Goal: Task Accomplishment & Management: Use online tool/utility

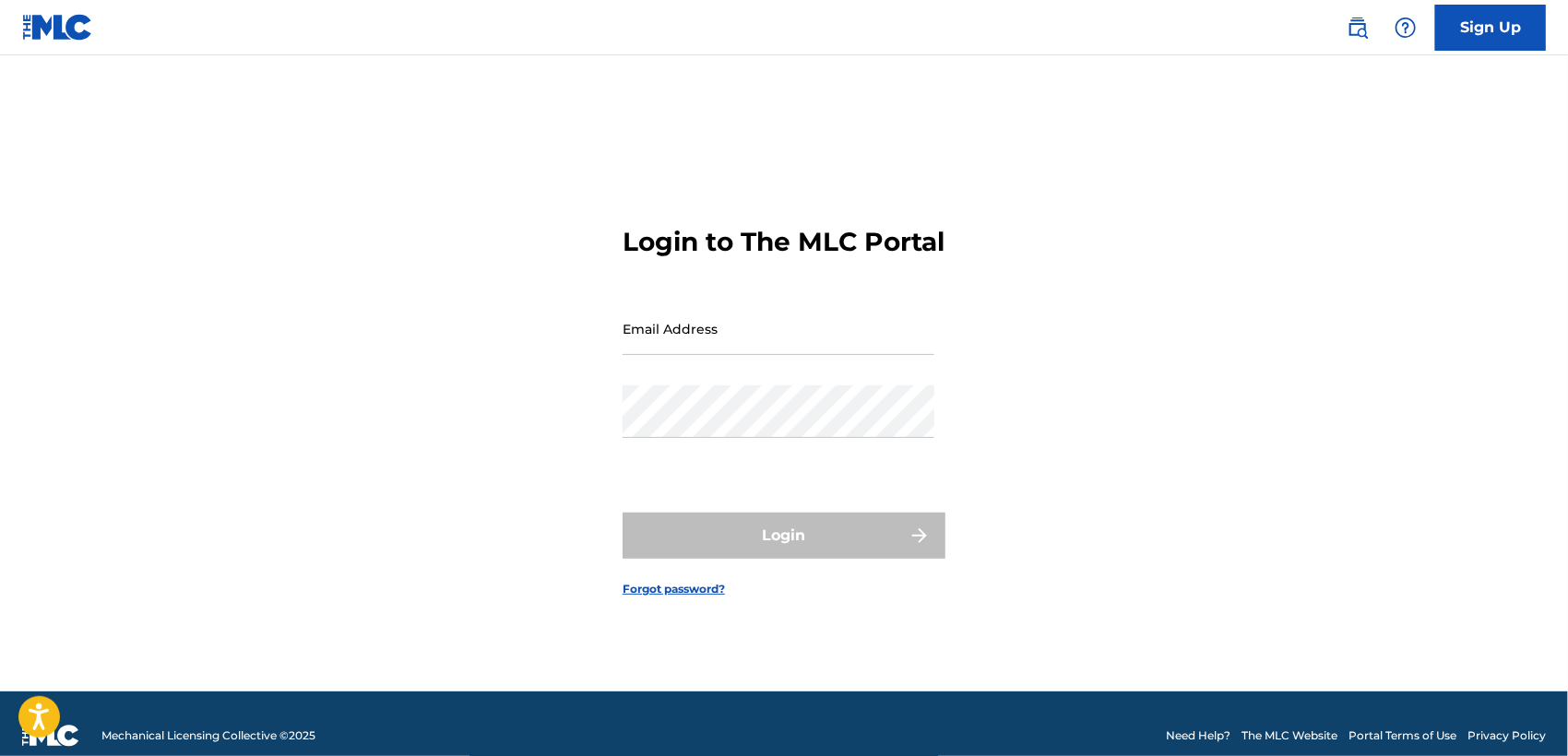
click at [819, 370] on div "Email Address" at bounding box center [779, 344] width 312 height 83
click at [753, 355] on input "Email Address" at bounding box center [779, 329] width 312 height 52
type input "[EMAIL_ADDRESS][DOMAIN_NAME]"
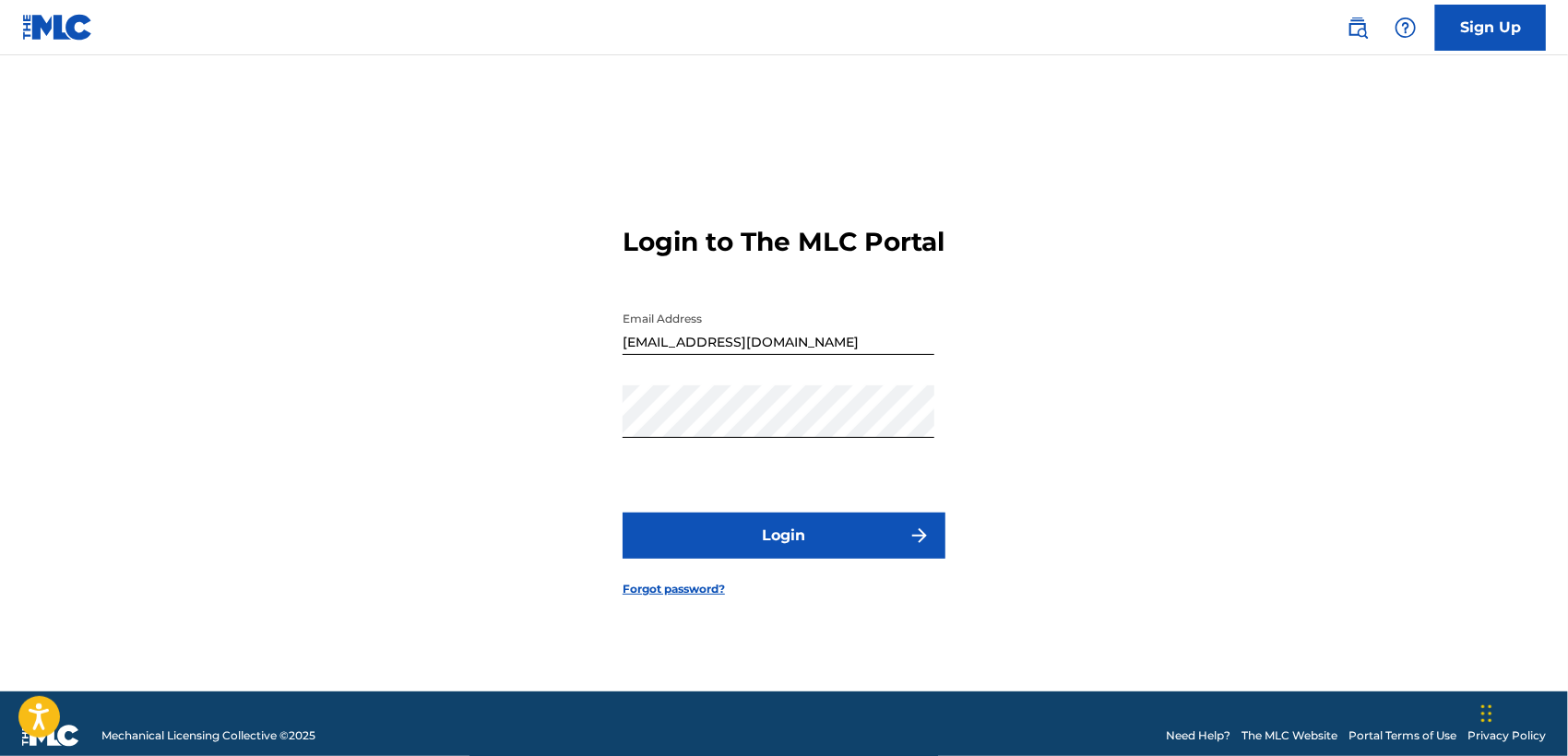
click at [777, 538] on button "Login" at bounding box center [784, 536] width 323 height 47
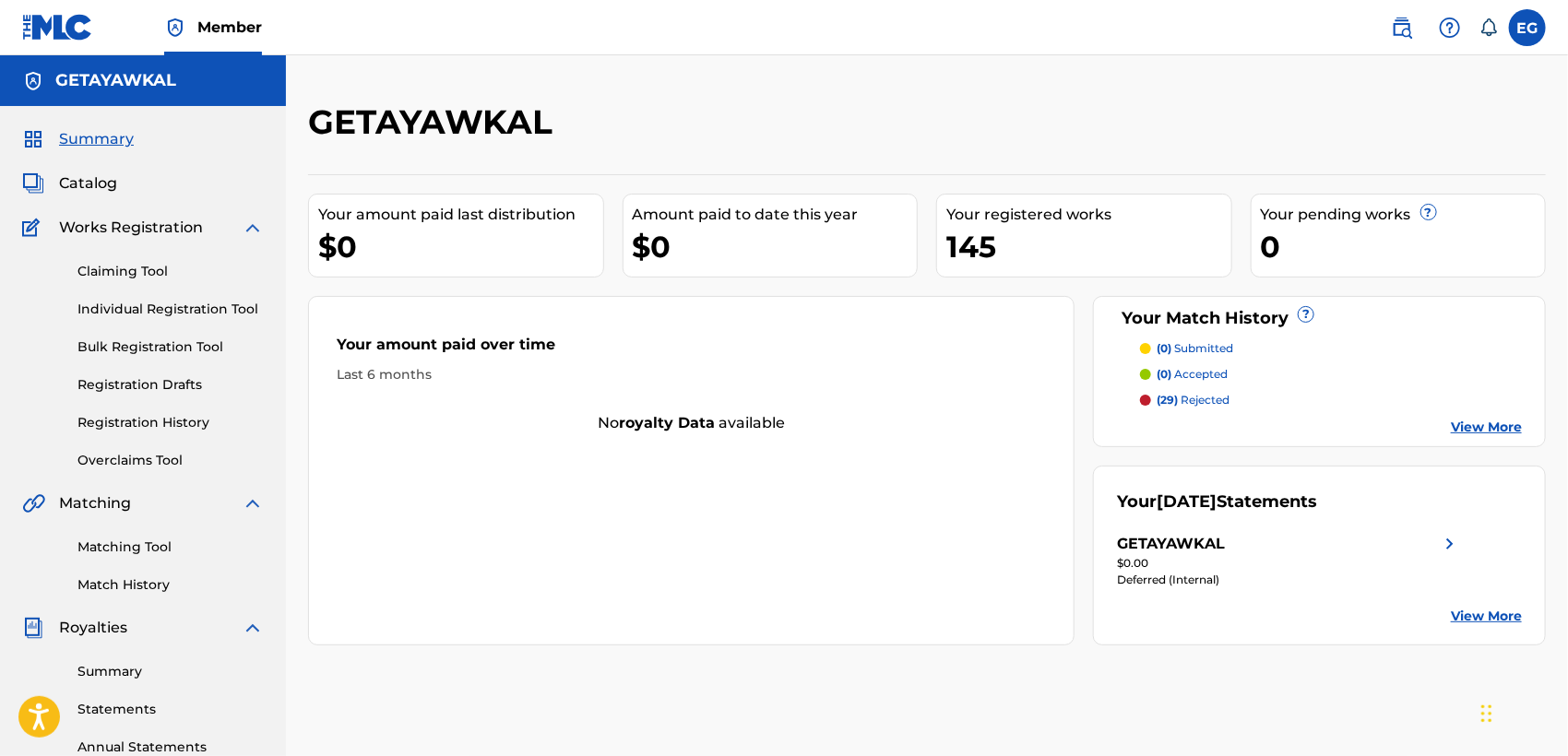
click at [803, 155] on div "GETAYAWKAL" at bounding box center [784, 128] width 953 height 54
click at [144, 272] on link "Claiming Tool" at bounding box center [171, 272] width 186 height 19
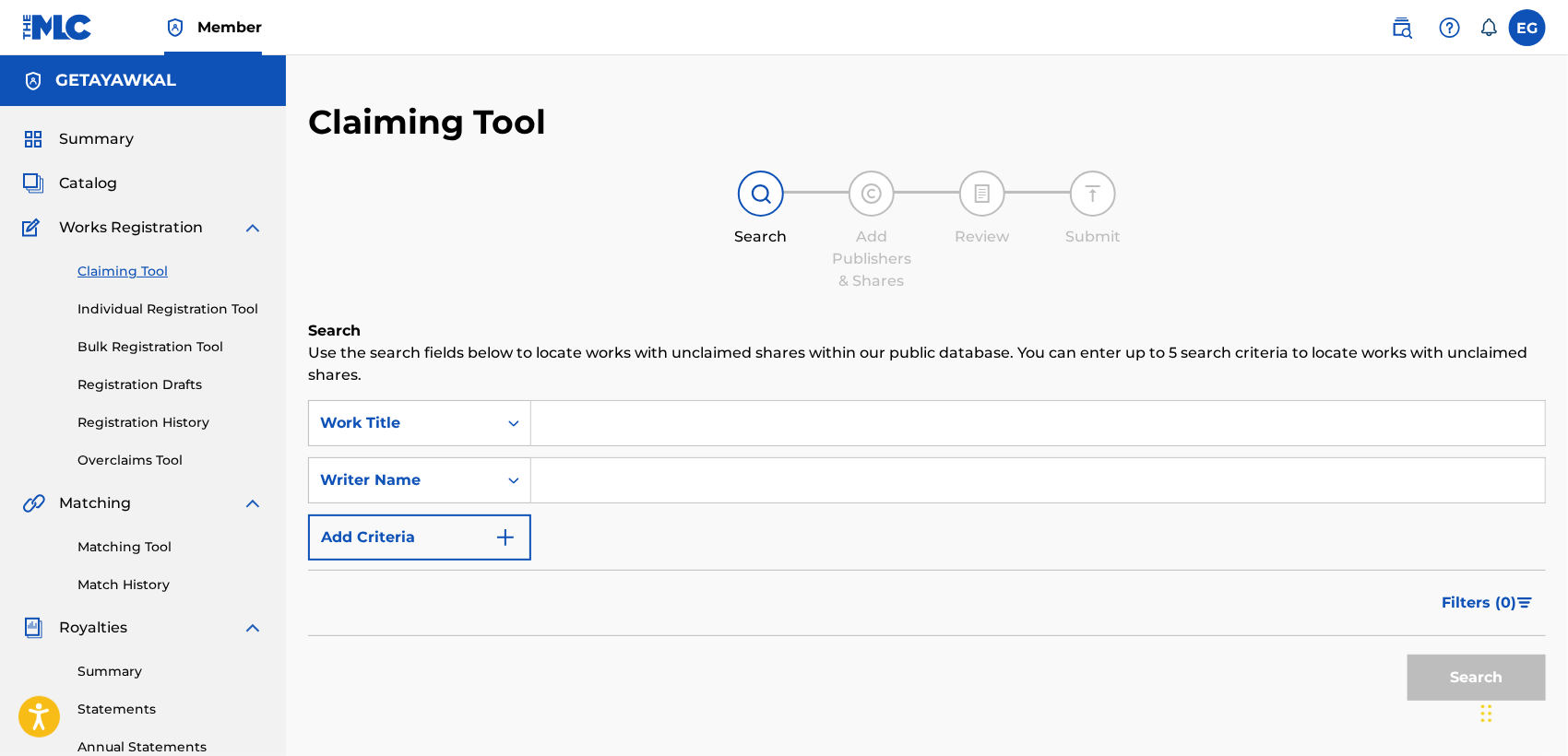
click at [692, 440] on input "Search Form" at bounding box center [1037, 423] width 1013 height 45
click at [620, 435] on input "Search Form" at bounding box center [1037, 423] width 1013 height 45
click at [586, 493] on input "Search Form" at bounding box center [1037, 481] width 1013 height 45
type input "EDEN GEBREGIORGIS"
click at [1424, 687] on button "Search" at bounding box center [1477, 678] width 139 height 47
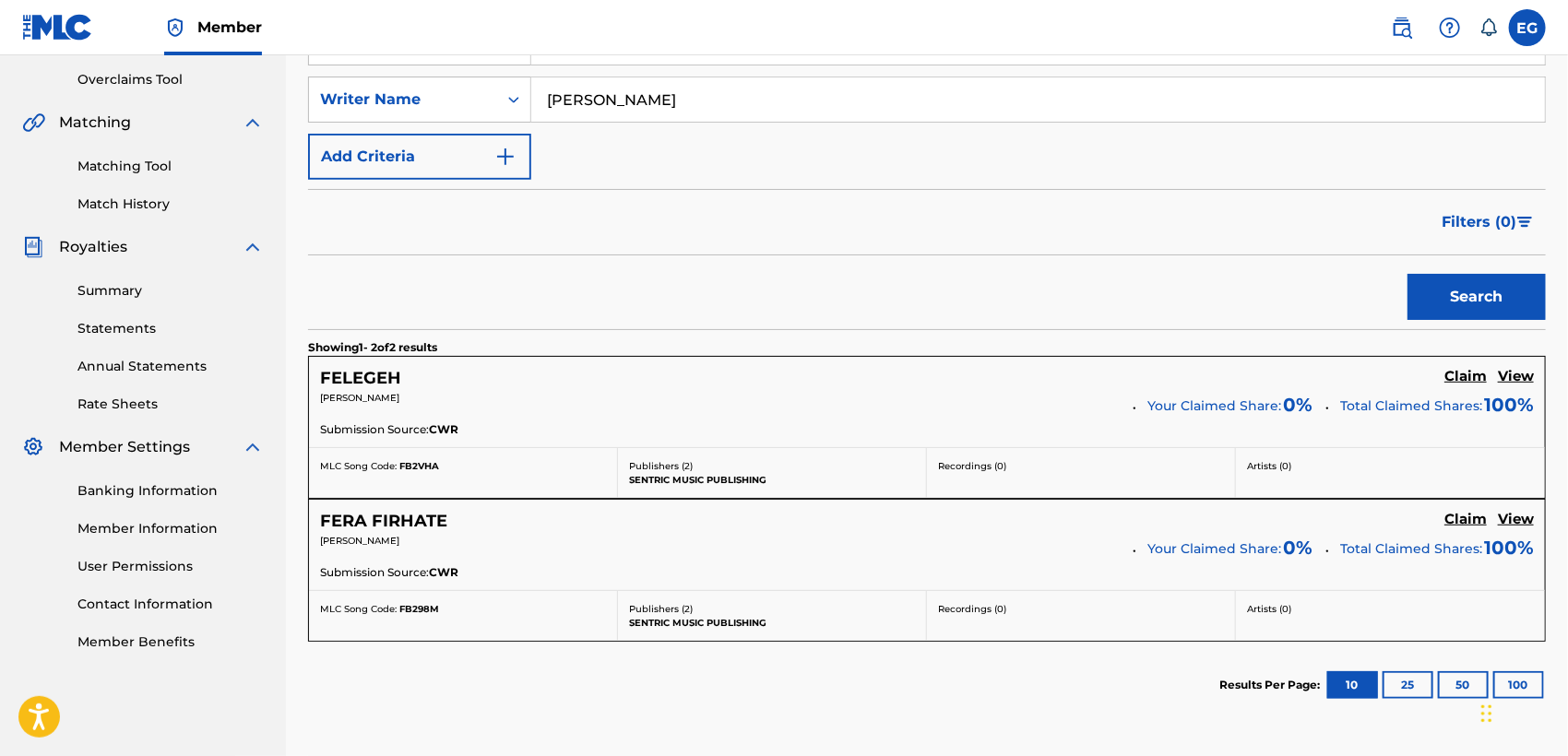
scroll to position [242, 0]
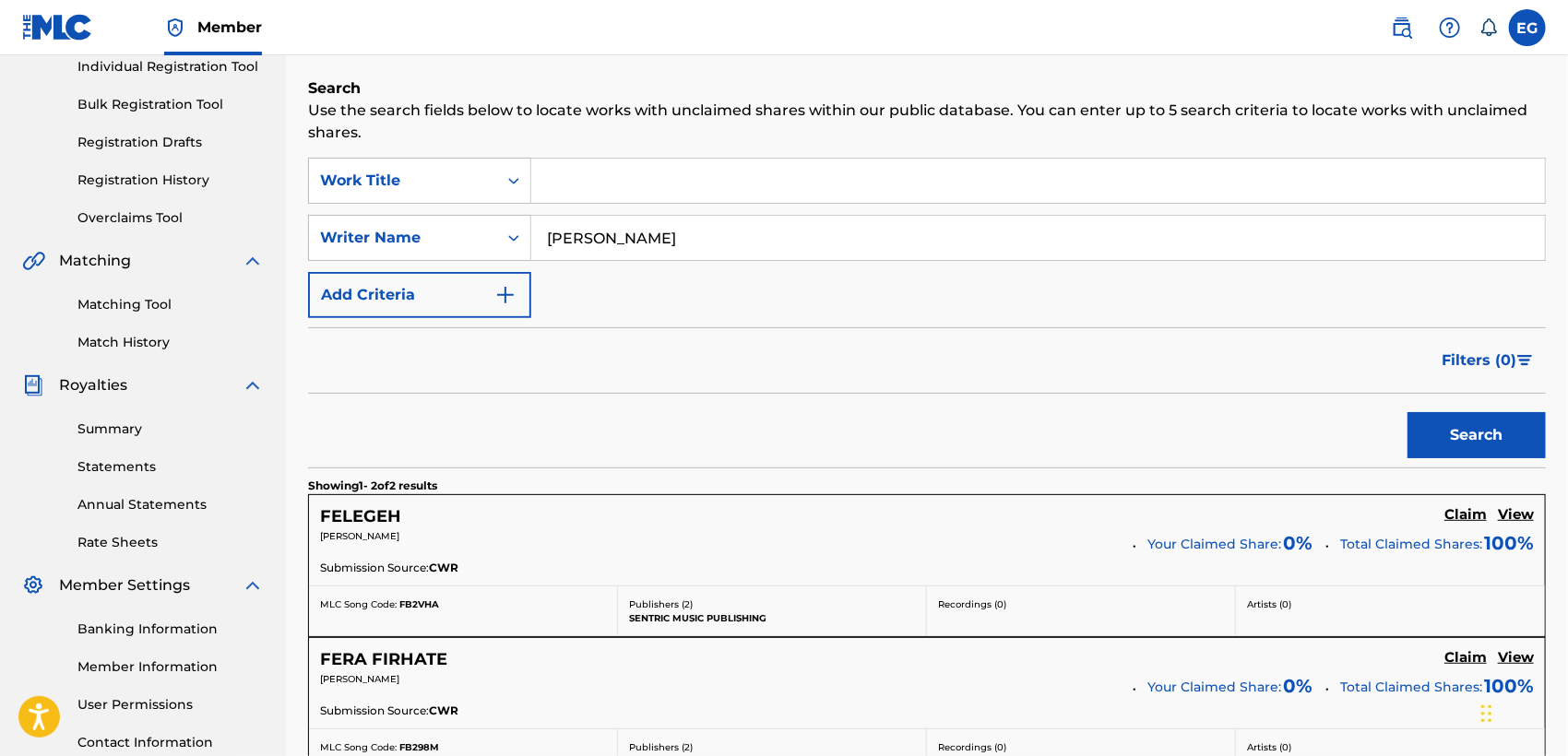
click at [812, 253] on input "EDEN GEBREGIORGIS" at bounding box center [1037, 237] width 1013 height 45
drag, startPoint x: 783, startPoint y: 240, endPoint x: 543, endPoint y: 229, distance: 240.3
click at [543, 229] on input "EDEN GEBREGIORGIS" at bounding box center [1037, 237] width 1013 height 45
click at [591, 240] on input "Search Form" at bounding box center [1037, 237] width 1013 height 45
type input "SIMONE TSEGAY"
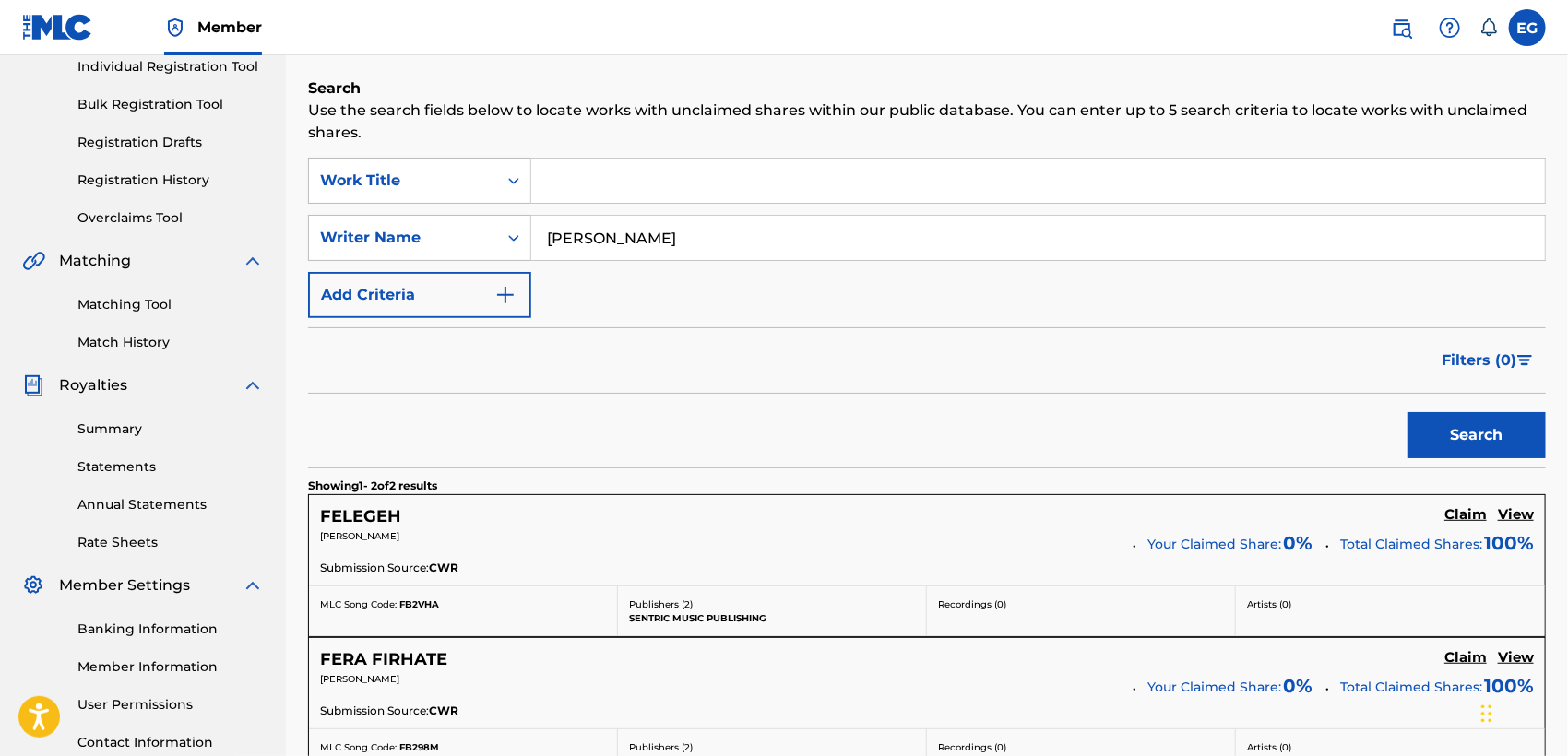
click at [1461, 427] on button "Search" at bounding box center [1477, 435] width 139 height 47
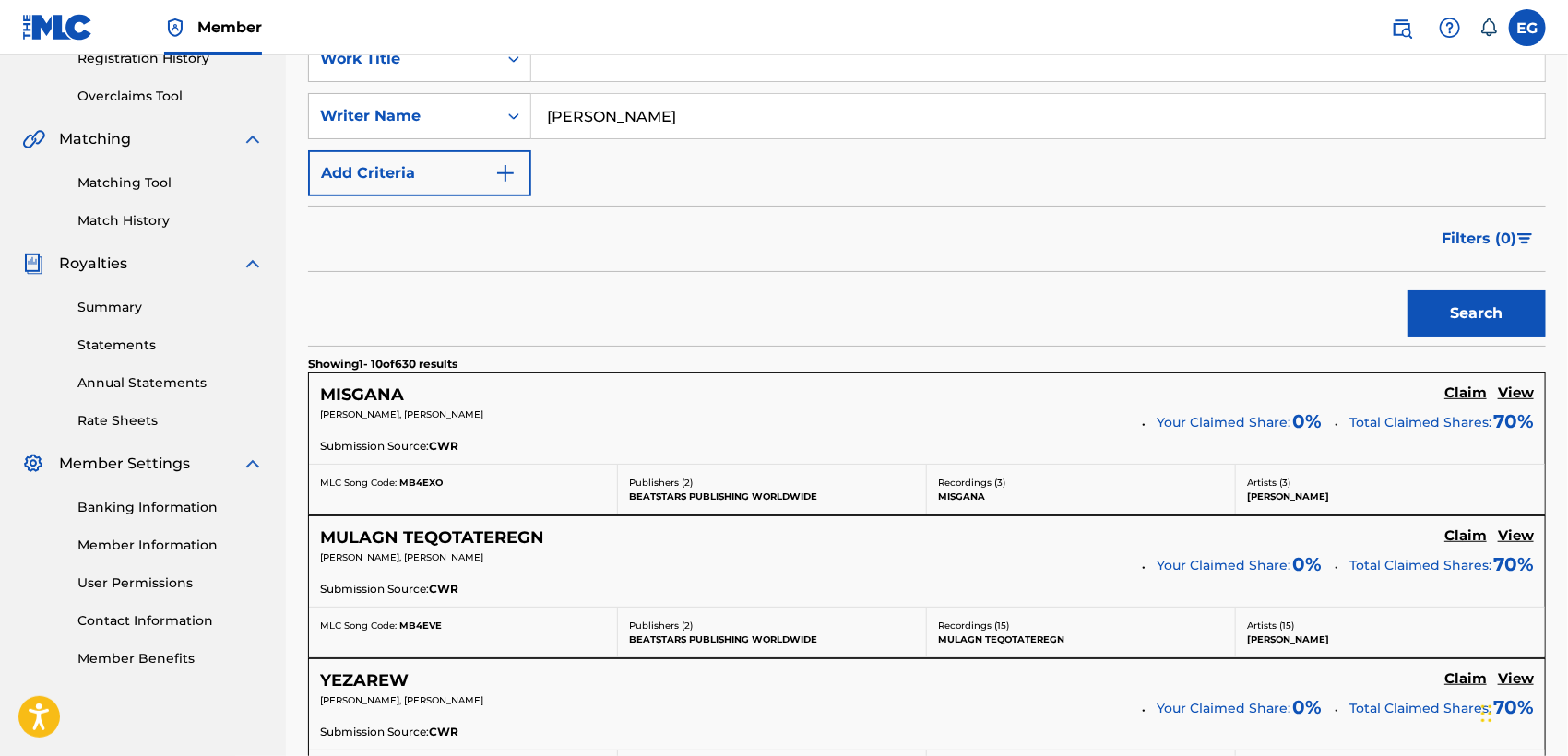
scroll to position [282, 0]
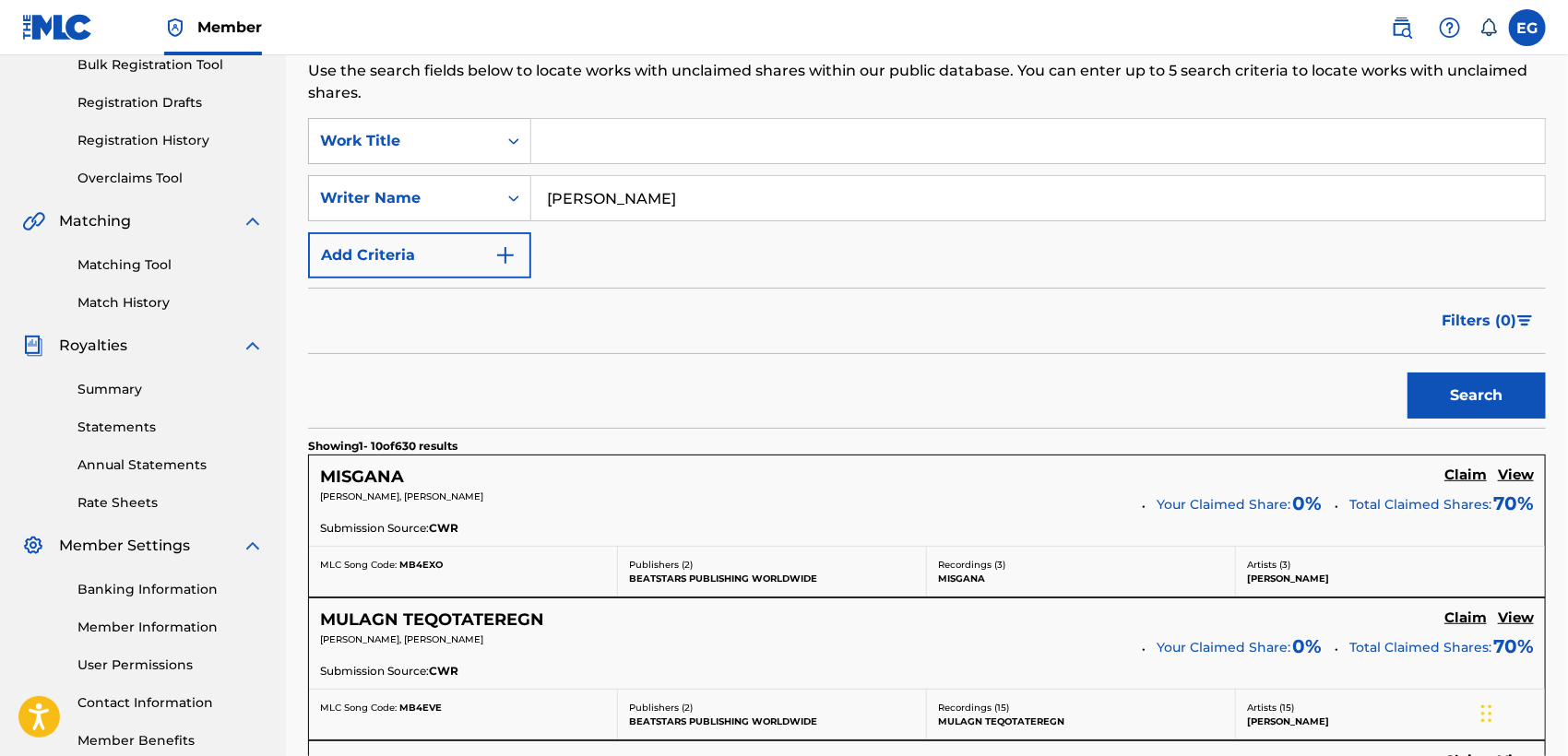
click at [727, 195] on input "SIMONE TSEGAY" at bounding box center [1037, 198] width 1013 height 45
drag, startPoint x: 747, startPoint y: 194, endPoint x: 544, endPoint y: 199, distance: 203.1
click at [544, 199] on input "SIMONE TSEGAY" at bounding box center [1037, 198] width 1013 height 45
type input "GETAYAWKAL"
click at [1456, 386] on button "Search" at bounding box center [1477, 395] width 139 height 47
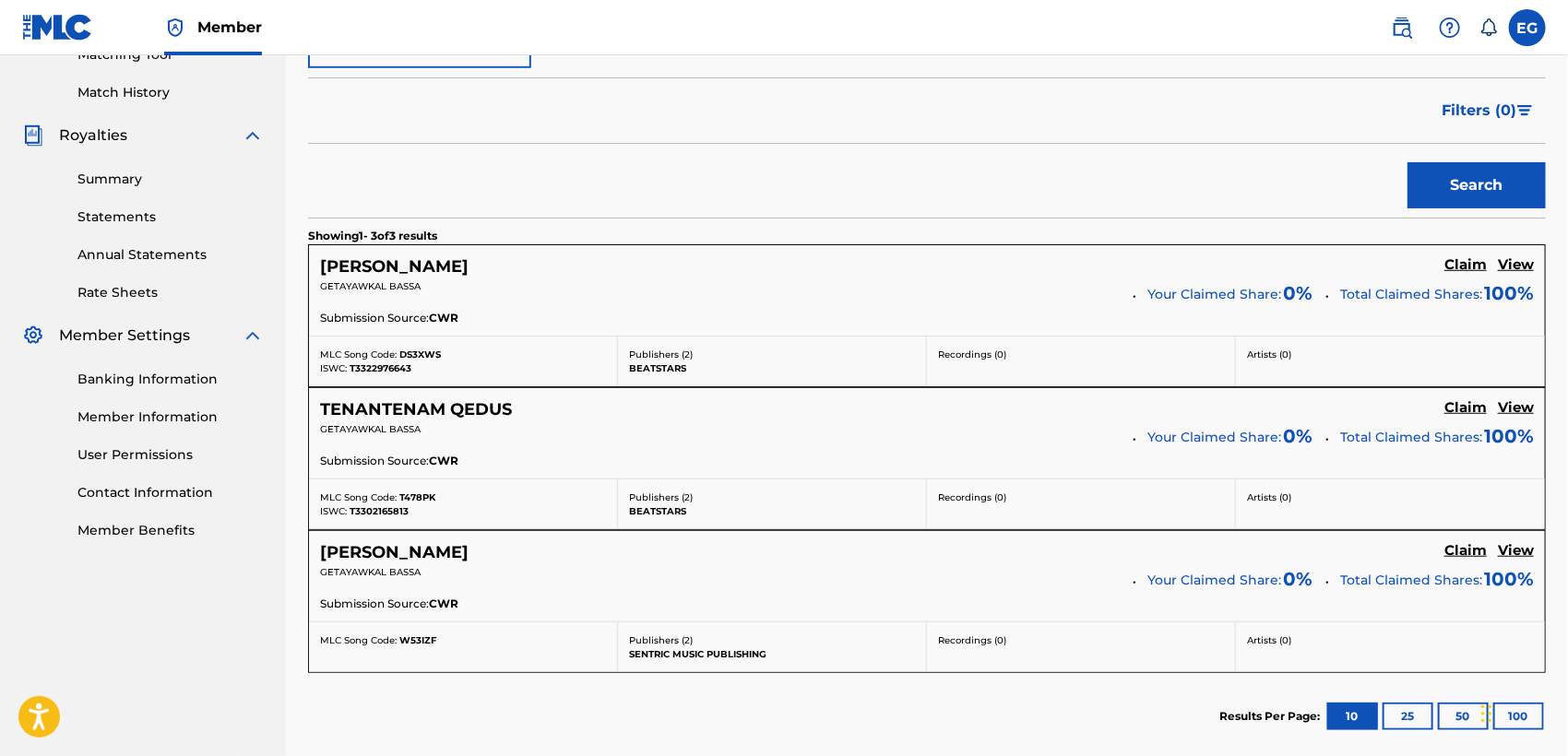
scroll to position [495, 0]
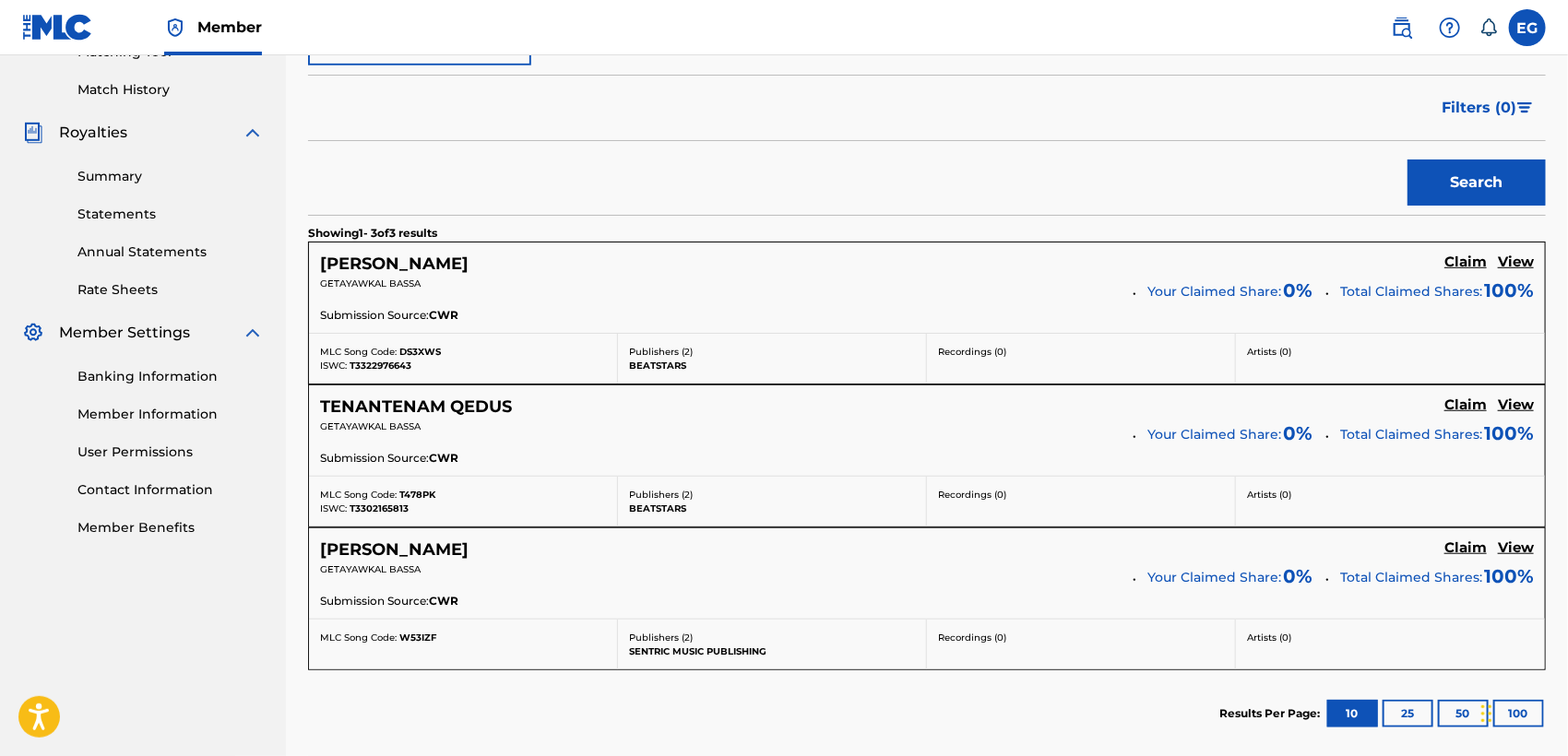
click at [1519, 268] on h5 "View" at bounding box center [1516, 262] width 36 height 17
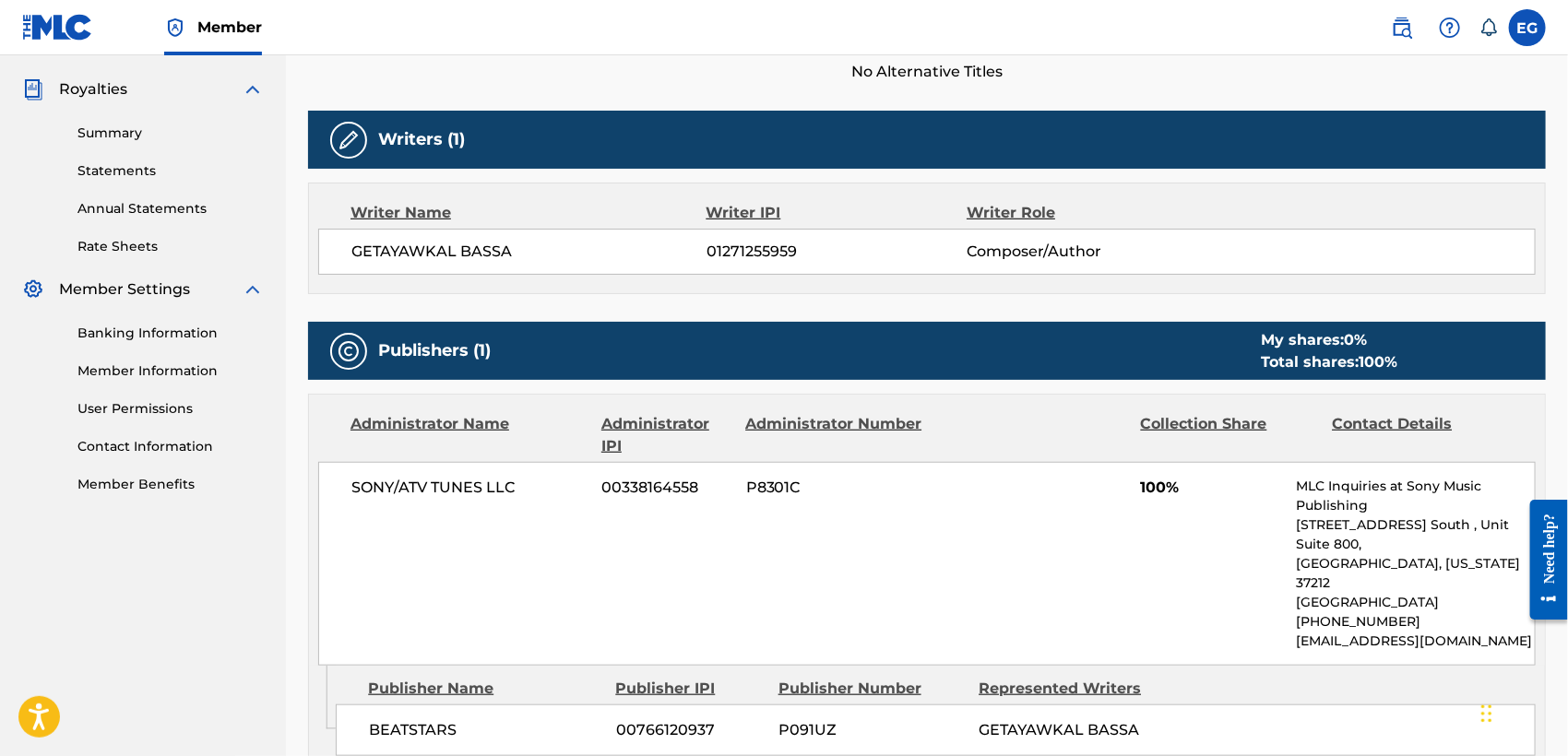
scroll to position [537, 0]
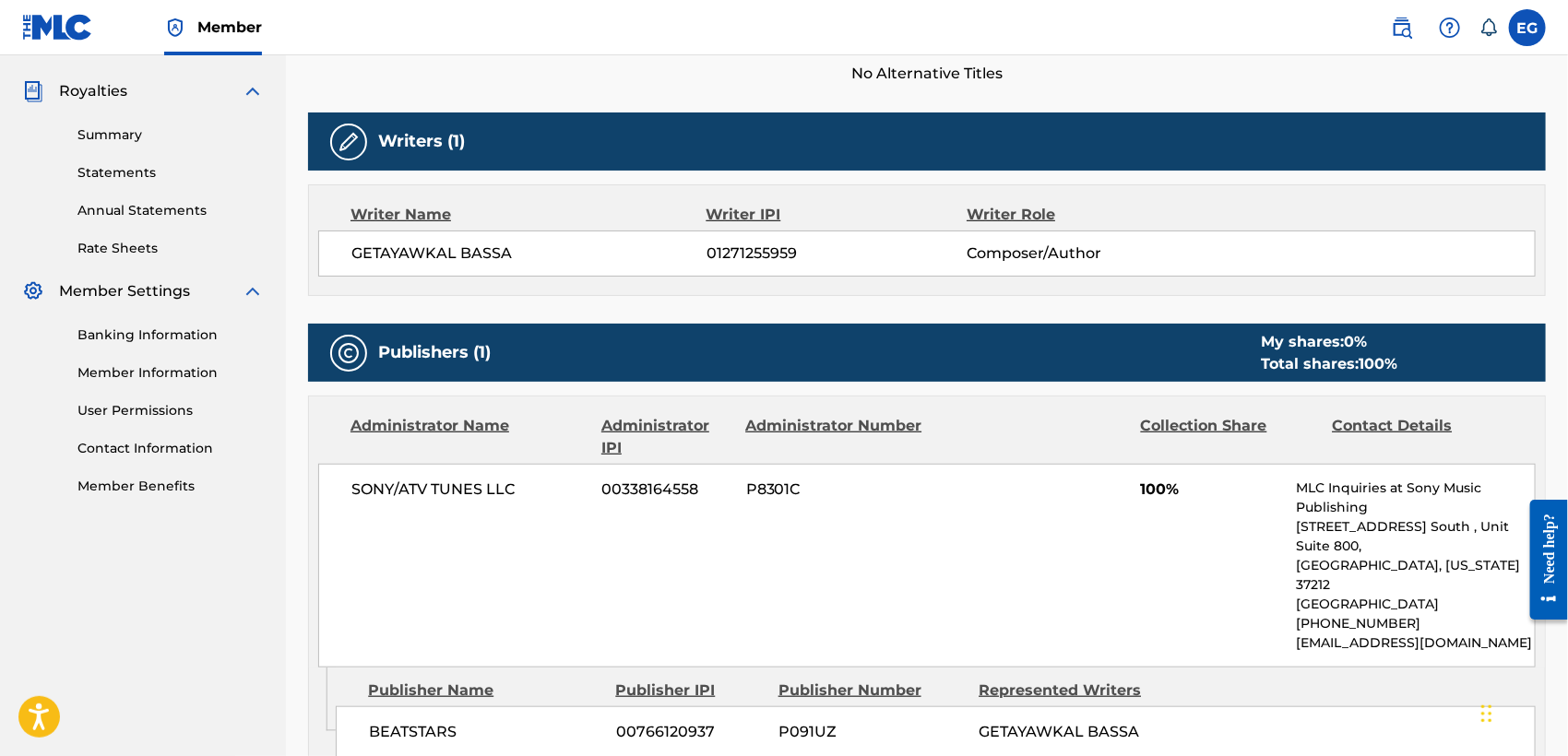
click at [1550, 312] on div "< Back to results Claim shares on this work Last Edited: August 18, 2025 Source…" at bounding box center [927, 276] width 1282 height 1424
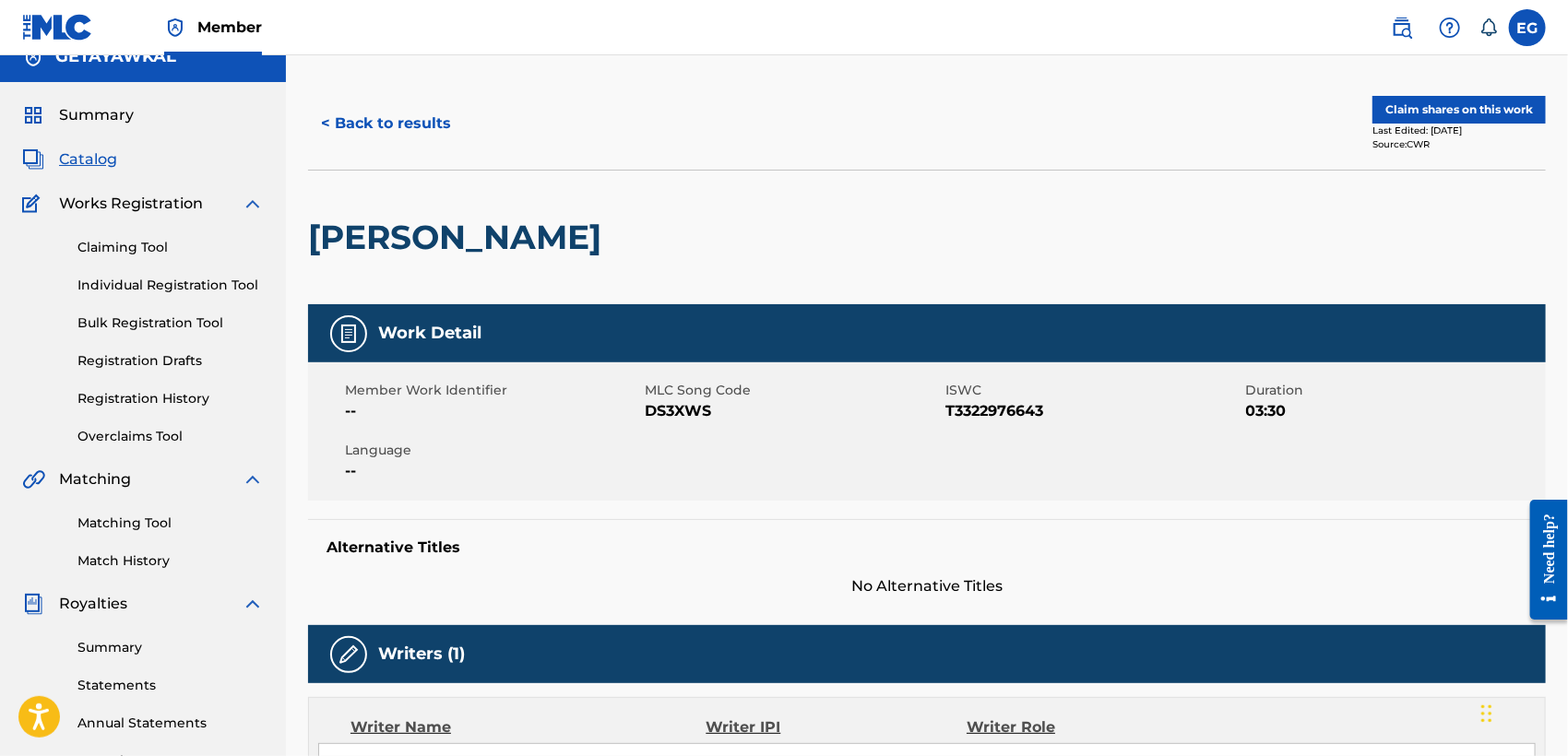
scroll to position [22, 0]
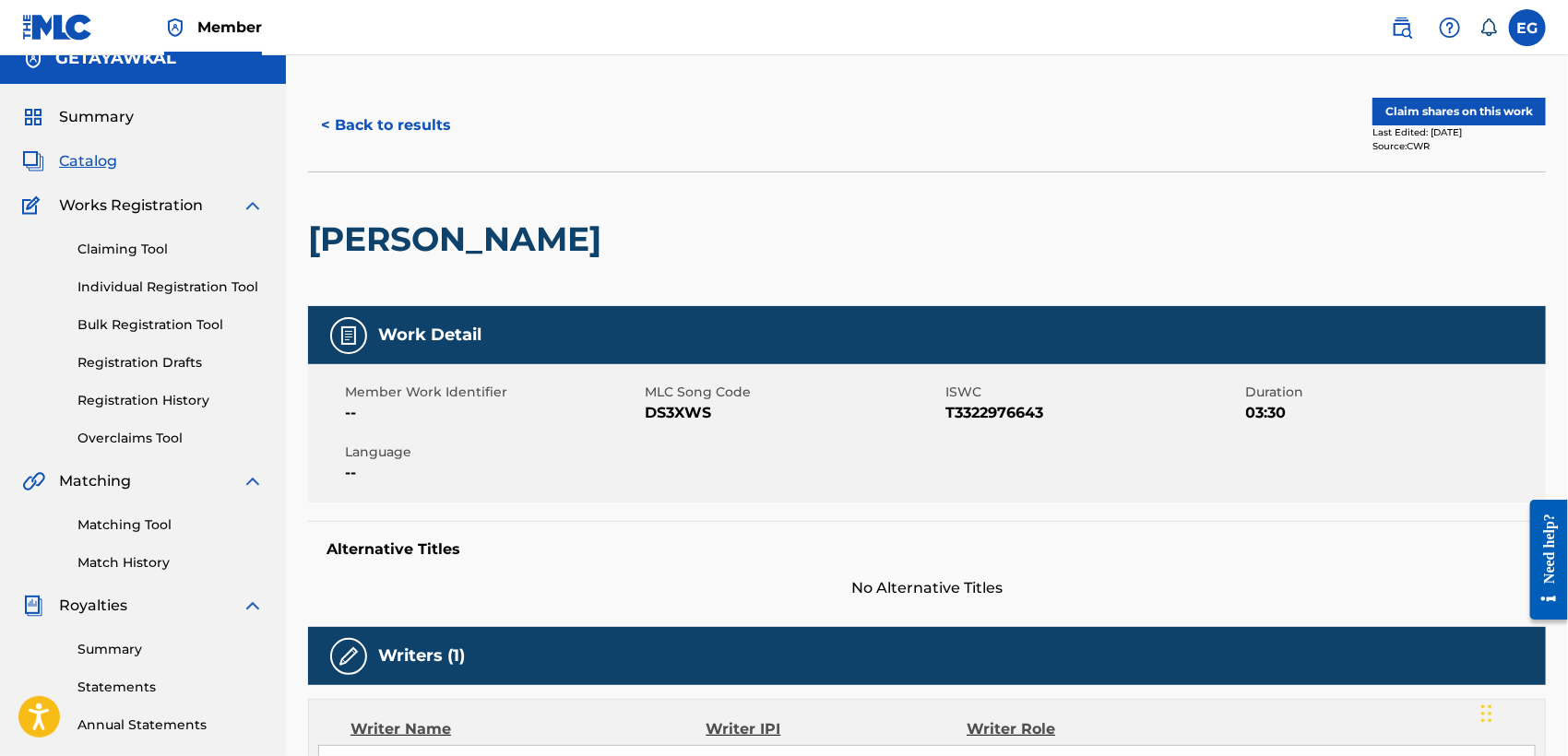
click at [357, 127] on button "< Back to results" at bounding box center [386, 125] width 156 height 47
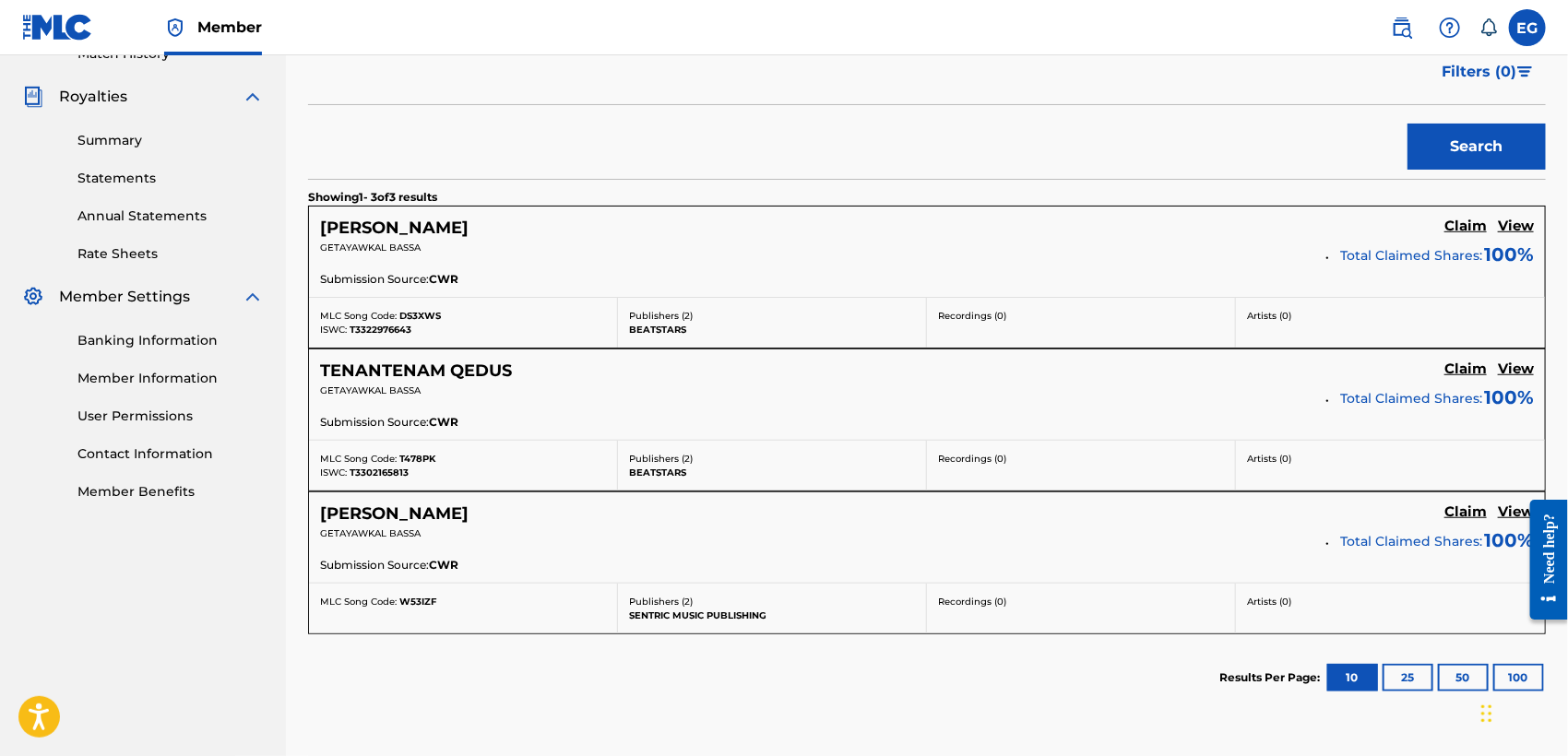
scroll to position [534, 0]
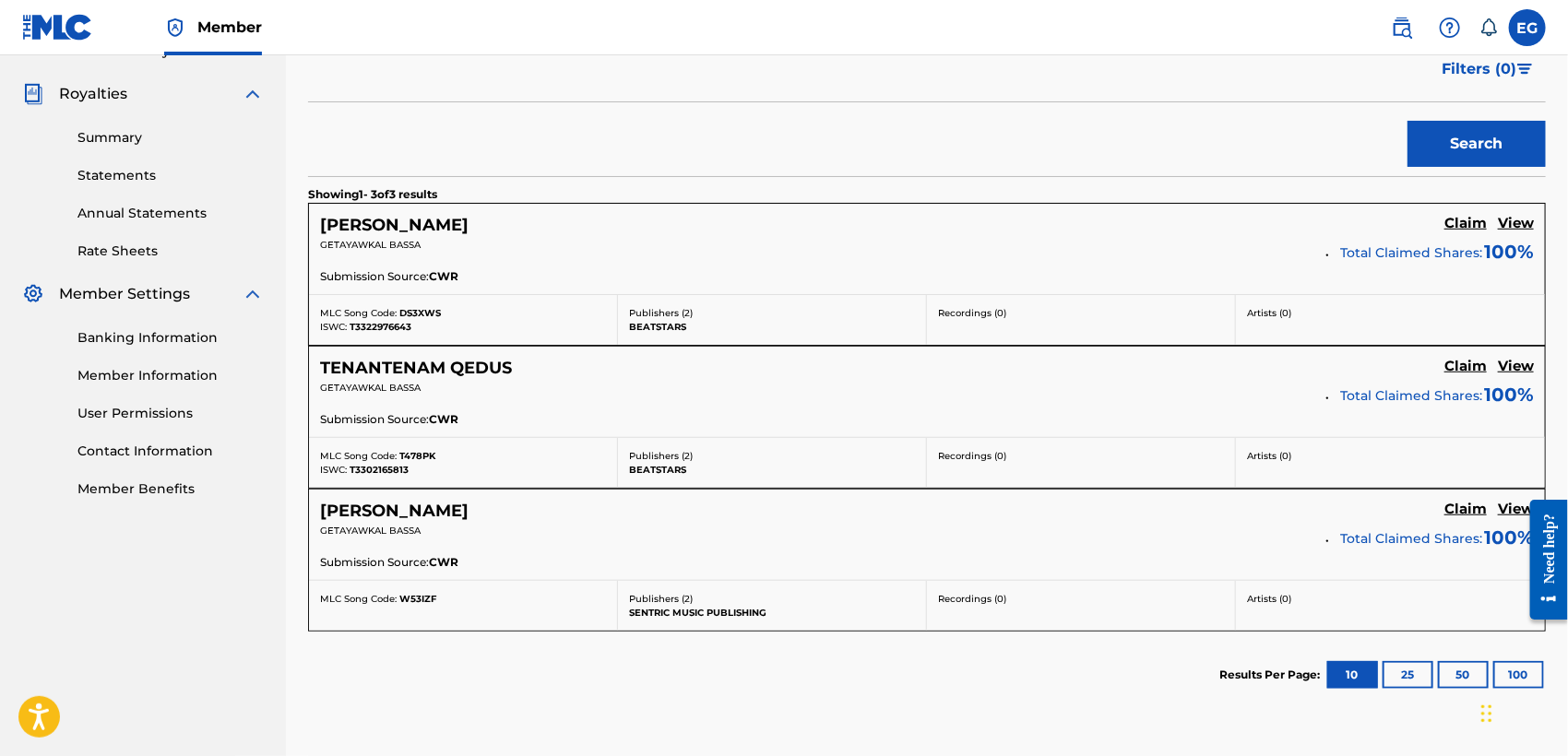
click at [354, 362] on h5 "TENANTENAM QEDUS" at bounding box center [416, 369] width 192 height 21
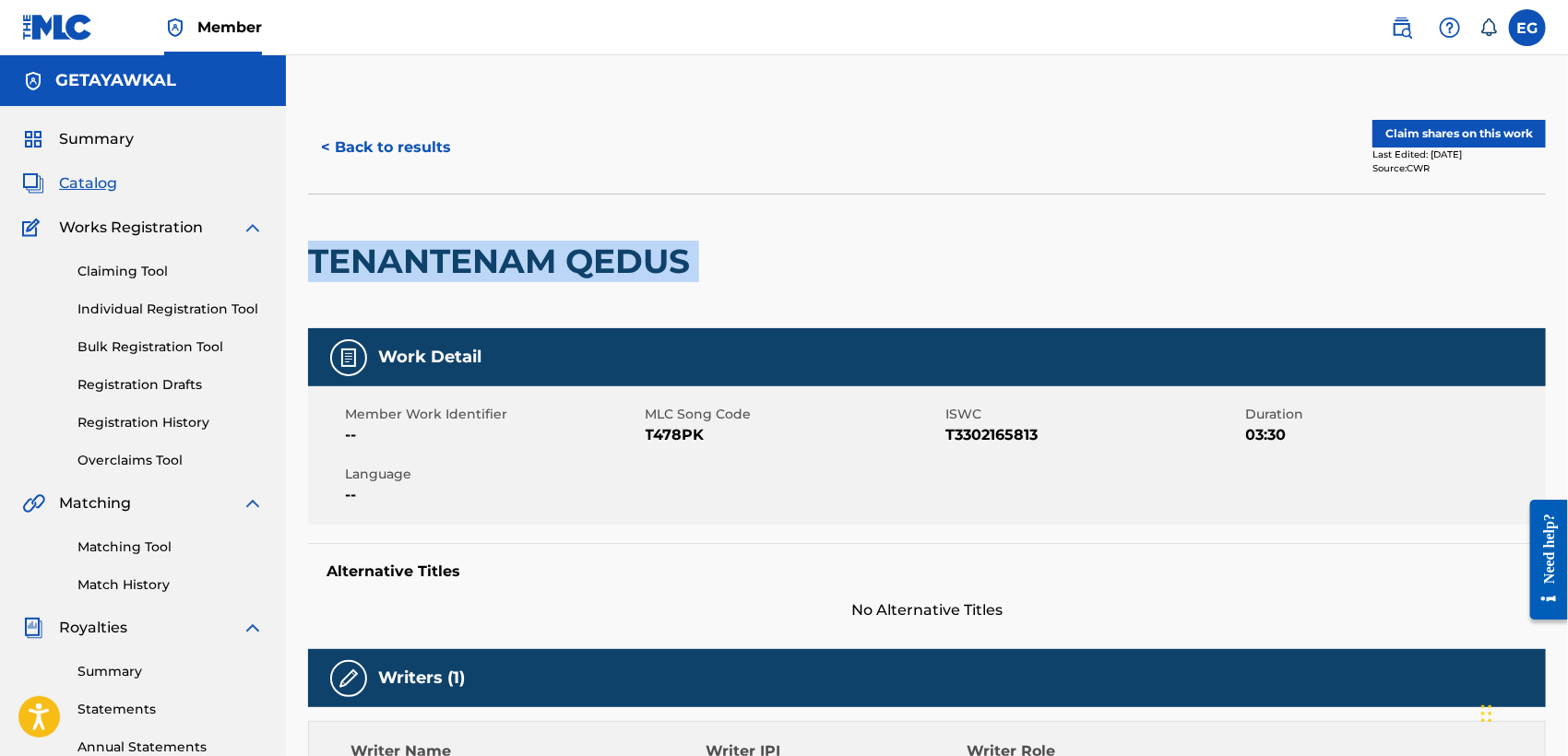
drag, startPoint x: 310, startPoint y: 256, endPoint x: 732, endPoint y: 256, distance: 422.0
click at [732, 256] on div "TENANTENAM QEDUS" at bounding box center [926, 261] width 1237 height 135
copy div "TENANTENAM QEDUS"
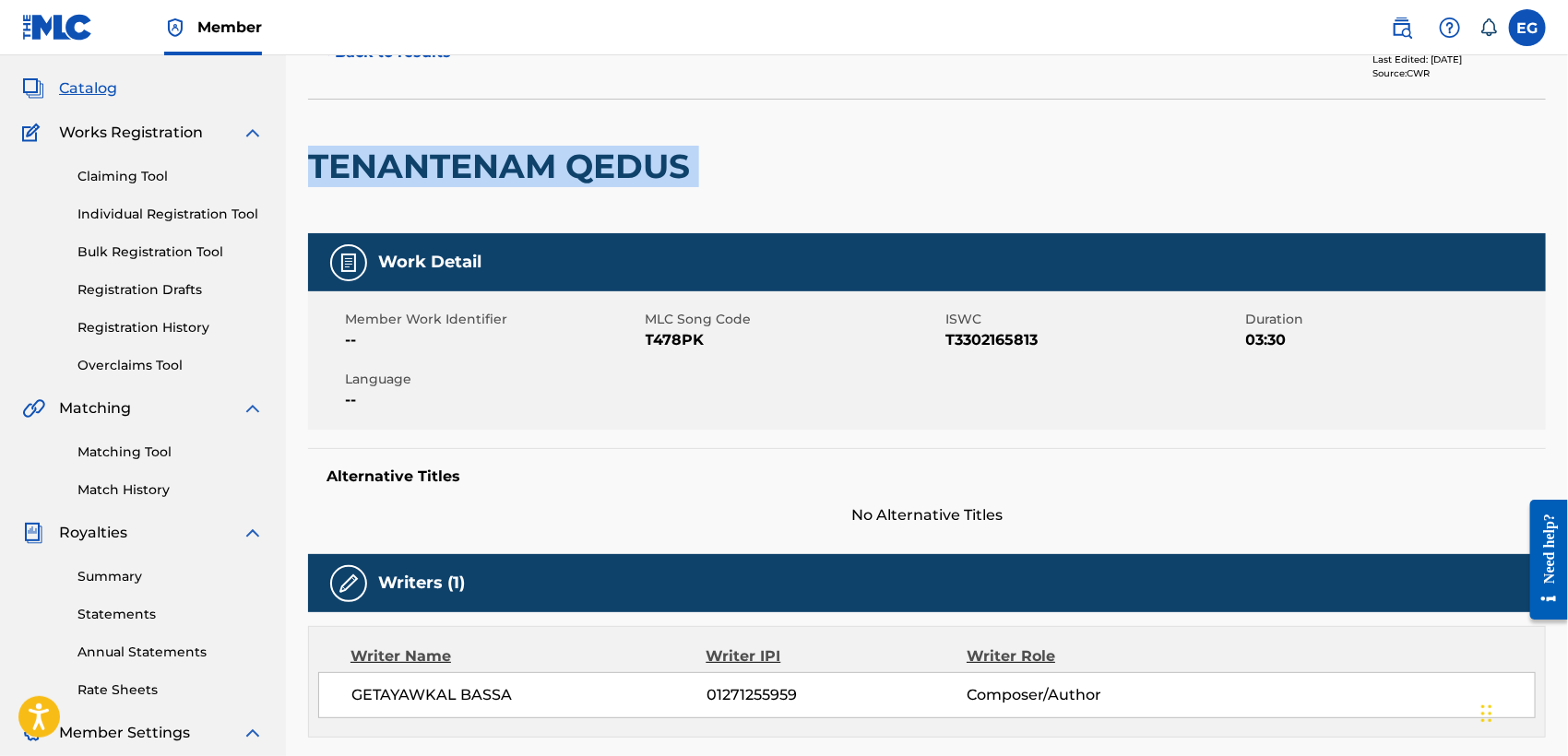
scroll to position [37, 0]
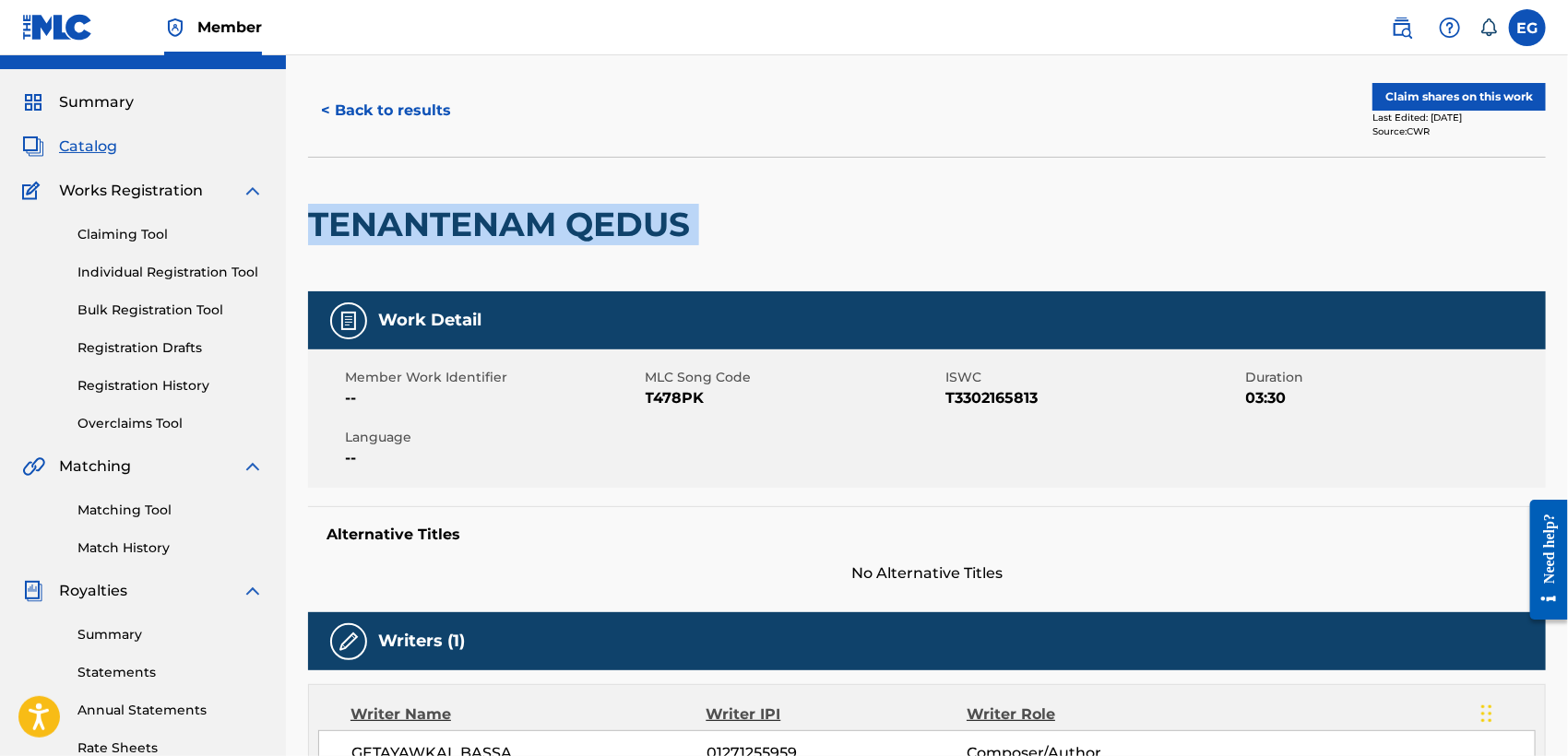
click at [403, 104] on button "< Back to results" at bounding box center [386, 110] width 156 height 47
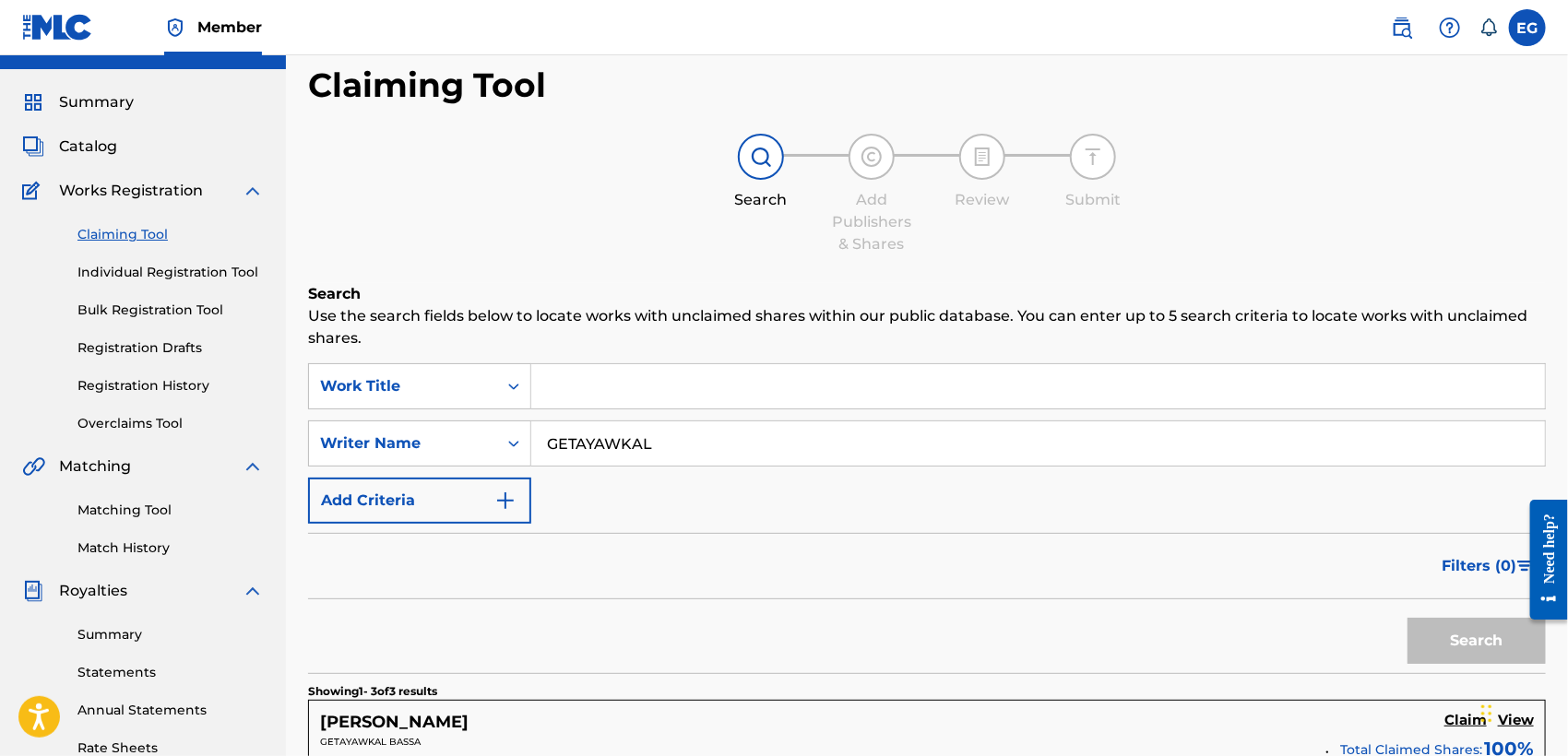
scroll to position [534, 0]
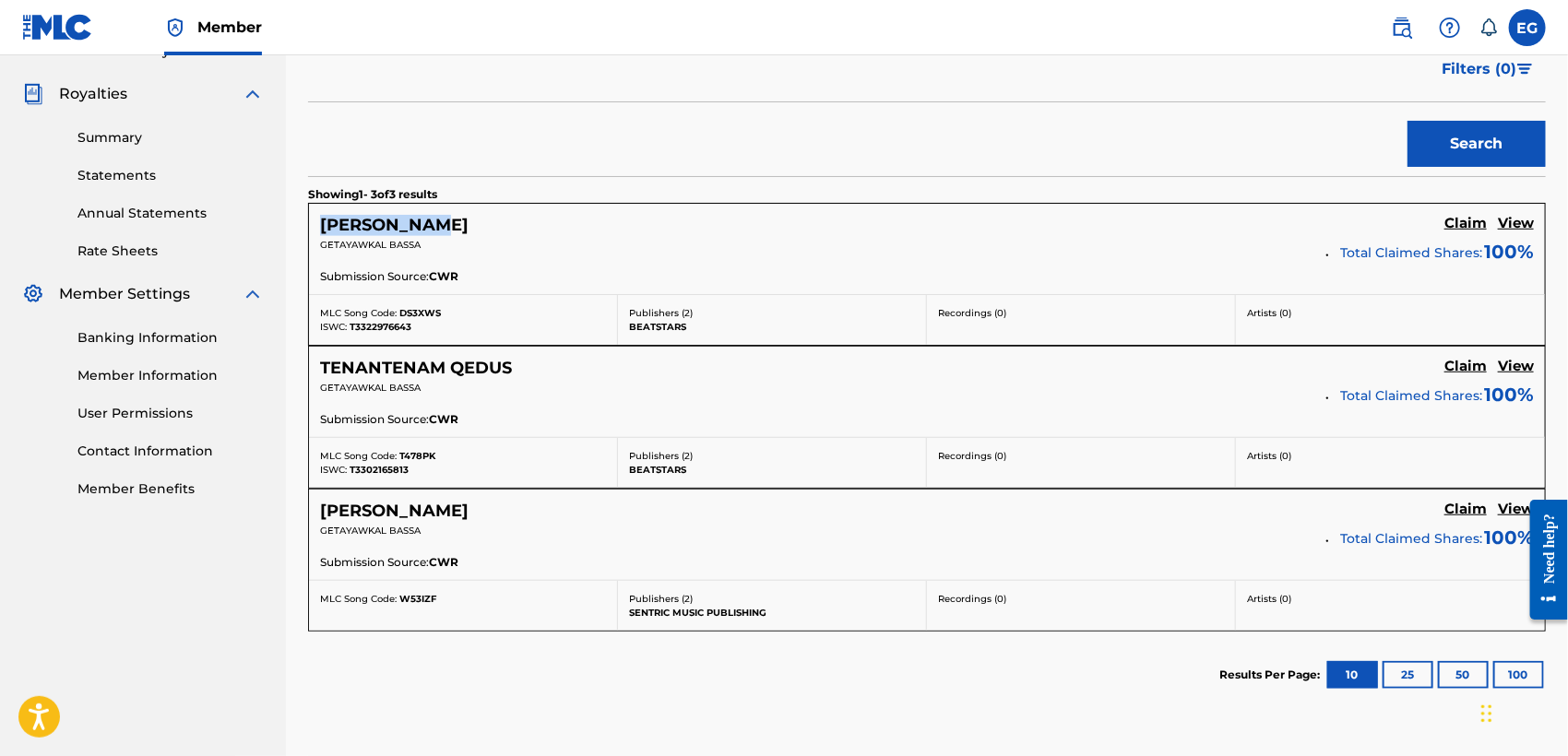
drag, startPoint x: 315, startPoint y: 211, endPoint x: 467, endPoint y: 213, distance: 152.0
click at [467, 213] on div "DAGNA DAGNA Claim View GETAYAWKAL BASSA Total Claimed Shares: 100 % Submission …" at bounding box center [926, 249] width 1236 height 90
copy h5 "DAGNA DAGNA"
click at [583, 153] on div "Search" at bounding box center [926, 140] width 1237 height 74
click at [520, 230] on div "DAGNA DAGNA Claim View" at bounding box center [927, 225] width 1214 height 21
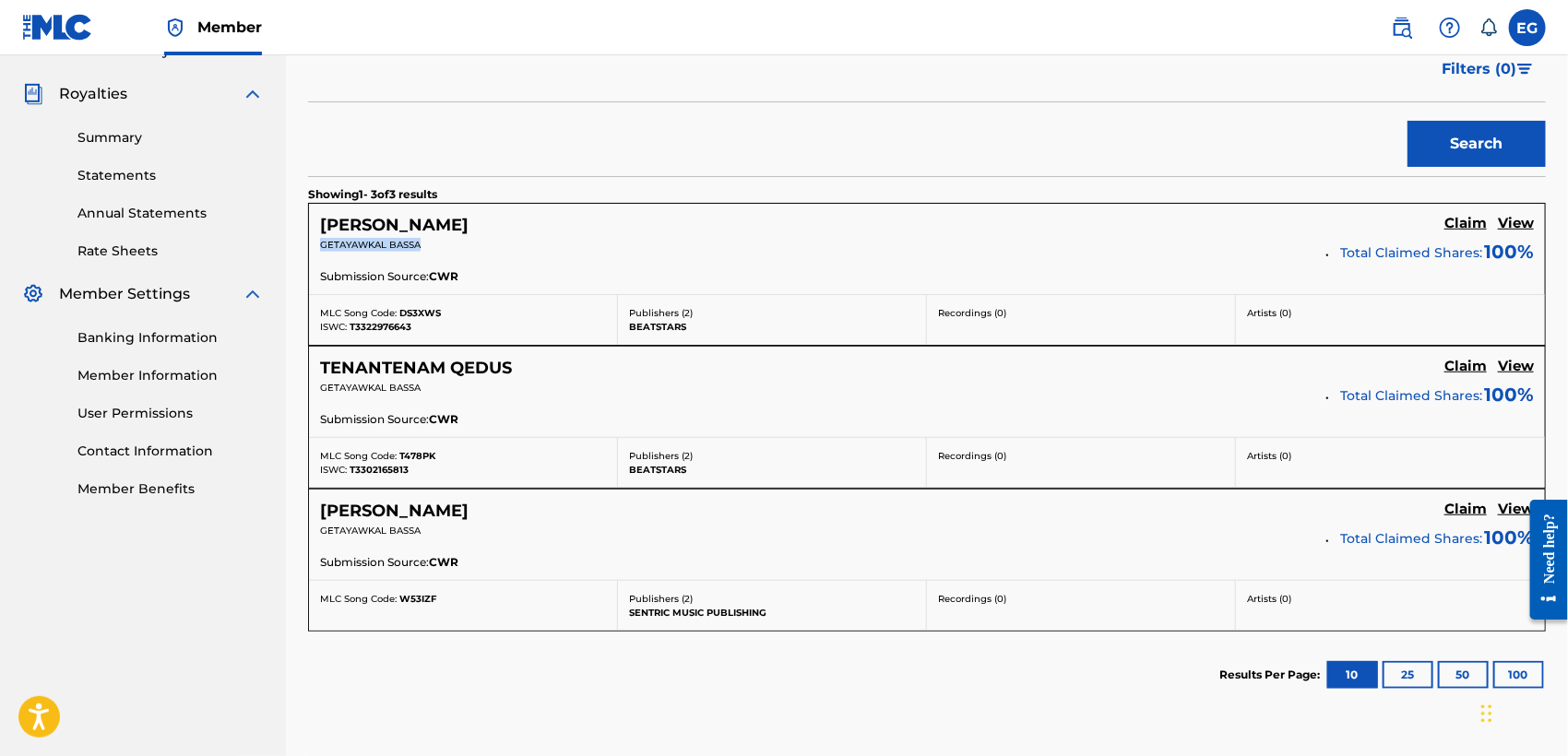
drag, startPoint x: 421, startPoint y: 245, endPoint x: 319, endPoint y: 245, distance: 102.0
click at [320, 245] on p "GETAYAWKAL BASSA" at bounding box center [816, 245] width 992 height 14
drag, startPoint x: 317, startPoint y: 223, endPoint x: 515, endPoint y: 245, distance: 199.2
click at [515, 245] on div "DAGNA DAGNA Claim View GETAYAWKAL BASSA Total Claimed Shares: 100 % Submission …" at bounding box center [926, 249] width 1236 height 90
click at [506, 210] on div "DAGNA DAGNA Claim View GETAYAWKAL BASSA Total Claimed Shares: 100 % Submission …" at bounding box center [926, 249] width 1236 height 90
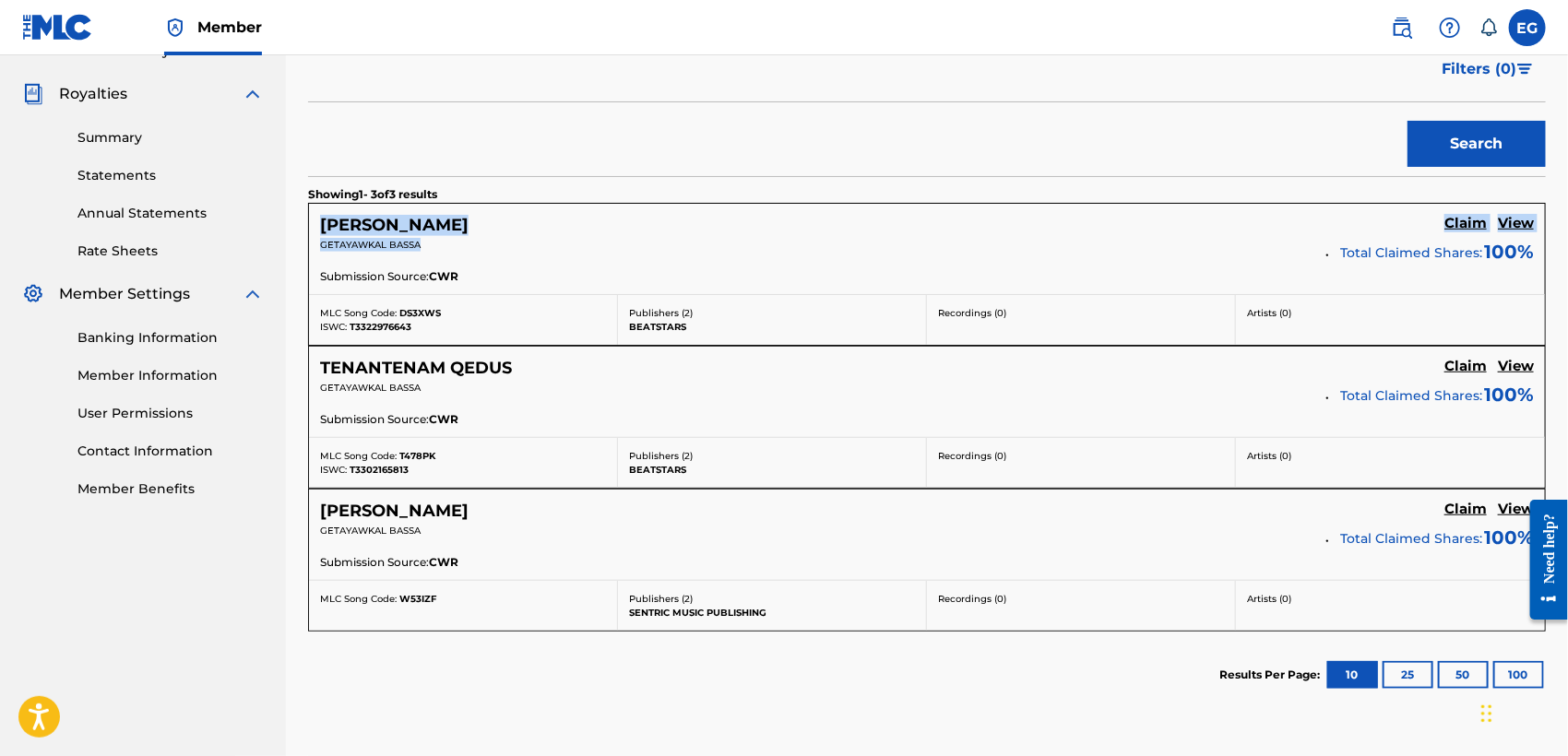
drag, startPoint x: 309, startPoint y: 223, endPoint x: 452, endPoint y: 255, distance: 146.5
click at [452, 255] on div "DAGNA DAGNA Claim View GETAYAWKAL BASSA Total Claimed Shares: 100 % Submission …" at bounding box center [926, 249] width 1236 height 90
click at [440, 250] on div at bounding box center [440, 250] width 0 height 0
drag, startPoint x: 433, startPoint y: 274, endPoint x: 472, endPoint y: 275, distance: 39.0
click at [472, 275] on div "Submission Source: CWR" at bounding box center [927, 278] width 1214 height 20
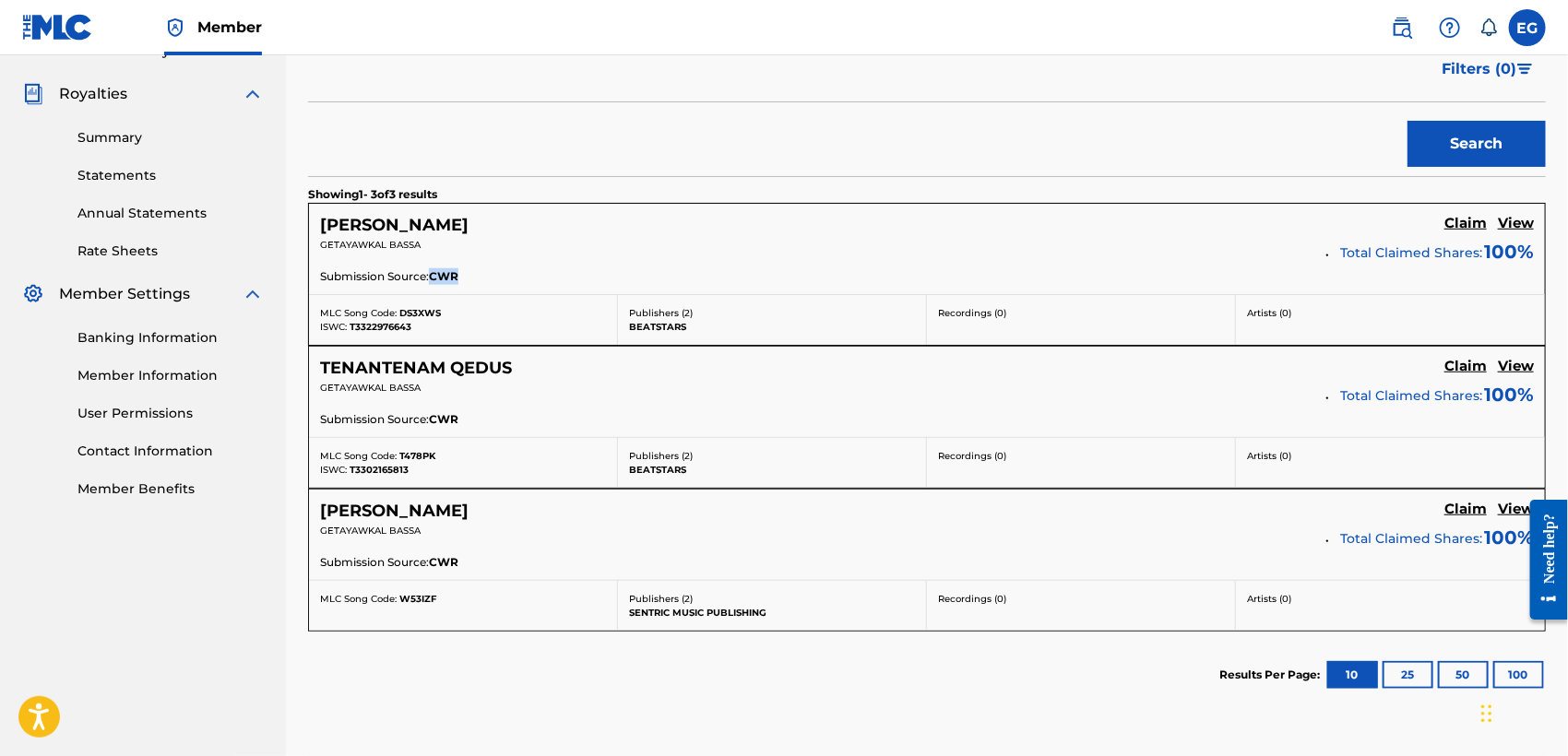
click at [472, 275] on div "Submission Source: CWR" at bounding box center [927, 278] width 1214 height 20
drag, startPoint x: 467, startPoint y: 275, endPoint x: 321, endPoint y: 274, distance: 146.0
click at [321, 274] on div "Submission Source: CWR" at bounding box center [927, 278] width 1214 height 20
click at [321, 274] on span "Submission Source:" at bounding box center [374, 276] width 109 height 16
drag, startPoint x: 321, startPoint y: 274, endPoint x: 479, endPoint y: 268, distance: 158.1
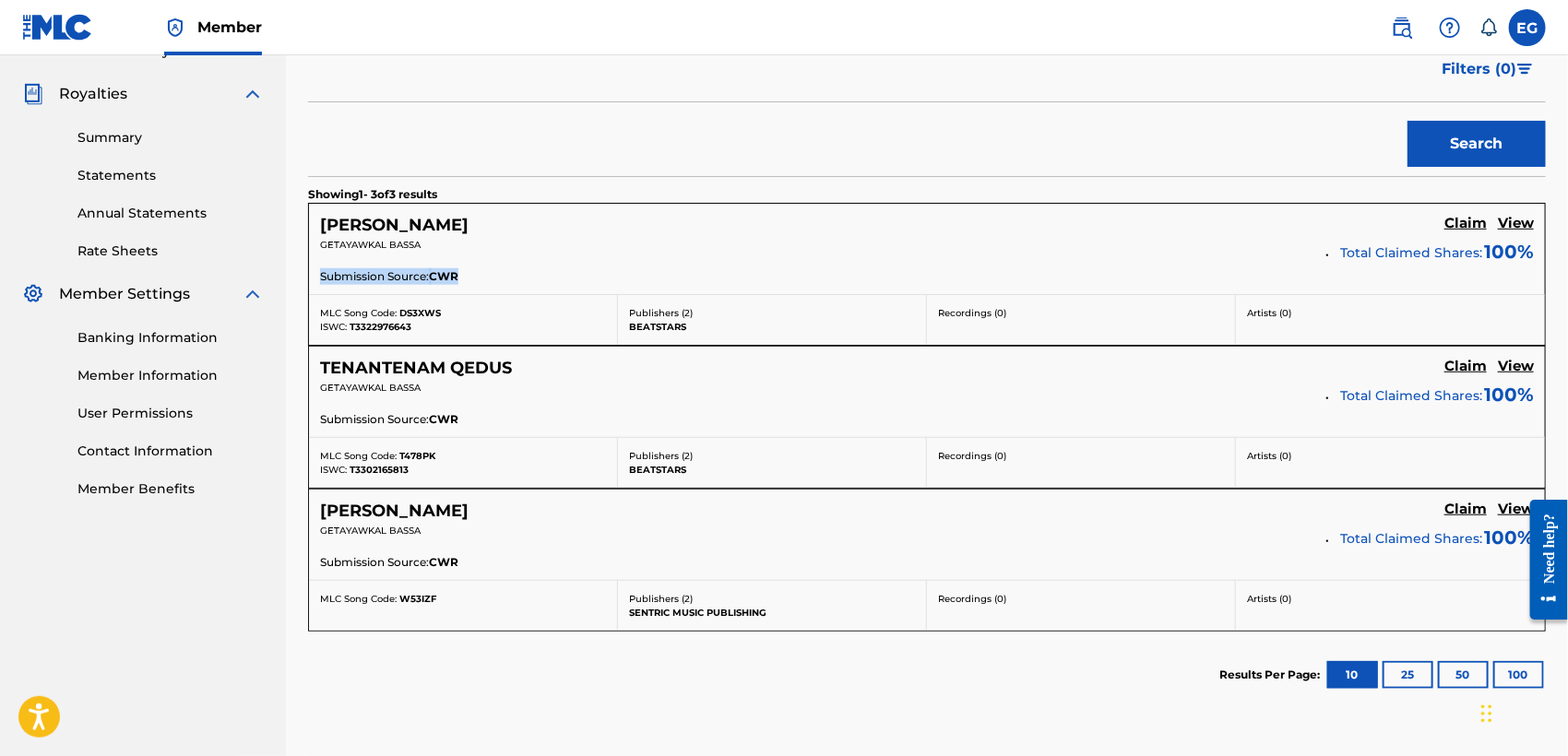
click at [479, 269] on div "Submission Source: CWR" at bounding box center [927, 278] width 1214 height 20
drag, startPoint x: 470, startPoint y: 275, endPoint x: 312, endPoint y: 224, distance: 166.0
click at [312, 224] on div "DAGNA DAGNA Claim View GETAYAWKAL BASSA Total Claimed Shares: 100 % Submission …" at bounding box center [926, 249] width 1236 height 90
click at [501, 287] on div "Submission Source: CWR" at bounding box center [927, 278] width 1214 height 20
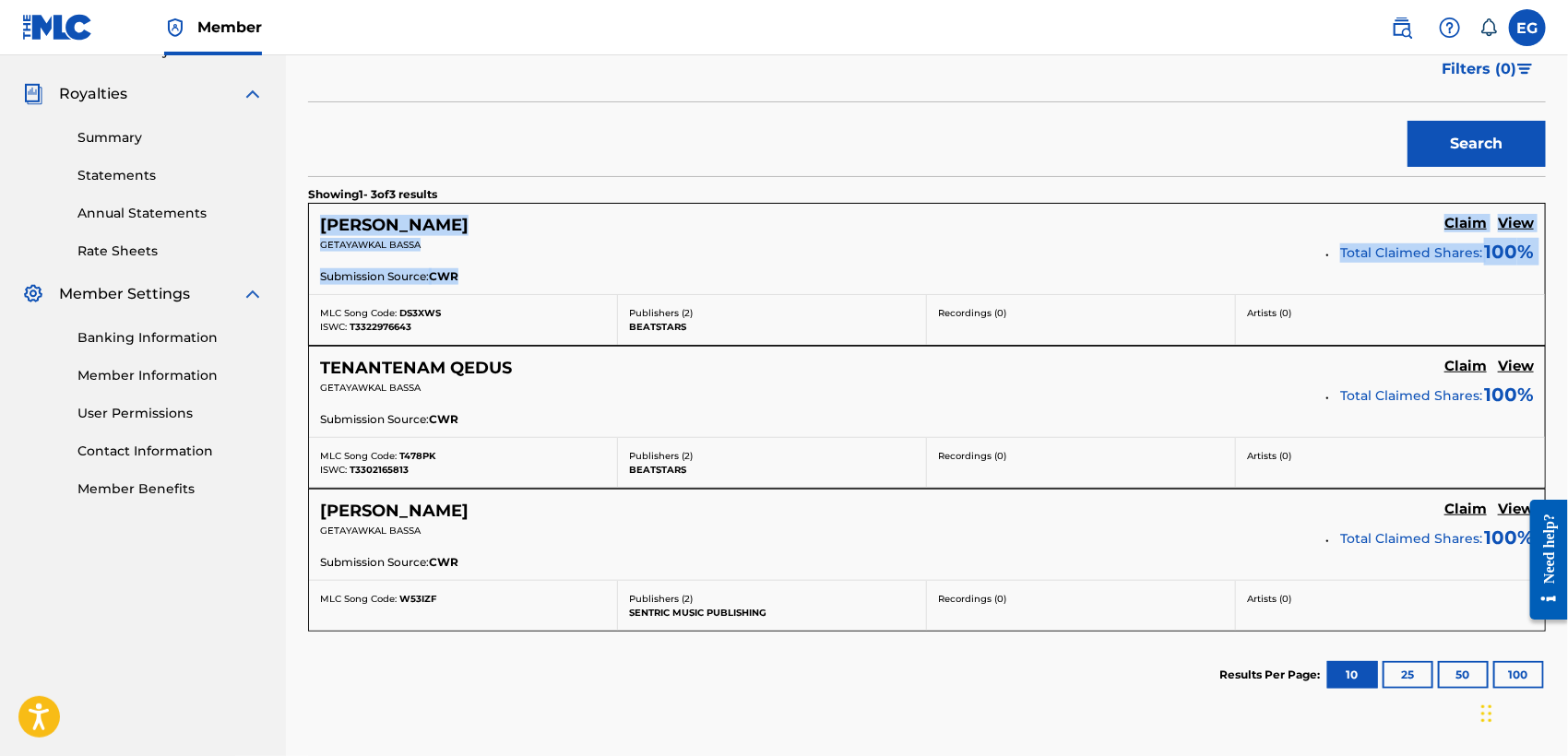
drag, startPoint x: 478, startPoint y: 276, endPoint x: 310, endPoint y: 217, distance: 178.1
click at [310, 217] on div "DAGNA DAGNA Claim View GETAYAWKAL BASSA Total Claimed Shares: 100 % Submission …" at bounding box center [926, 249] width 1236 height 90
click at [312, 218] on div "DAGNA DAGNA Claim View GETAYAWKAL BASSA Total Claimed Shares: 100 % Submission …" at bounding box center [926, 249] width 1236 height 90
drag, startPoint x: 312, startPoint y: 218, endPoint x: 509, endPoint y: 273, distance: 204.5
click at [509, 273] on div "DAGNA DAGNA Claim View GETAYAWKAL BASSA Total Claimed Shares: 100 % Submission …" at bounding box center [926, 249] width 1236 height 90
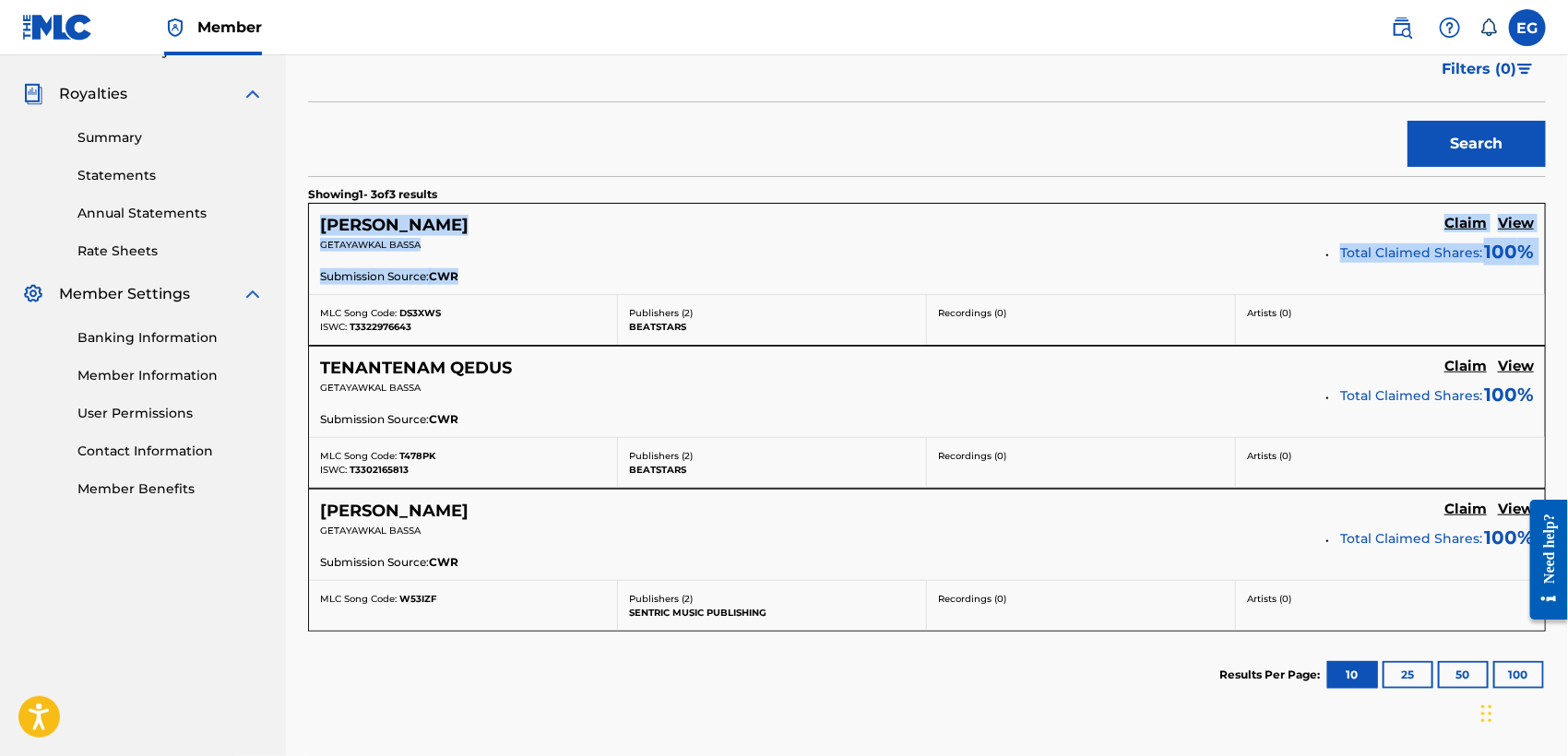
click at [481, 274] on div "Submission Source: CWR" at bounding box center [927, 278] width 1214 height 20
drag, startPoint x: 472, startPoint y: 277, endPoint x: 310, endPoint y: 217, distance: 172.8
click at [310, 217] on div "DAGNA DAGNA Claim View GETAYAWKAL BASSA Total Claimed Shares: 100 % Submission …" at bounding box center [926, 249] width 1236 height 90
click at [315, 226] on div "DAGNA DAGNA Claim View GETAYAWKAL BASSA Total Claimed Shares: 100 % Submission …" at bounding box center [926, 249] width 1236 height 90
drag, startPoint x: 315, startPoint y: 224, endPoint x: 486, endPoint y: 282, distance: 180.6
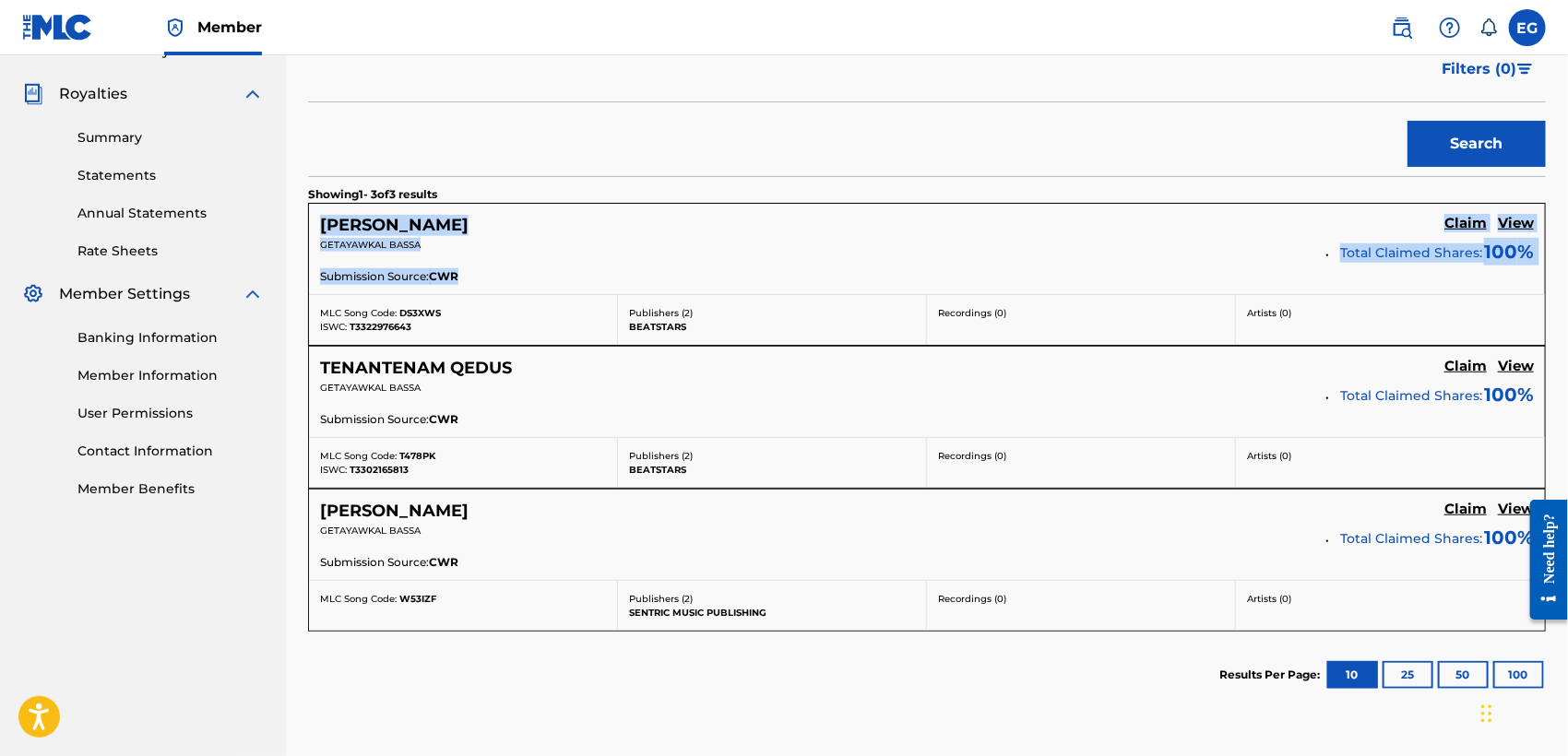
click at [486, 282] on div "DAGNA DAGNA Claim View GETAYAWKAL BASSA Total Claimed Shares: 100 % Submission …" at bounding box center [926, 249] width 1236 height 90
click at [486, 282] on div "Submission Source: CWR" at bounding box center [927, 278] width 1214 height 20
drag, startPoint x: 486, startPoint y: 281, endPoint x: 314, endPoint y: 224, distance: 181.2
click at [314, 224] on div "DAGNA DAGNA Claim View GETAYAWKAL BASSA Total Claimed Shares: 100 % Submission …" at bounding box center [926, 249] width 1236 height 90
click at [314, 228] on div "DAGNA DAGNA Claim View GETAYAWKAL BASSA Total Claimed Shares: 100 % Submission …" at bounding box center [926, 249] width 1236 height 90
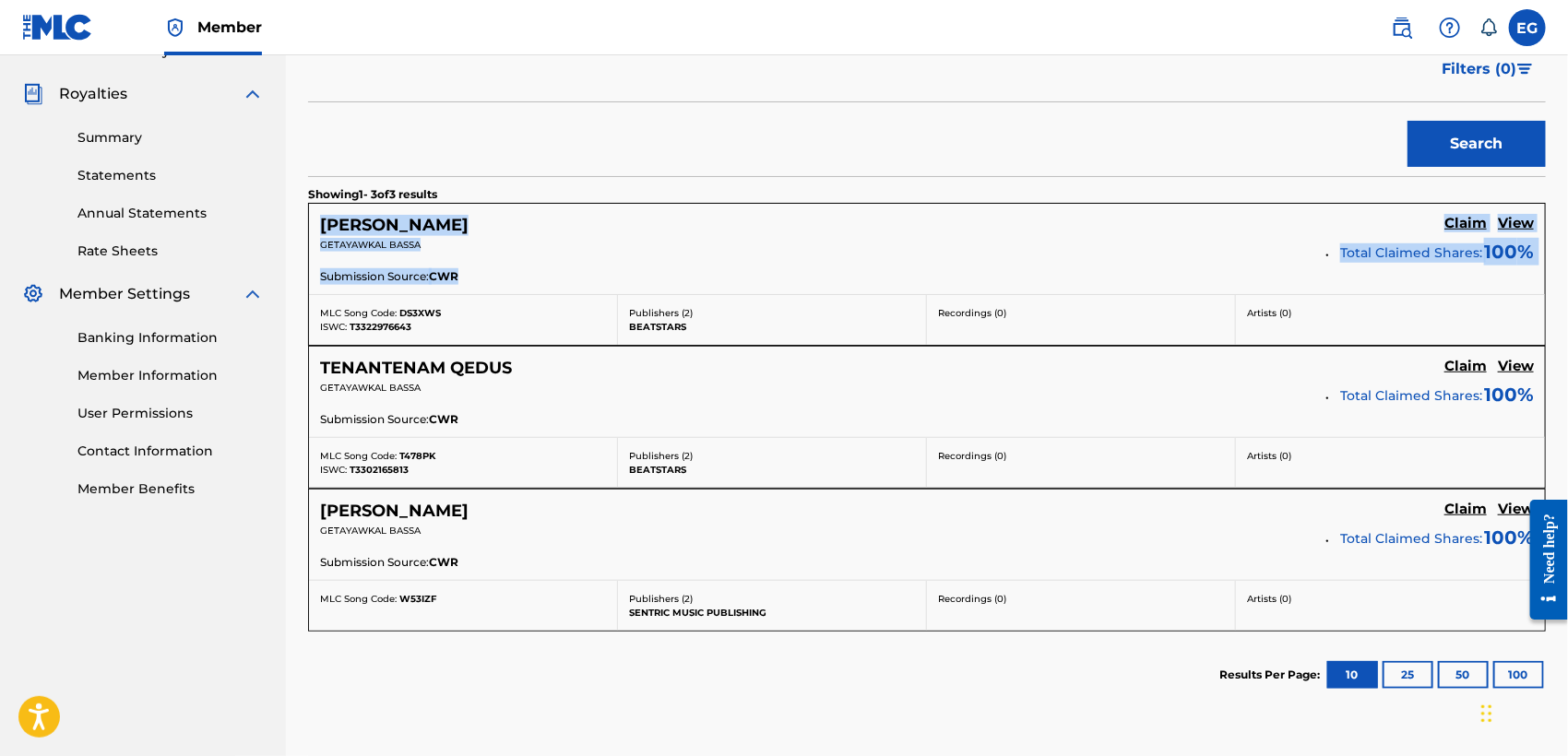
drag, startPoint x: 317, startPoint y: 224, endPoint x: 502, endPoint y: 283, distance: 194.2
click at [502, 283] on div "DAGNA DAGNA Claim View GETAYAWKAL BASSA Total Claimed Shares: 100 % Submission …" at bounding box center [926, 249] width 1236 height 90
click at [502, 283] on div "Submission Source: CWR" at bounding box center [927, 278] width 1214 height 20
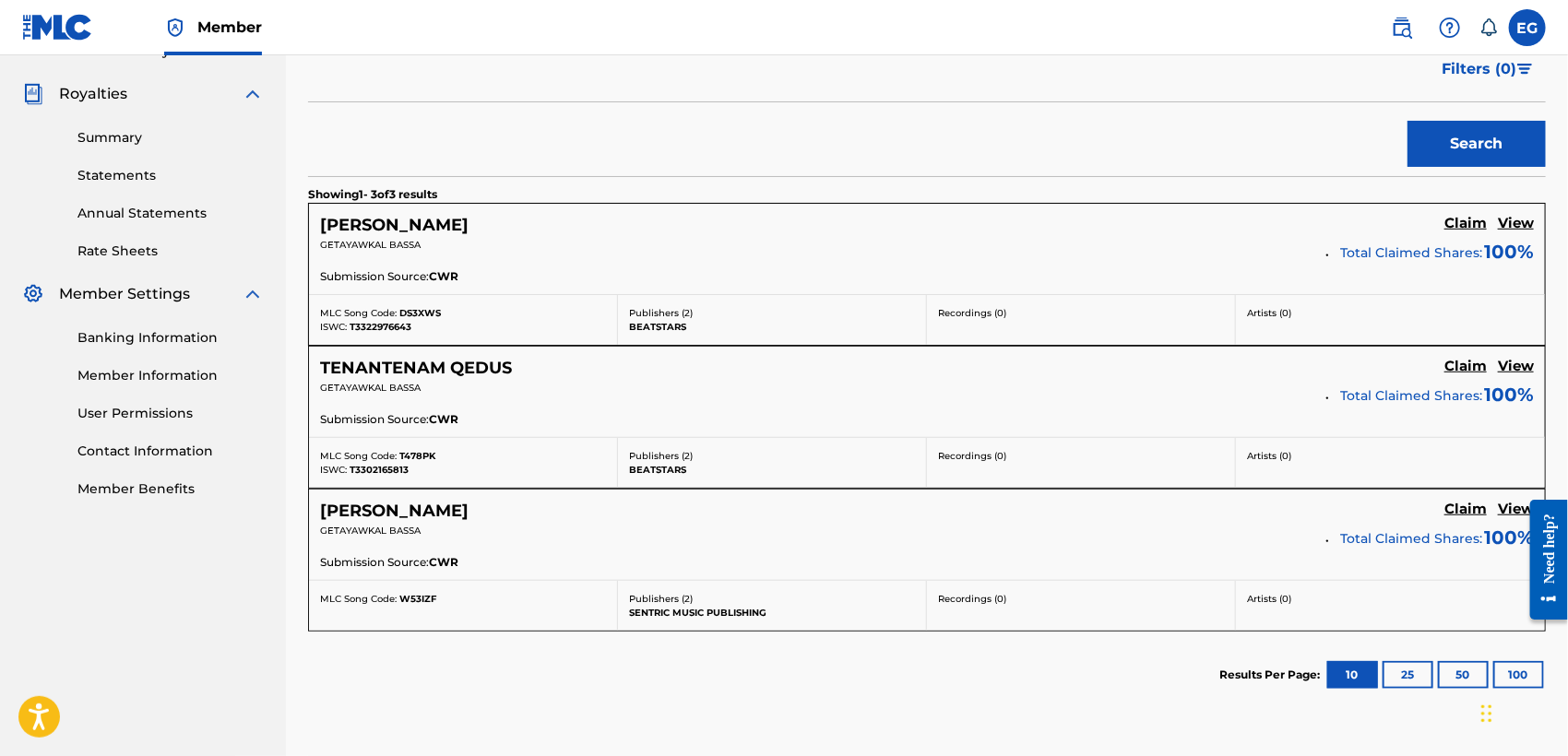
click at [488, 283] on div "Submission Source: CWR" at bounding box center [927, 278] width 1214 height 20
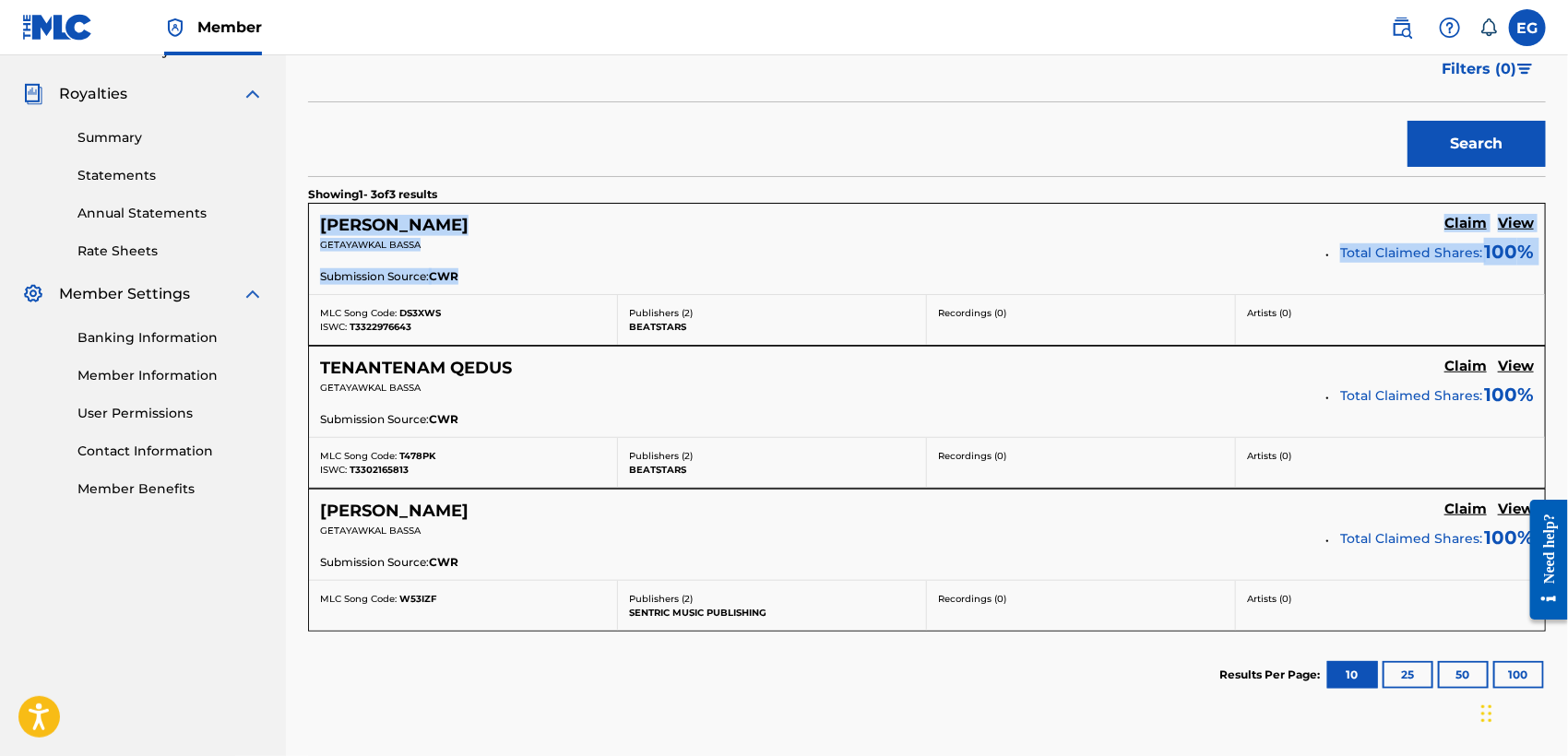
drag, startPoint x: 475, startPoint y: 282, endPoint x: 316, endPoint y: 227, distance: 168.2
click at [316, 227] on div "DAGNA DAGNA Claim View GETAYAWKAL BASSA Total Claimed Shares: 100 % Submission …" at bounding box center [926, 249] width 1236 height 90
click at [312, 229] on div "DAGNA DAGNA Claim View GETAYAWKAL BASSA Total Claimed Shares: 100 % Submission …" at bounding box center [926, 249] width 1236 height 90
drag, startPoint x: 317, startPoint y: 219, endPoint x: 498, endPoint y: 273, distance: 188.9
click at [498, 273] on div "DAGNA DAGNA Claim View GETAYAWKAL BASSA Total Claimed Shares: 100 % Submission …" at bounding box center [926, 249] width 1236 height 90
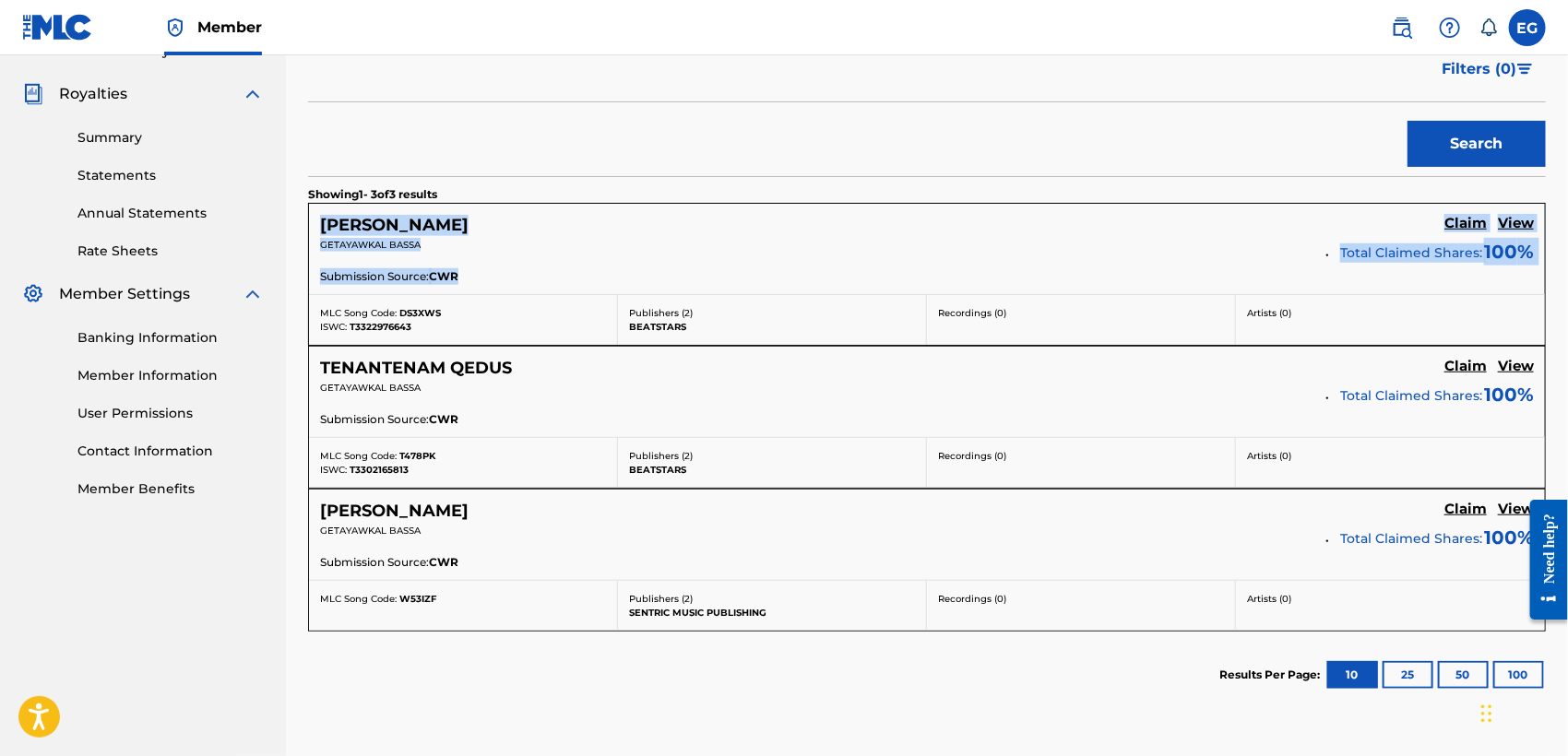
click at [498, 273] on div "Submission Source: CWR" at bounding box center [927, 278] width 1214 height 20
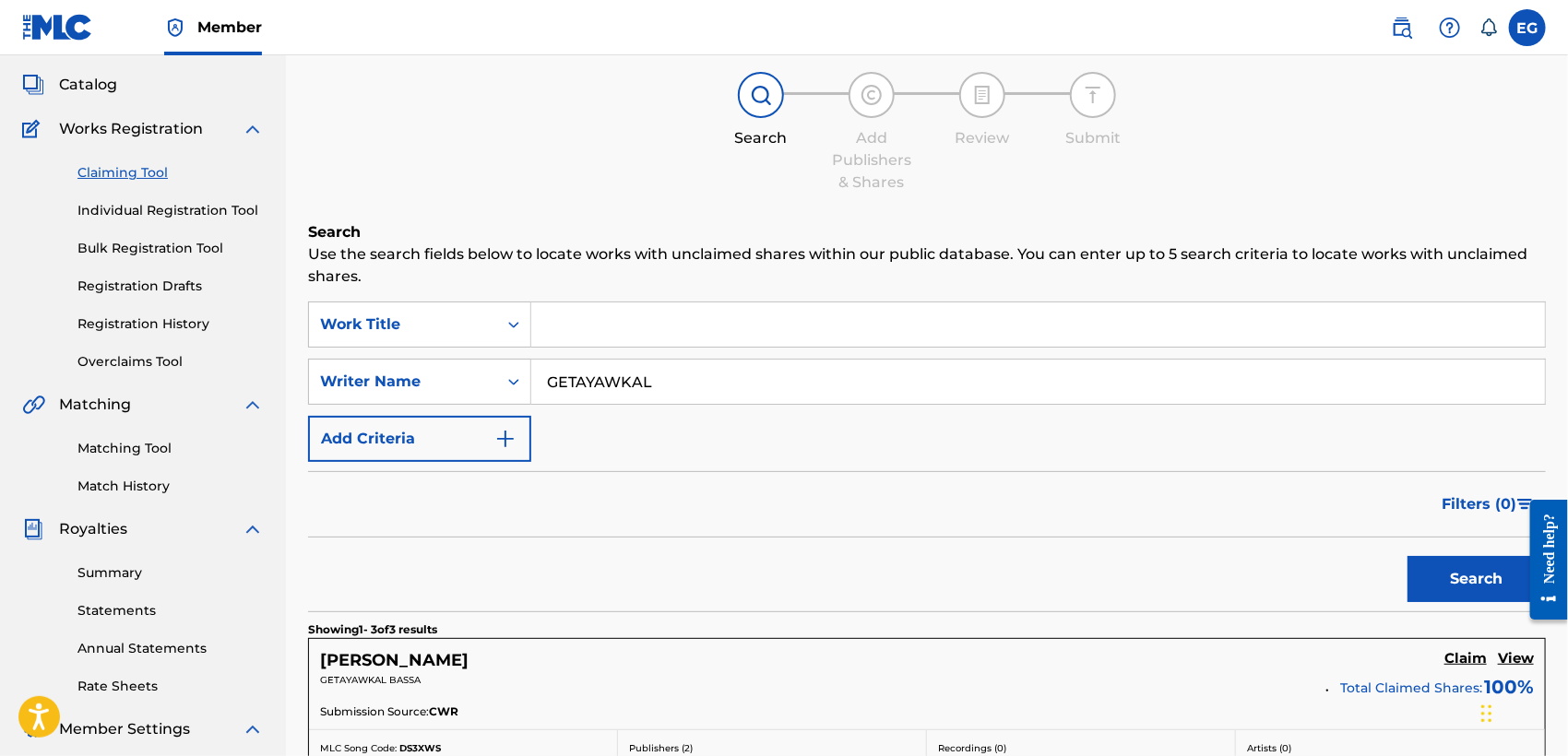
scroll to position [0, 0]
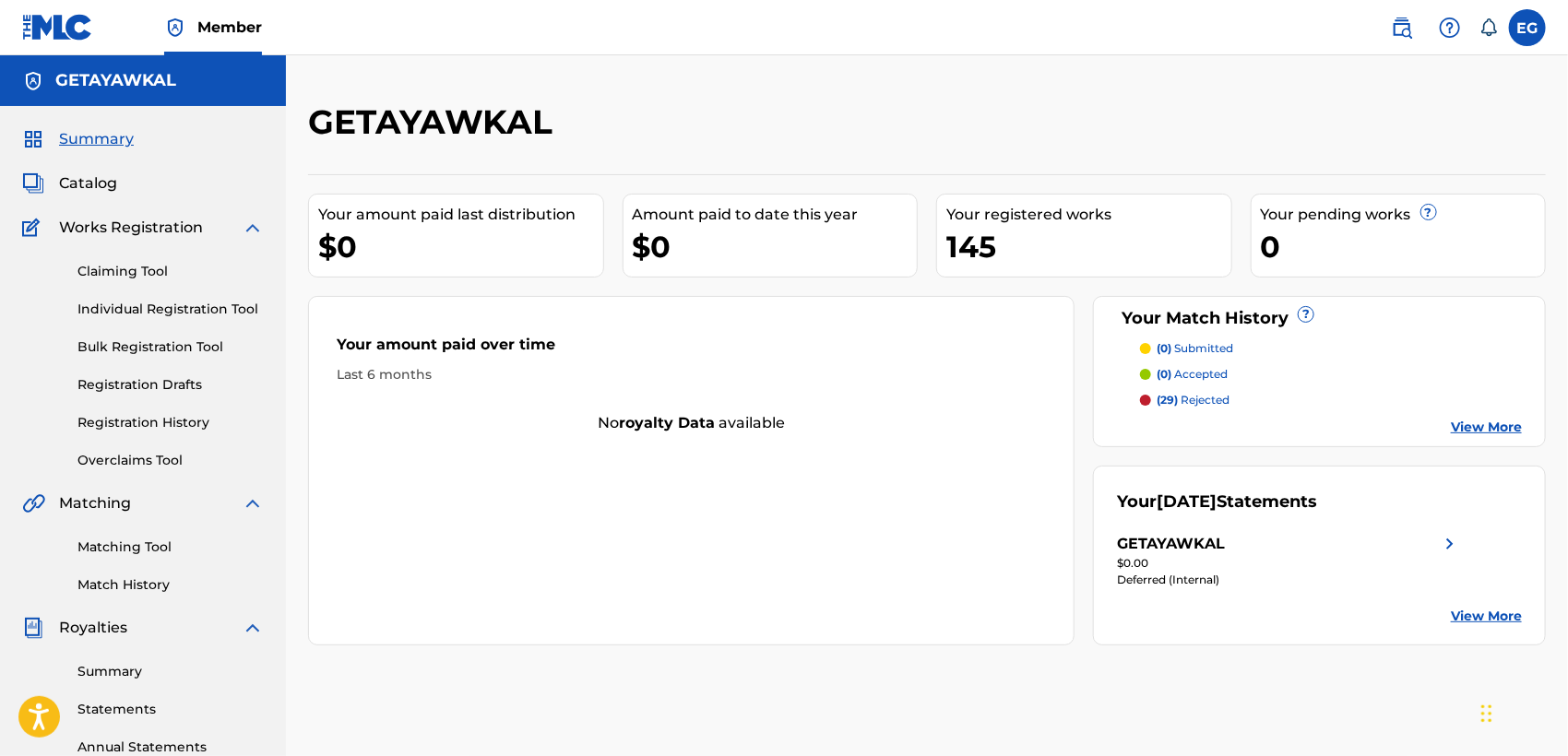
click at [133, 671] on link "Summary" at bounding box center [171, 671] width 186 height 19
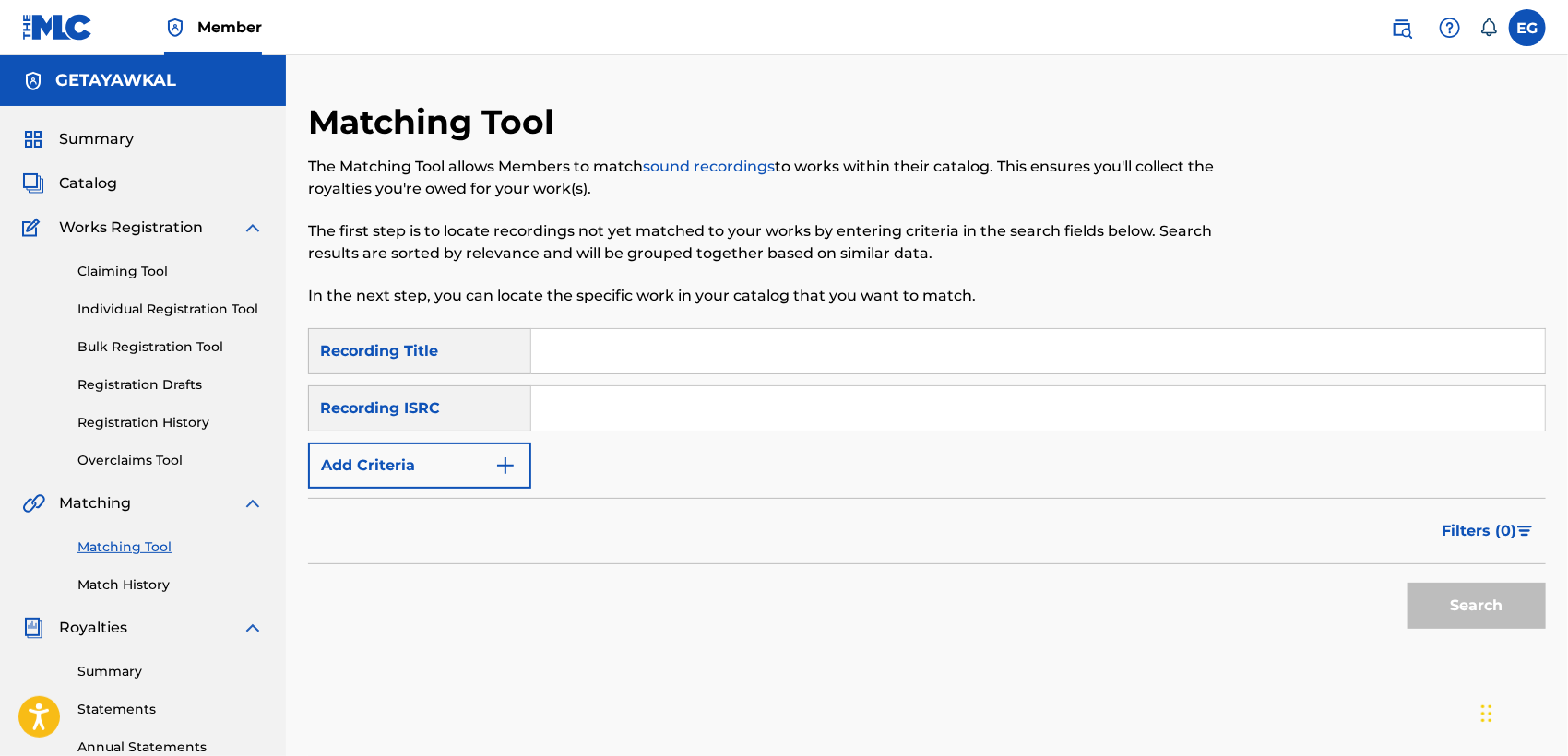
click at [609, 348] on input "Search Form" at bounding box center [1037, 351] width 1013 height 45
paste input "TENANTENAM QEDUS"
click at [1488, 630] on div "Search" at bounding box center [1471, 601] width 147 height 74
click at [1480, 614] on button "Search" at bounding box center [1477, 606] width 139 height 47
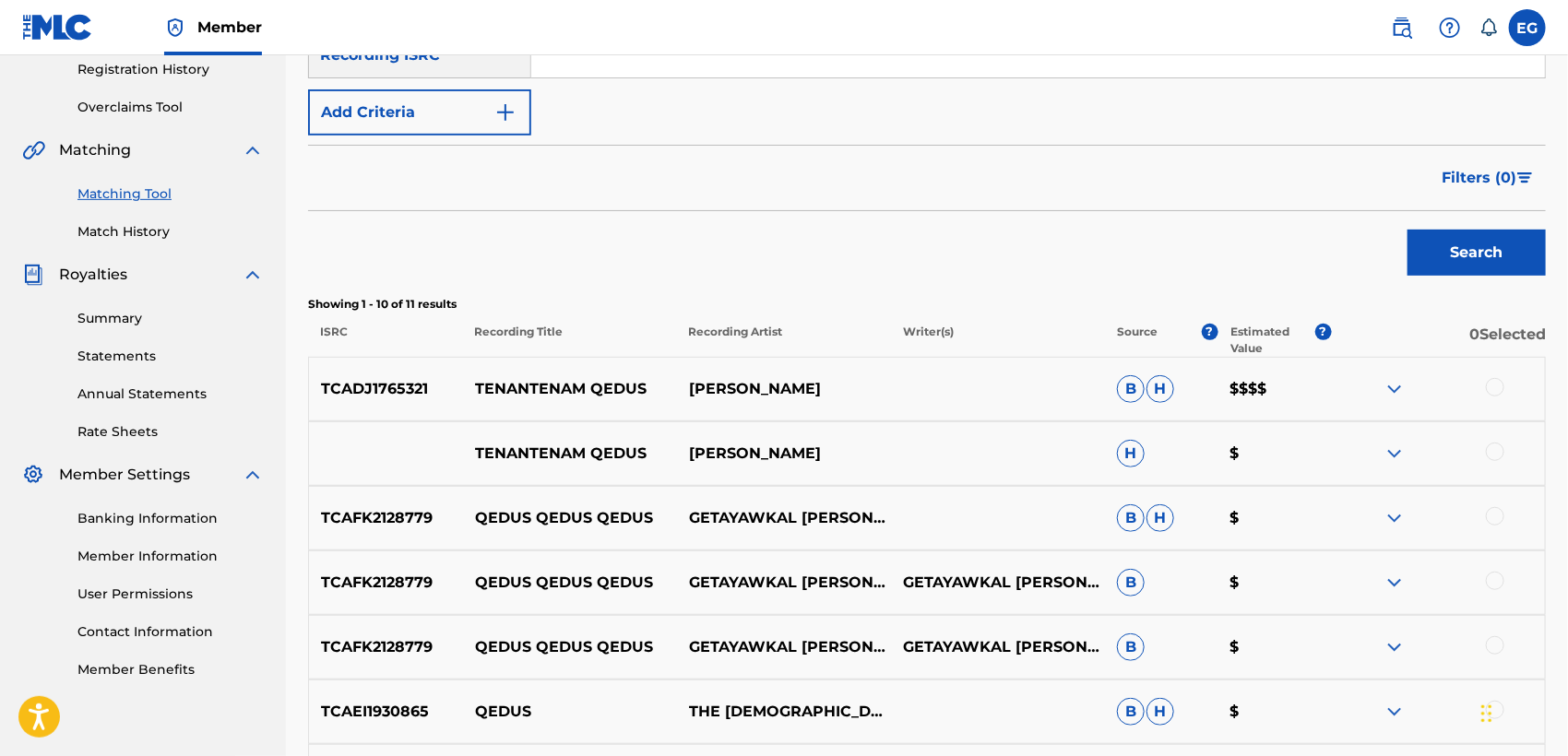
scroll to position [387, 0]
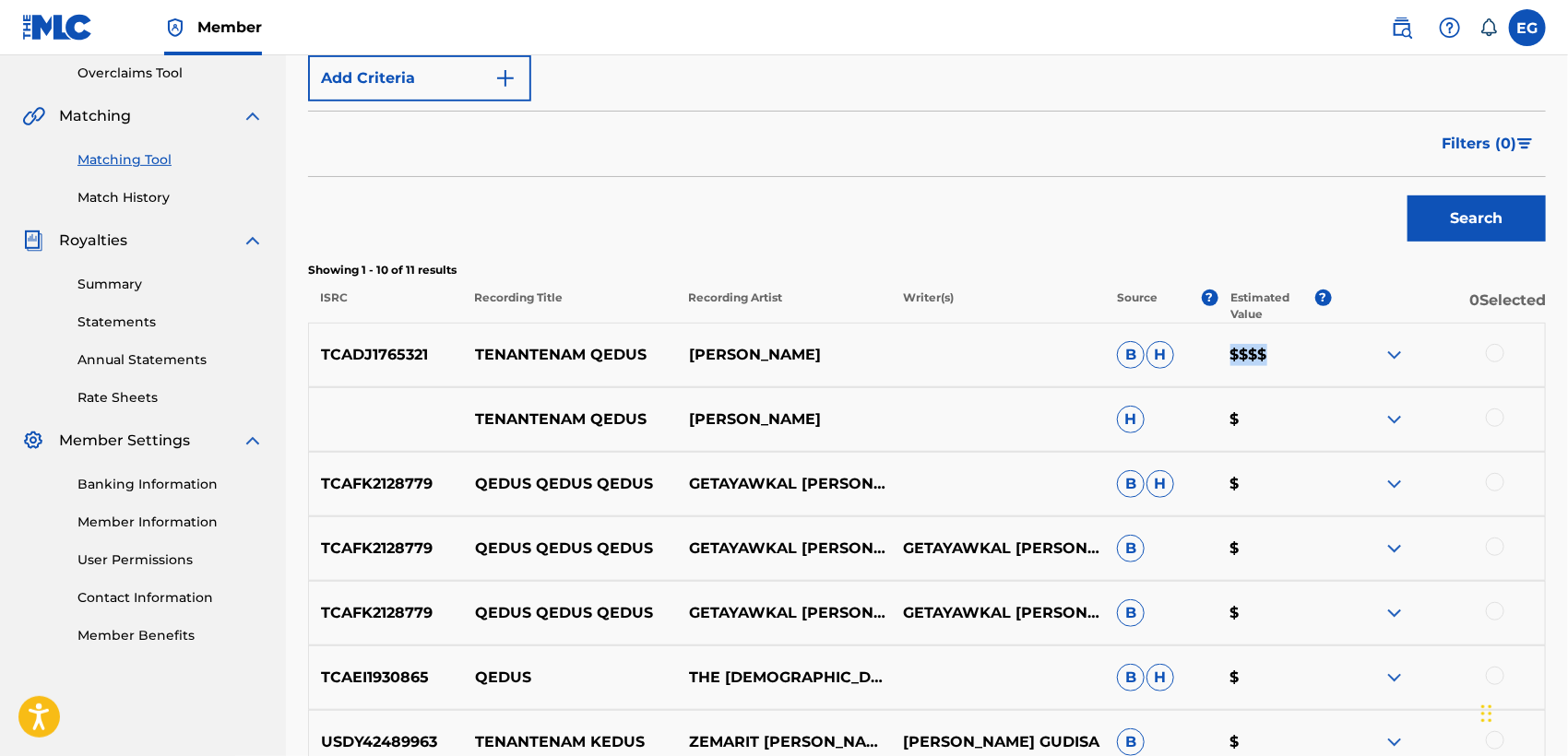
drag, startPoint x: 1231, startPoint y: 348, endPoint x: 1278, endPoint y: 351, distance: 47.1
click at [1278, 351] on p "$$$$" at bounding box center [1274, 354] width 113 height 22
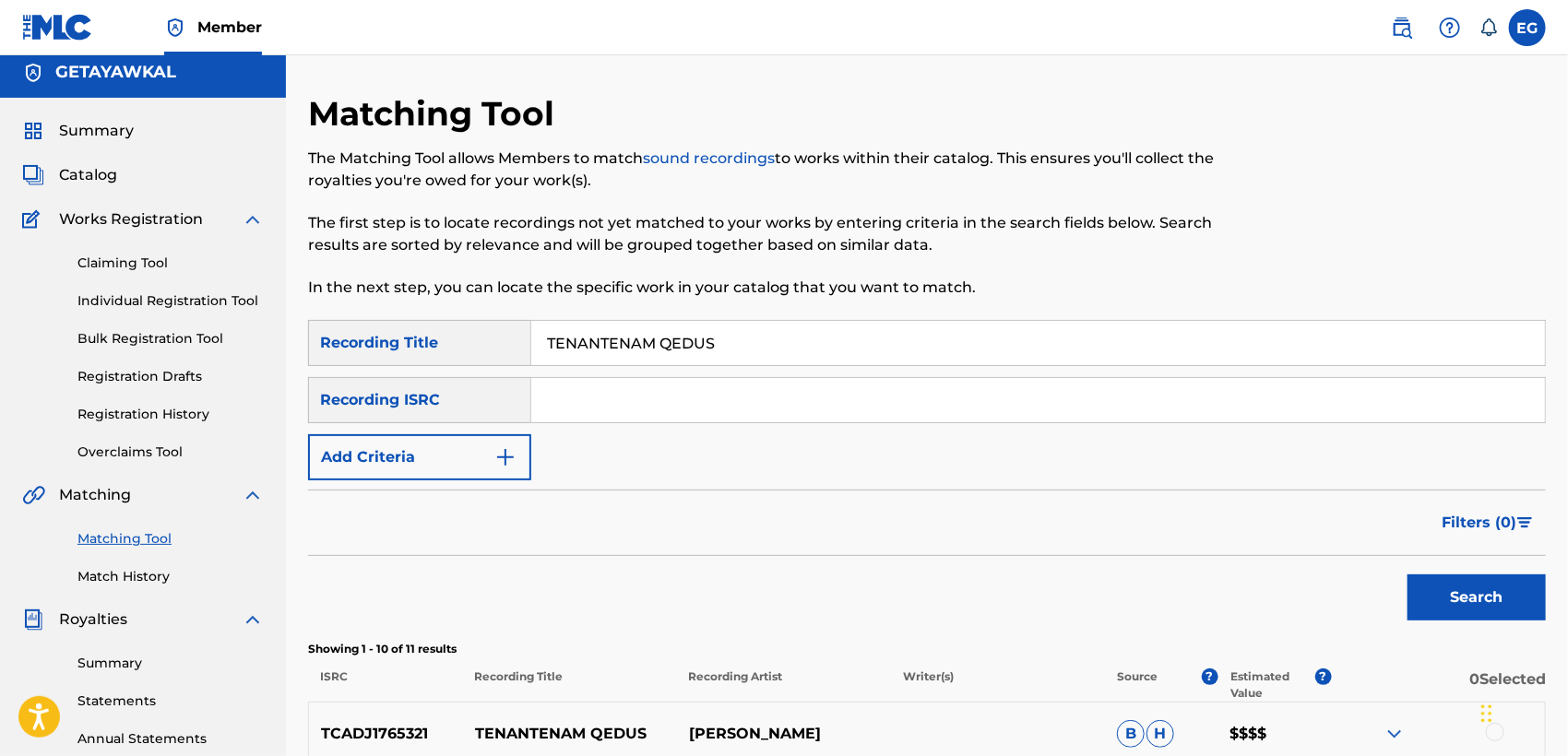
scroll to position [0, 0]
click at [729, 335] on input "TENANTENAM QEDUS" at bounding box center [1037, 343] width 1013 height 45
paste input "DAGNA DAGNA"
click at [1431, 587] on button "Search" at bounding box center [1477, 597] width 139 height 47
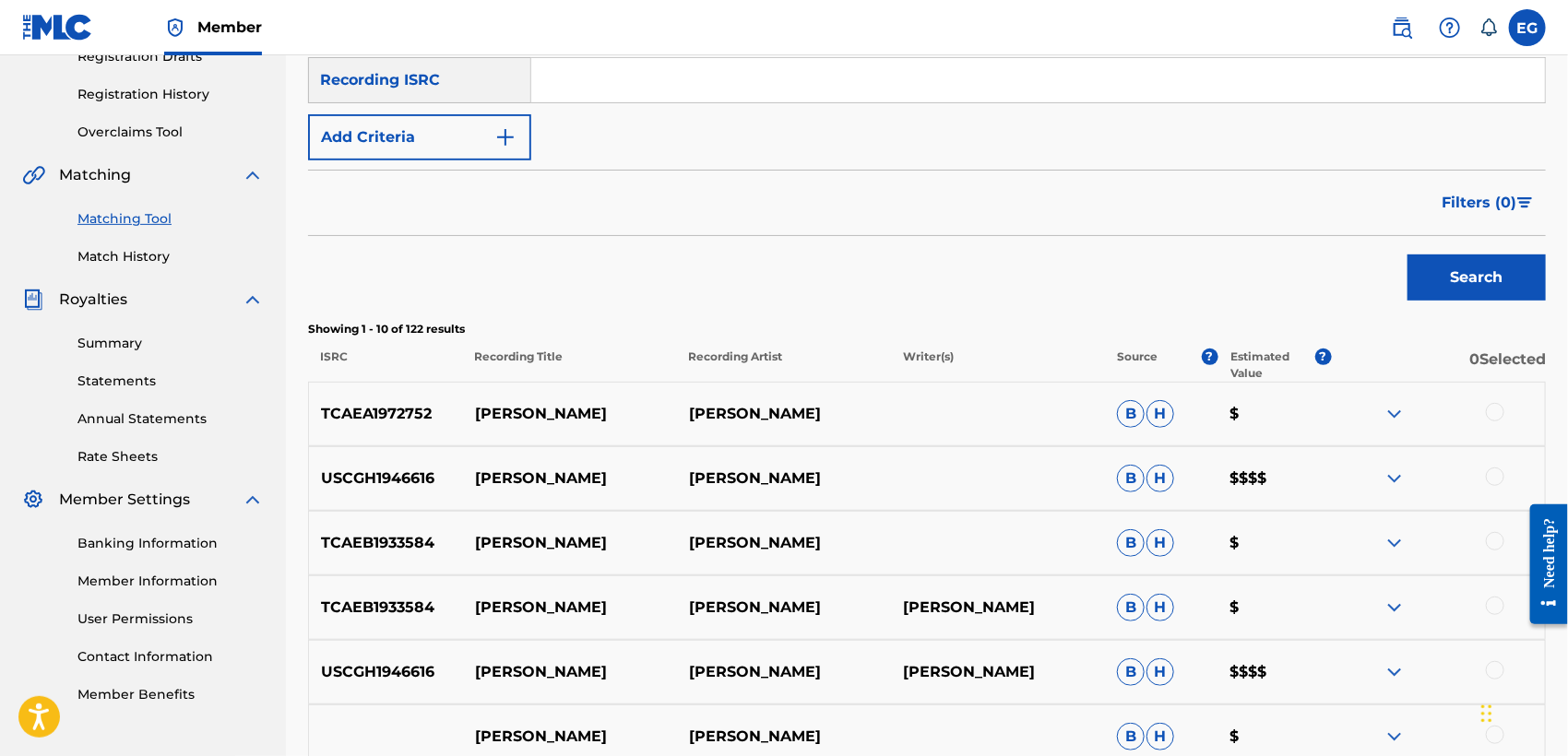
scroll to position [236, 0]
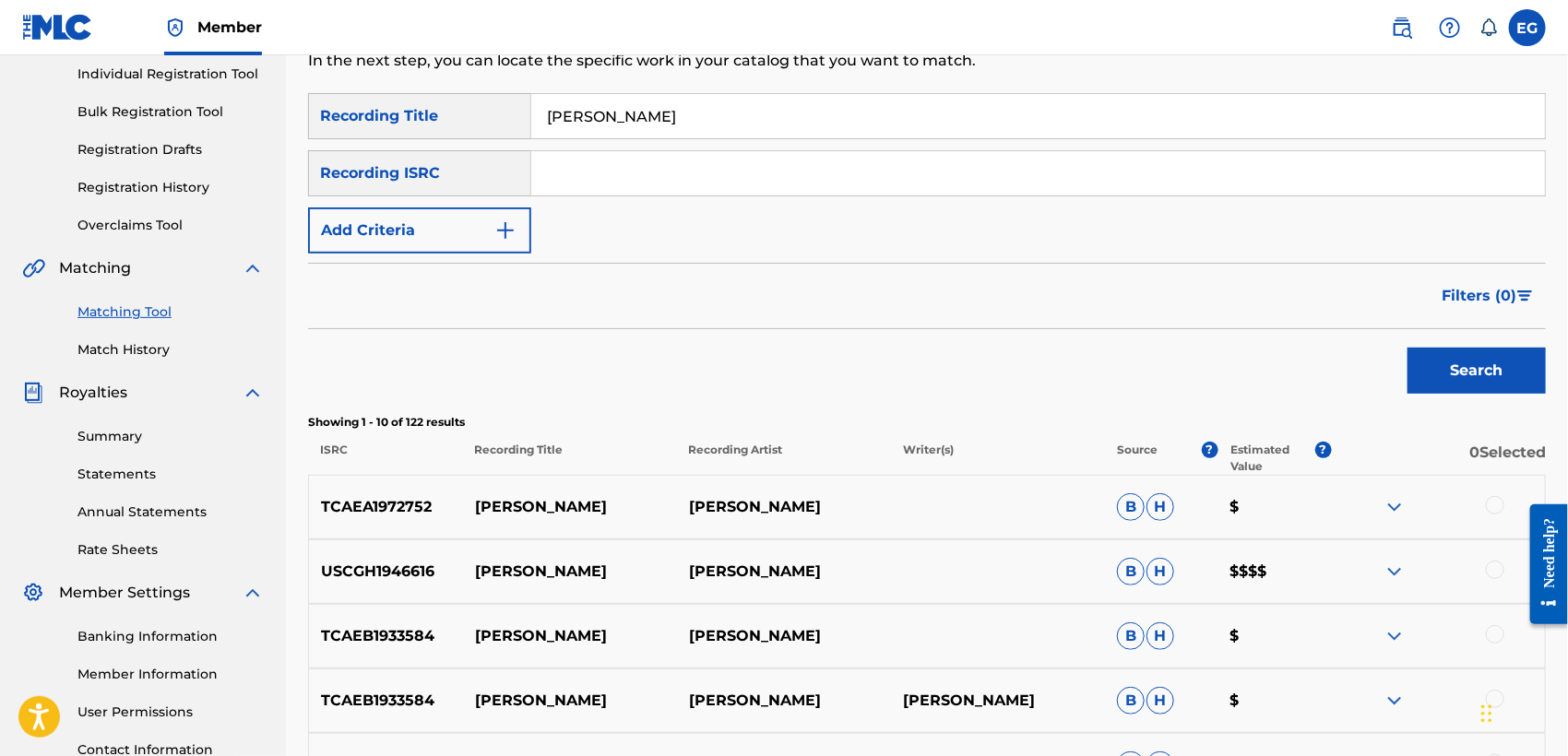
click at [819, 126] on input "DAGNA DAGNA" at bounding box center [1037, 116] width 1013 height 45
paste input "Benetelash"
click at [1442, 357] on button "Search" at bounding box center [1477, 370] width 139 height 47
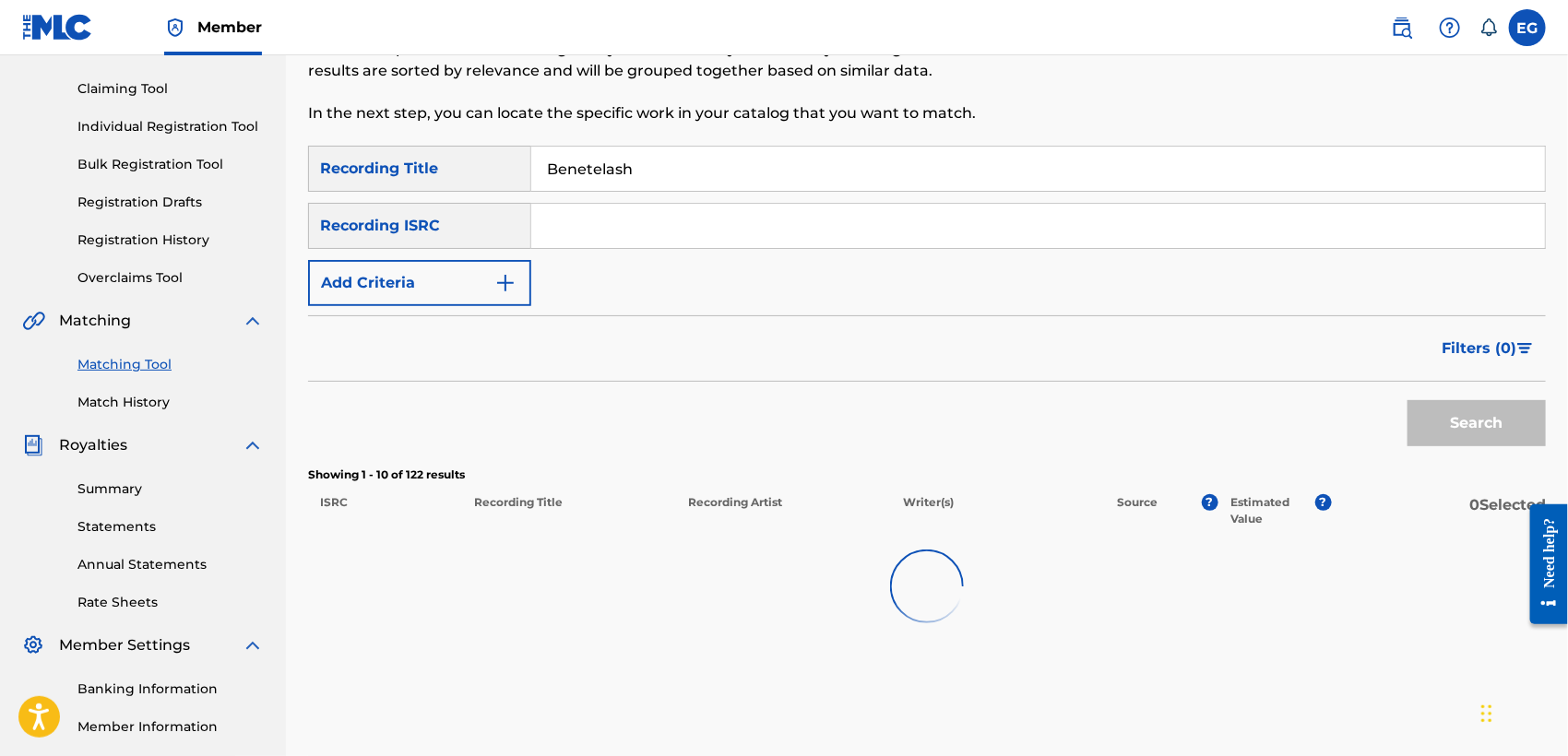
scroll to position [174, 0]
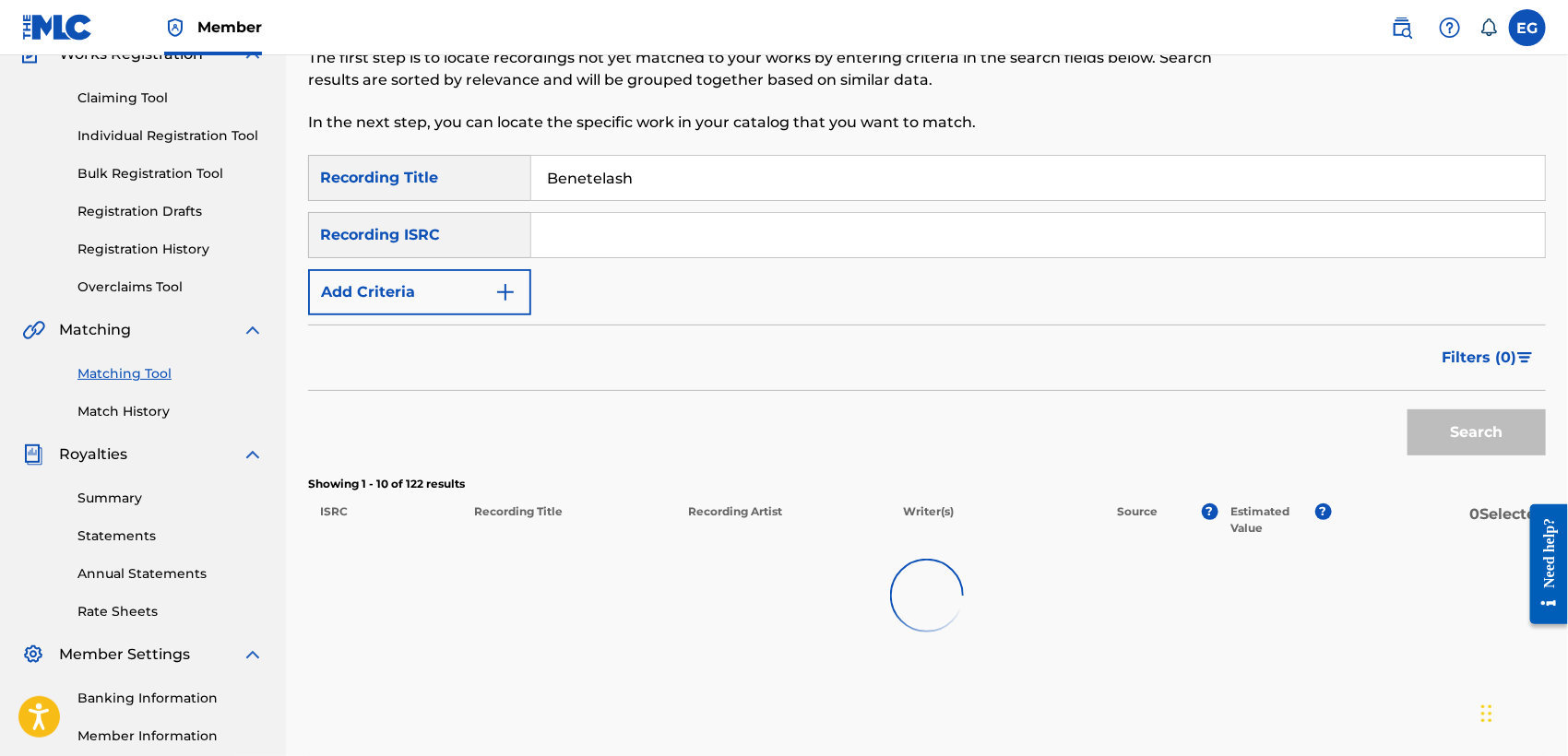
click at [696, 175] on input "Benetelash" at bounding box center [1037, 178] width 1013 height 45
paste input "tesasate Silk"
click at [1283, 345] on div "Filters ( 0 )" at bounding box center [926, 358] width 1237 height 66
click at [1192, 305] on div "SearchWithCriteriadc5ecb5b-2d43-475e-b576-4f6be64fcb49 Recording Title Betesasa…" at bounding box center [926, 235] width 1237 height 161
click at [783, 180] on input "Betesasate Silk" at bounding box center [1037, 178] width 1013 height 45
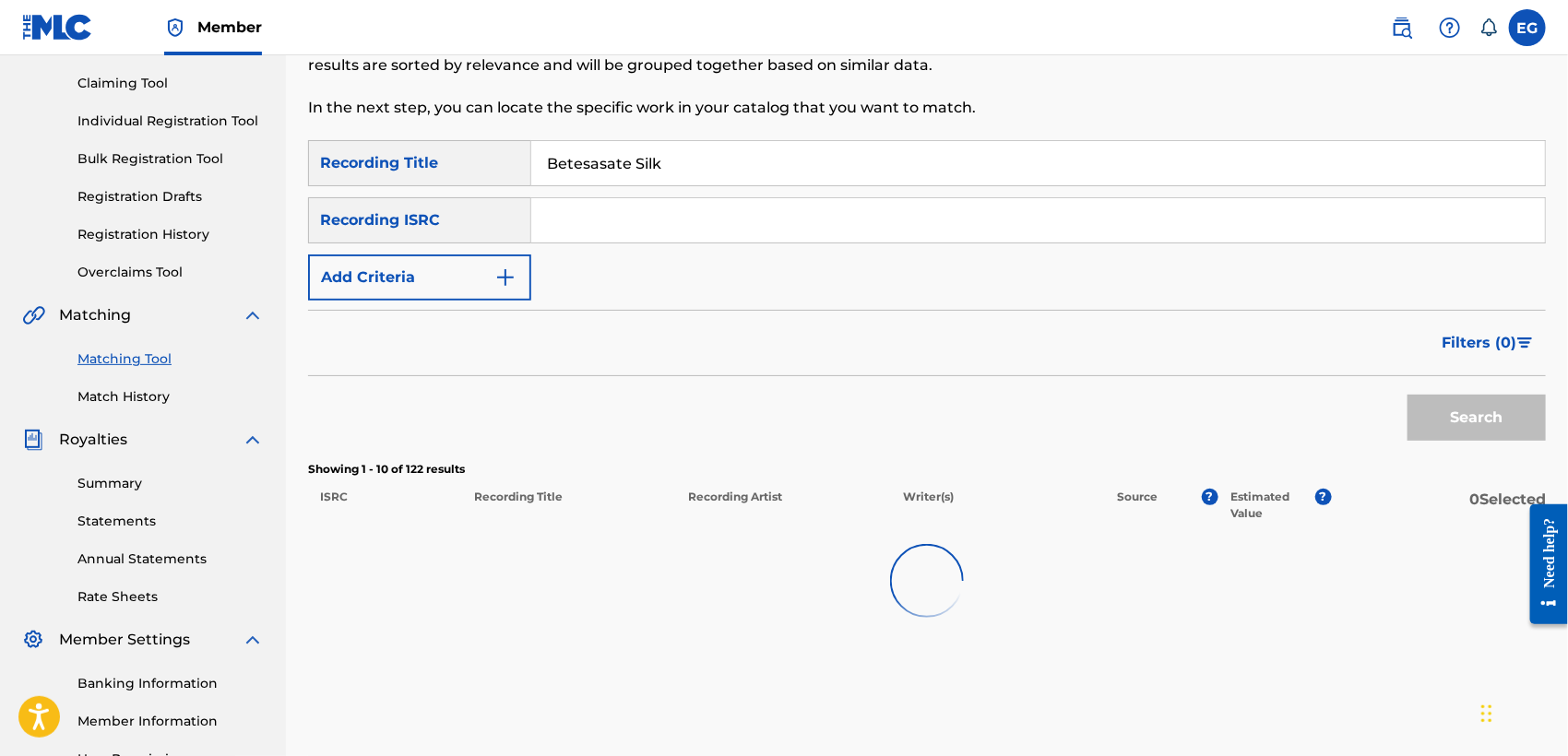
scroll to position [322, 0]
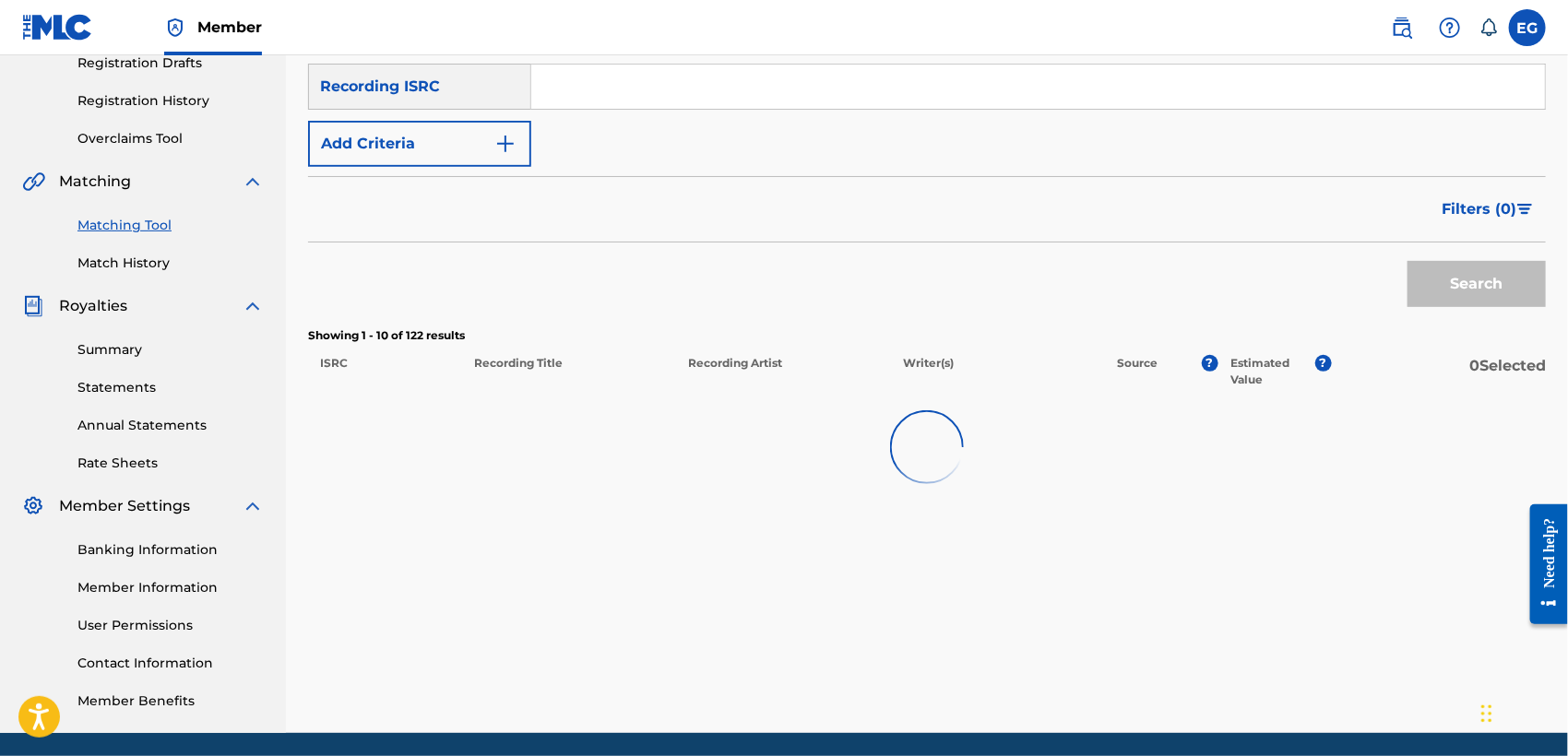
click at [1517, 227] on button "Filters ( 0 )" at bounding box center [1487, 209] width 115 height 47
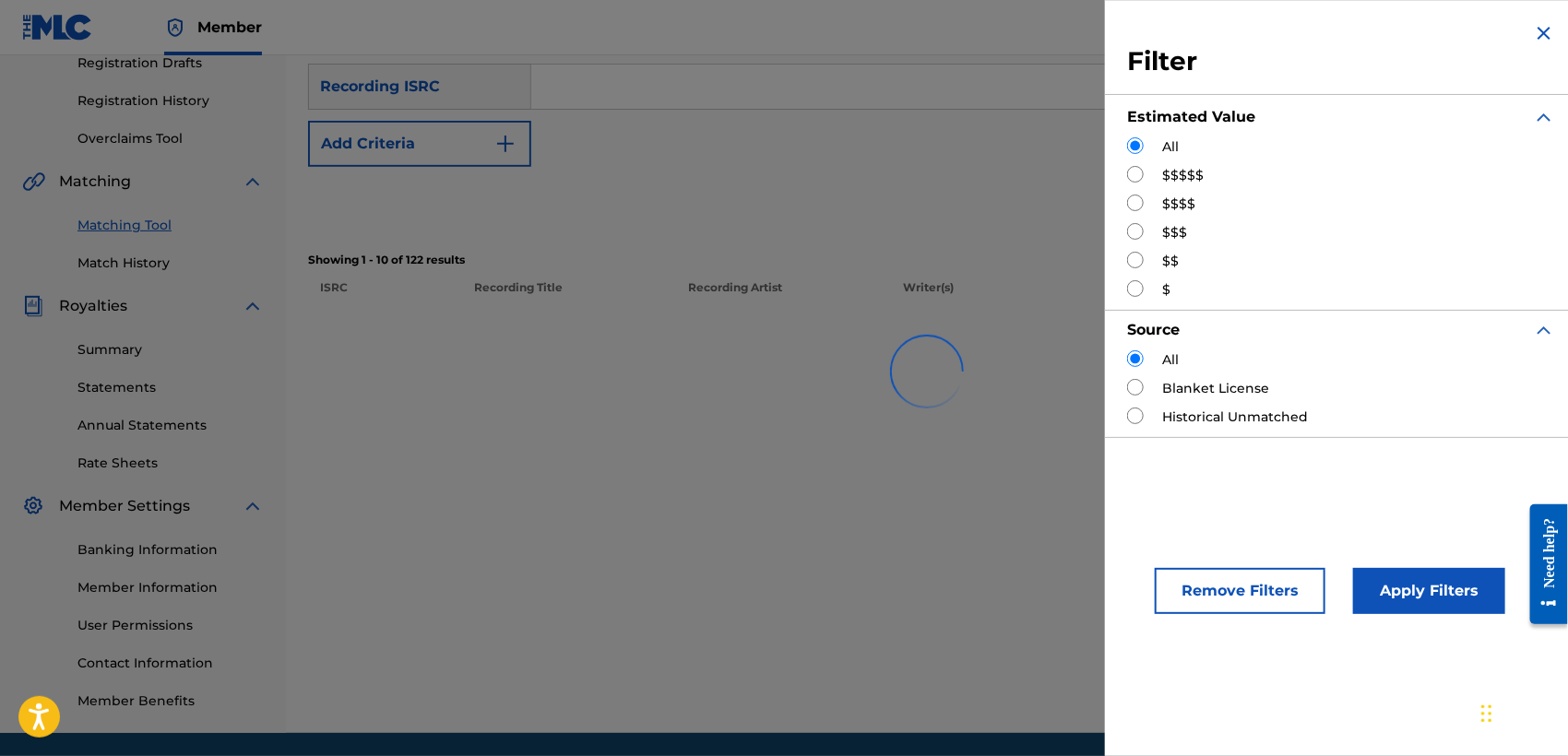
click at [961, 238] on div "Search" at bounding box center [926, 204] width 1237 height 74
click at [1404, 583] on button "Apply Filters" at bounding box center [1429, 591] width 152 height 47
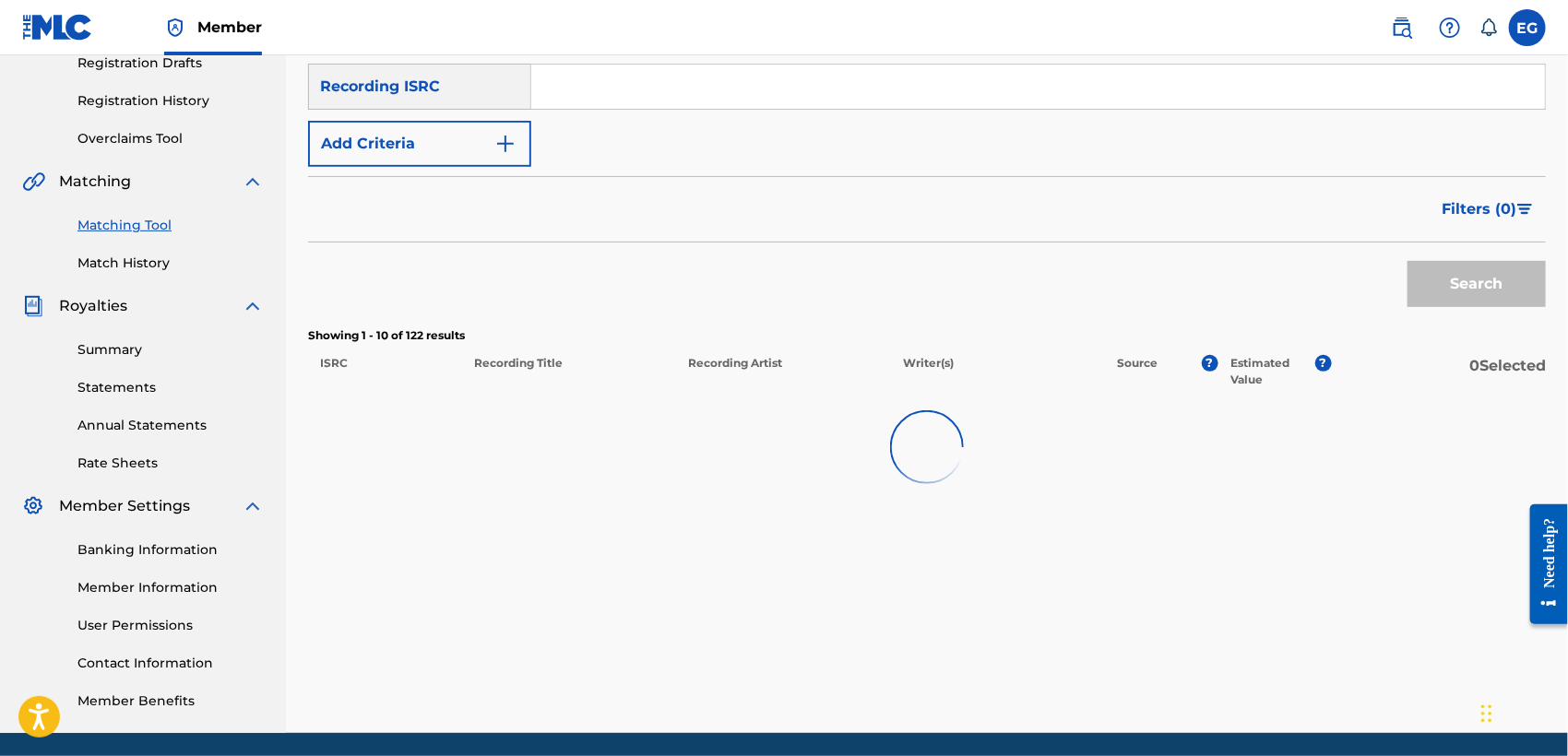
scroll to position [95, 0]
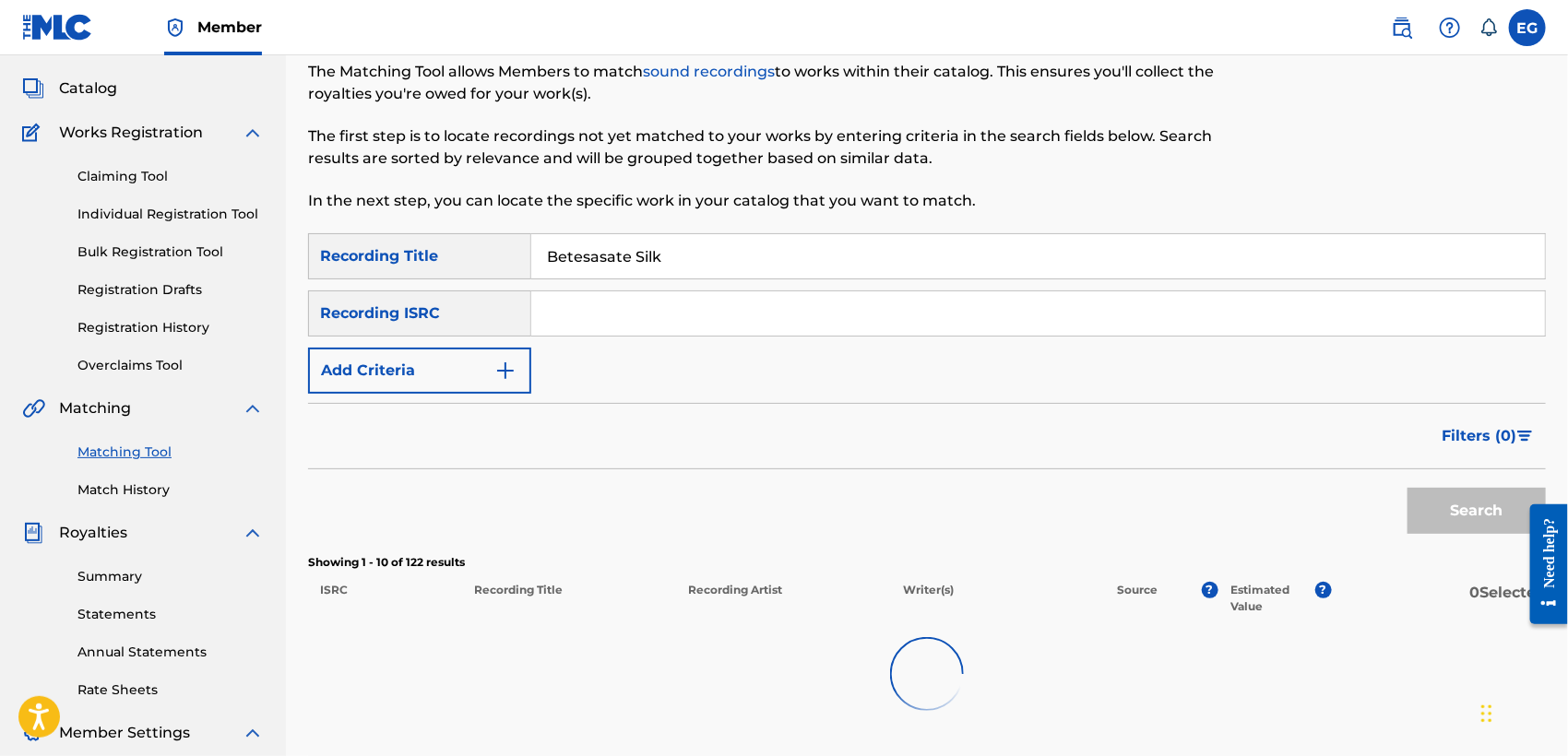
click at [885, 256] on input "Betesasate Silk" at bounding box center [1037, 256] width 1013 height 45
type input "Betesasate Silk"
click at [556, 313] on input "Search Form" at bounding box center [1037, 313] width 1013 height 45
type input "n"
drag, startPoint x: 736, startPoint y: 247, endPoint x: 687, endPoint y: 255, distance: 49.6
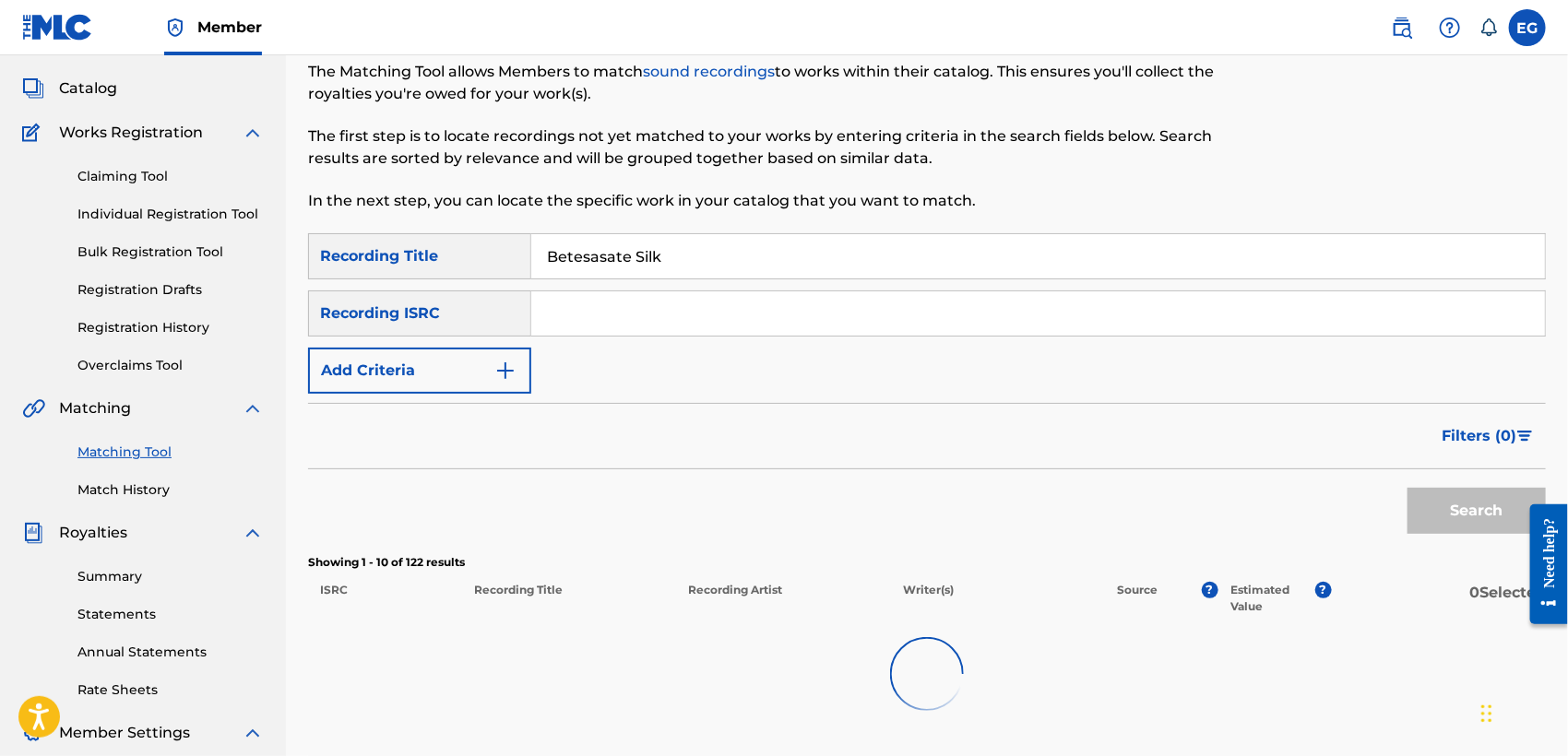
click at [687, 255] on input "Betesasate Silk" at bounding box center [1037, 256] width 1013 height 45
click at [640, 293] on input "Search Form" at bounding box center [1037, 313] width 1013 height 45
paste input "USCGH1946614"
type input "USCGH1946614"
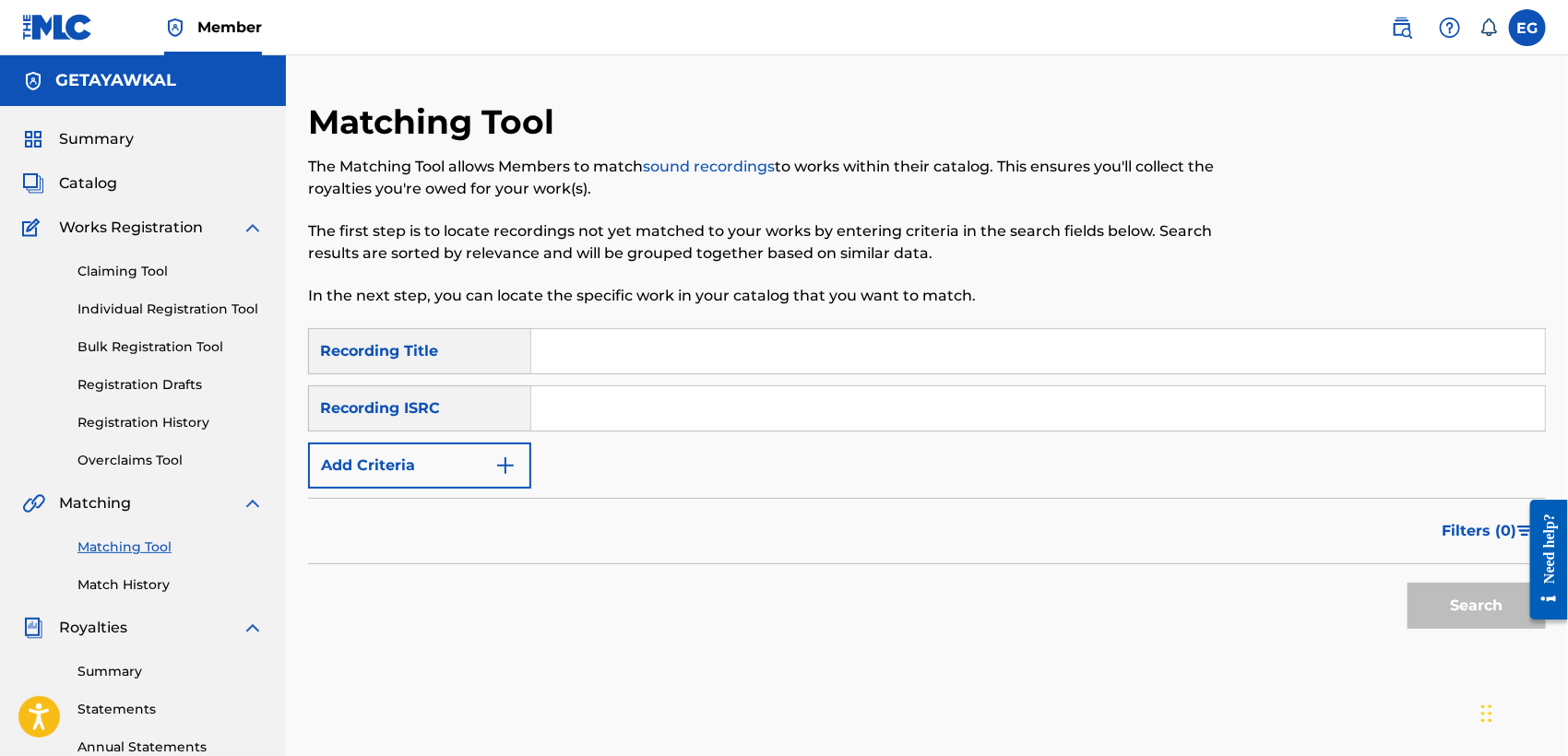
click at [690, 415] on input "Search Form" at bounding box center [1037, 408] width 1013 height 45
paste input "USCGH1946614"
click at [1422, 606] on button "Search" at bounding box center [1477, 606] width 139 height 47
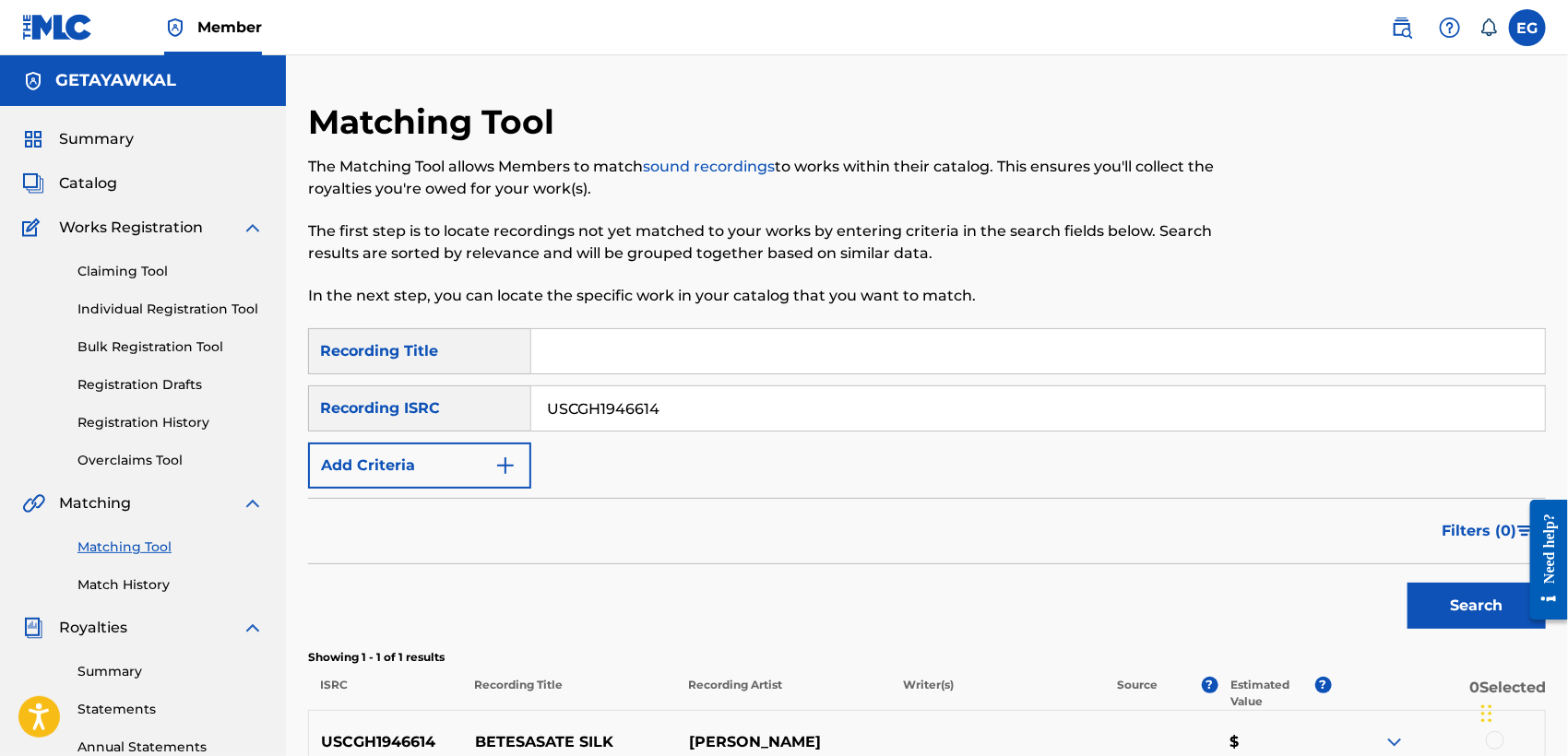
drag, startPoint x: 1573, startPoint y: 231, endPoint x: 1131, endPoint y: 112, distance: 457.7
click at [1131, 112] on div "Matching Tool The Matching Tool allows Members to match sound recordings to wor…" at bounding box center [784, 215] width 953 height 227
drag, startPoint x: 1573, startPoint y: 149, endPoint x: 1542, endPoint y: 118, distance: 43.8
click at [1542, 118] on div at bounding box center [1404, 215] width 285 height 227
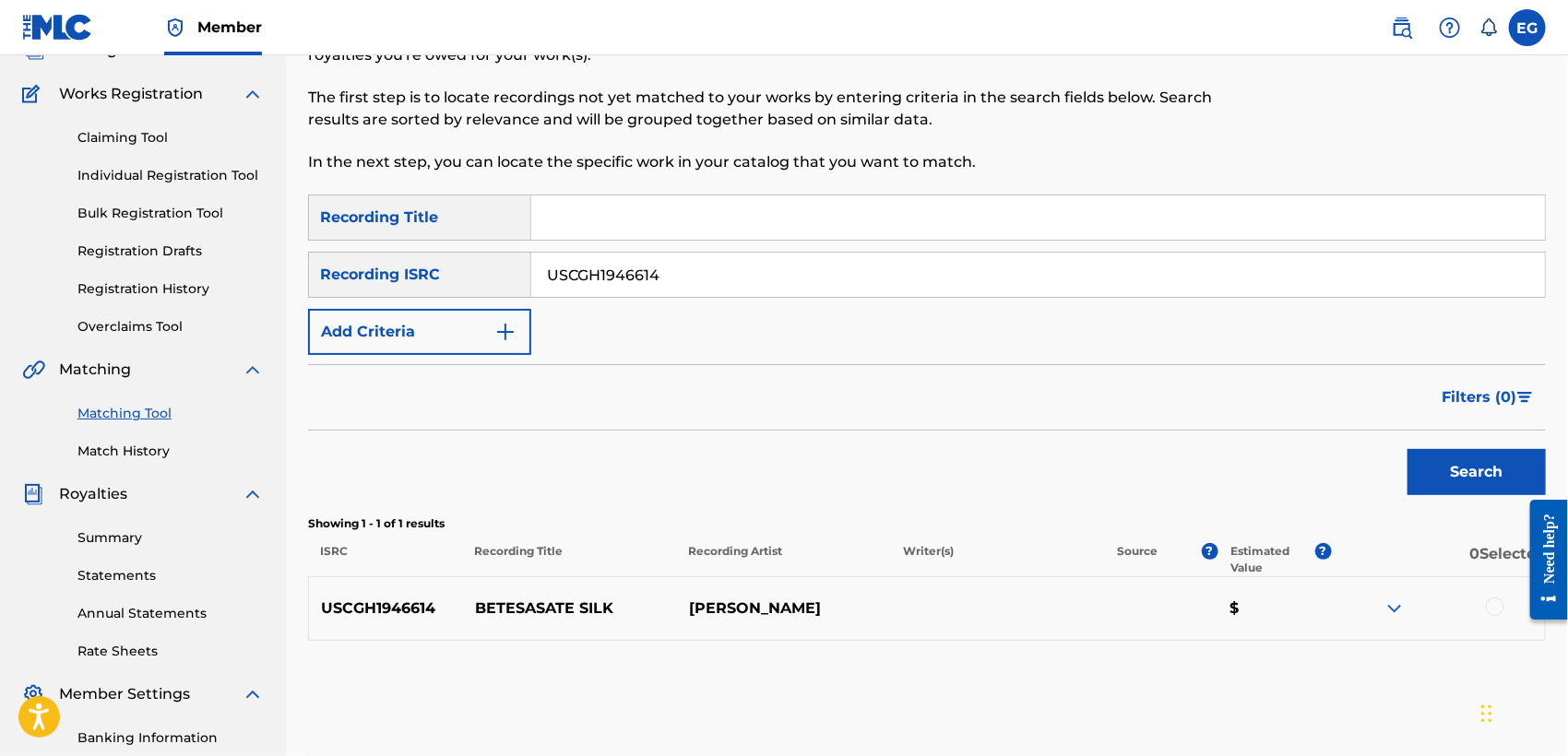
scroll to position [111, 0]
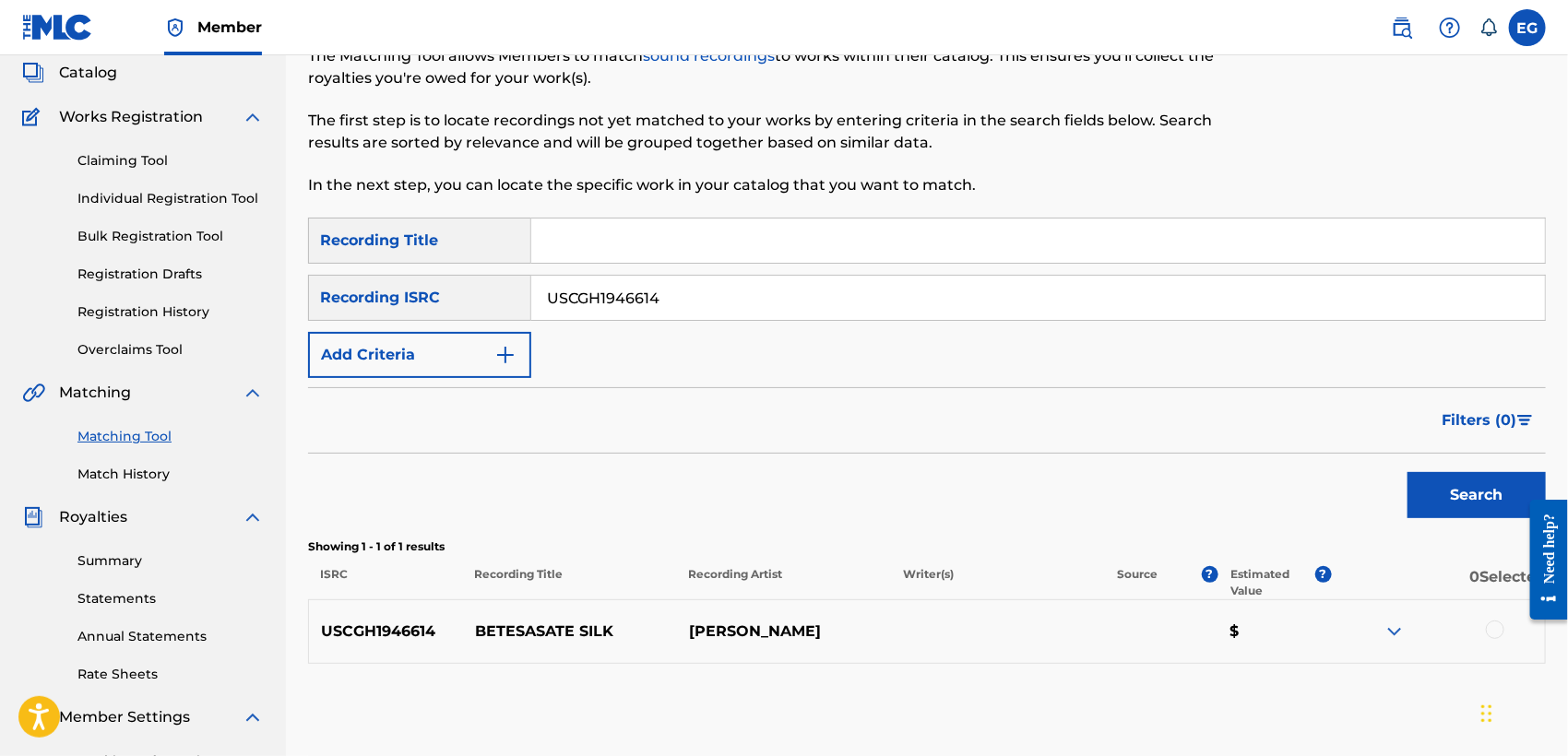
drag, startPoint x: 705, startPoint y: 294, endPoint x: 489, endPoint y: 295, distance: 216.0
click at [489, 295] on div "SearchWithCriteria90d8b543-3b48-4e18-bb1d-d7140e7921c1 Recording ISRC USCGH1946…" at bounding box center [926, 297] width 1237 height 47
paste input "9"
click at [1458, 492] on button "Search" at bounding box center [1477, 495] width 139 height 47
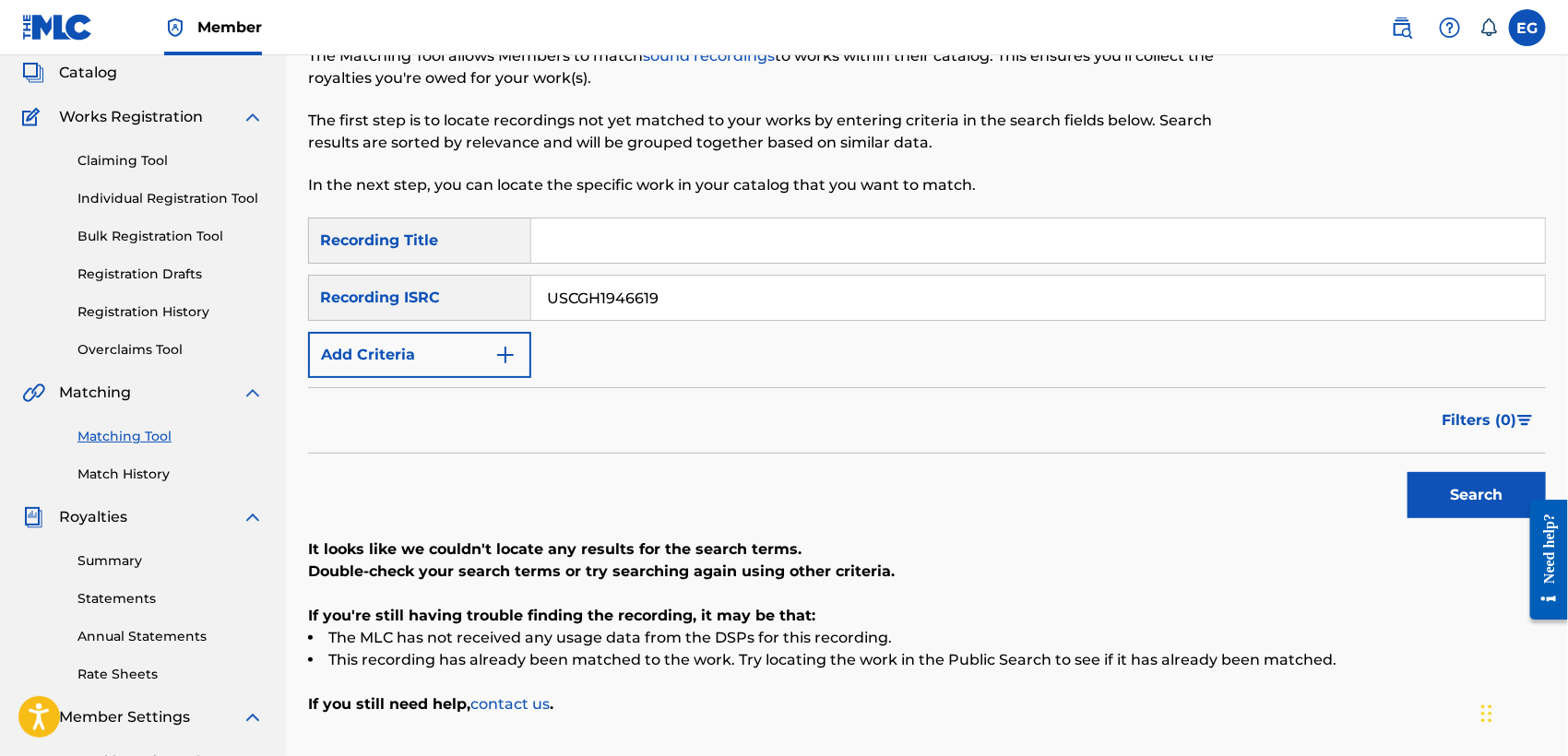
click at [707, 277] on input "USCGH1946619" at bounding box center [1037, 297] width 1013 height 45
paste input "TCAET2088827"
click at [1439, 481] on button "Search" at bounding box center [1477, 495] width 139 height 47
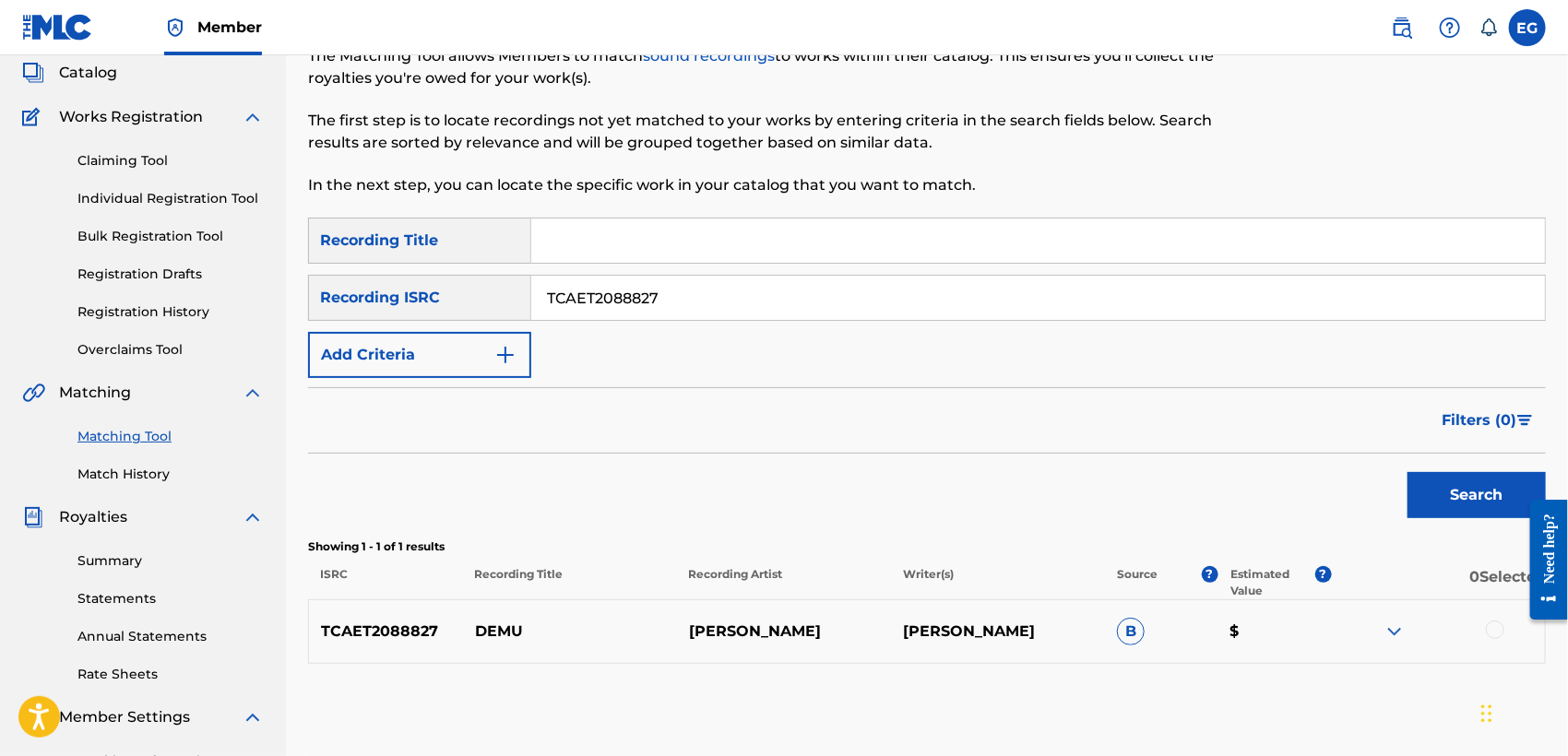
click at [708, 305] on input "TCAET2088827" at bounding box center [1037, 297] width 1013 height 45
paste input "USCGH1946624"
click at [1479, 485] on button "Search" at bounding box center [1477, 495] width 139 height 47
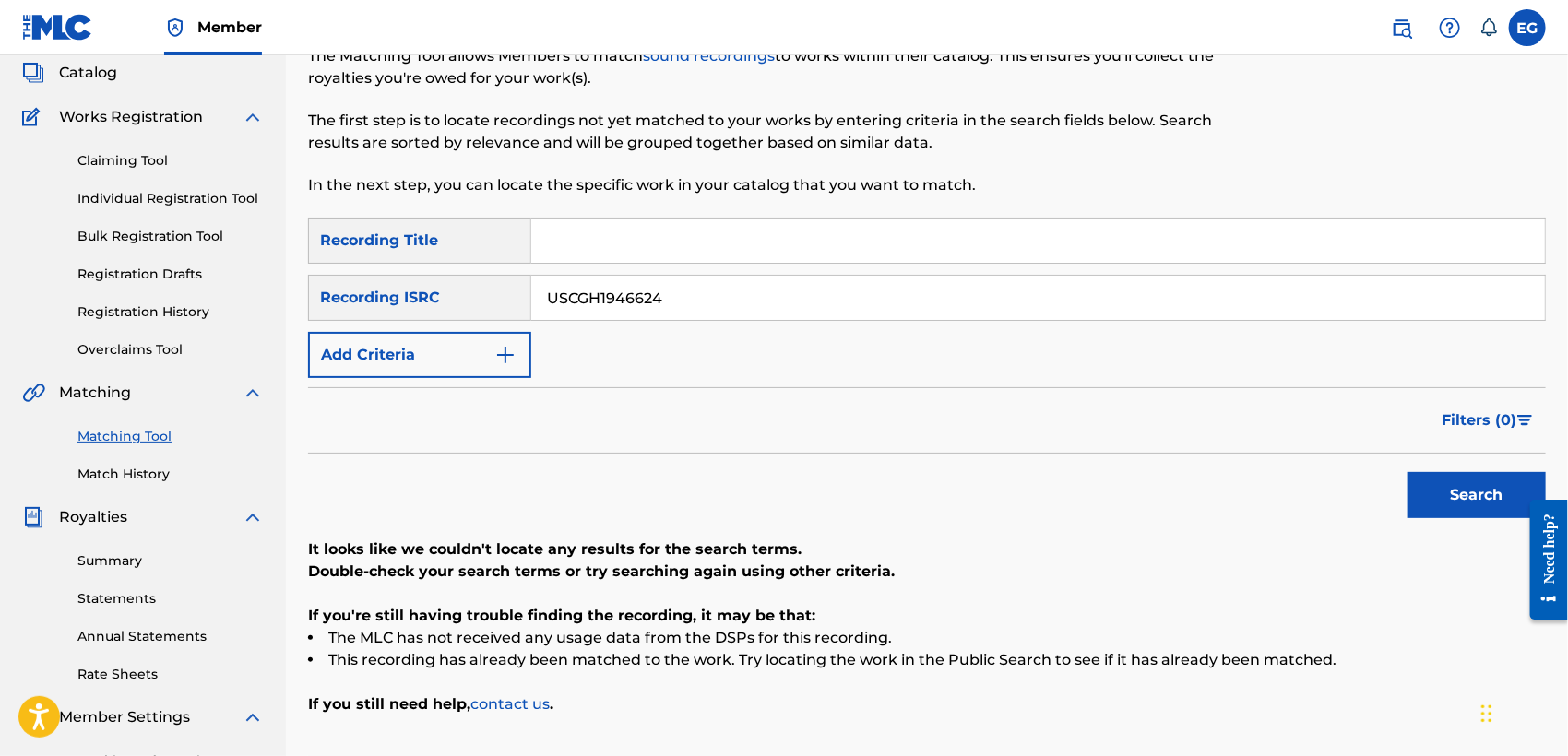
click at [668, 282] on input "USCGH1946624" at bounding box center [1037, 297] width 1013 height 45
paste input "12"
click at [1478, 493] on button "Search" at bounding box center [1477, 495] width 139 height 47
click at [664, 306] on input "USCGH1946612" at bounding box center [1037, 297] width 1013 height 45
paste input "TCAEA1972748"
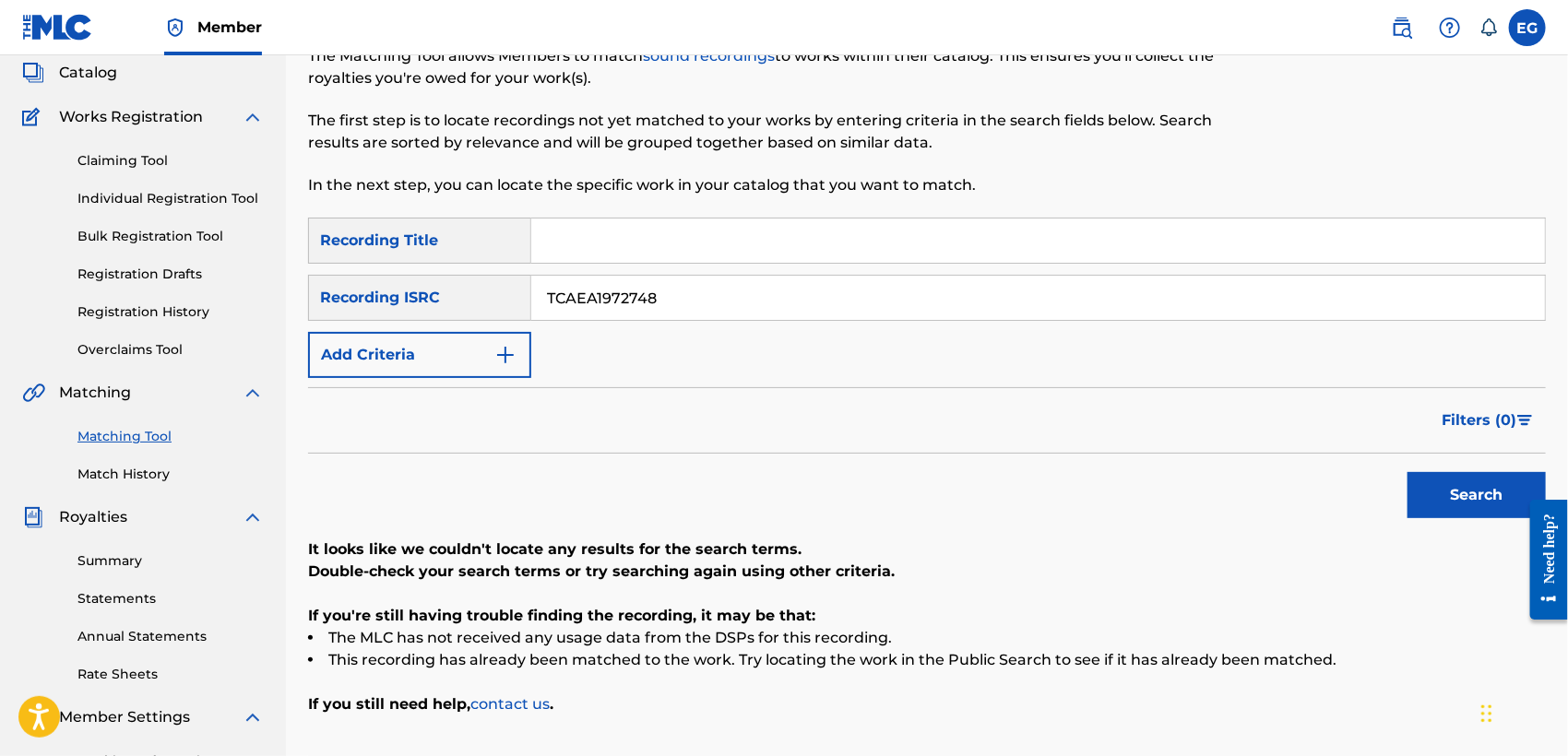
click at [1435, 472] on button "Search" at bounding box center [1477, 495] width 139 height 47
click at [693, 294] on input "TCAEA1972748" at bounding box center [1037, 297] width 1013 height 45
paste input "USCGH1946622"
click at [1458, 504] on button "Search" at bounding box center [1477, 495] width 139 height 47
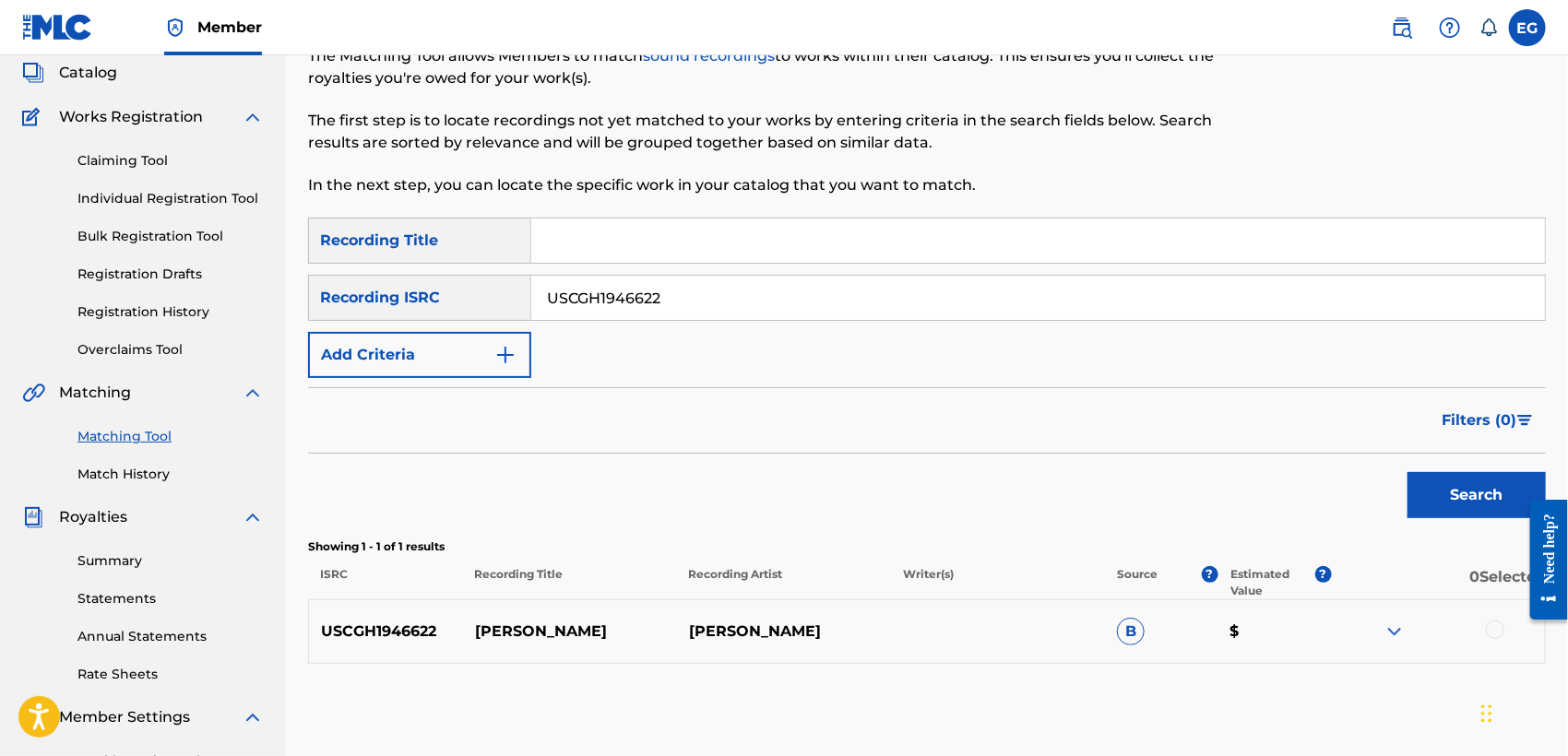
click at [705, 275] on input "USCGH1946622" at bounding box center [1037, 297] width 1013 height 45
paste input "13"
click at [1426, 490] on button "Search" at bounding box center [1477, 495] width 139 height 47
click at [694, 297] on input "USCGH1946613" at bounding box center [1037, 297] width 1013 height 45
paste input "TCAEA1972751"
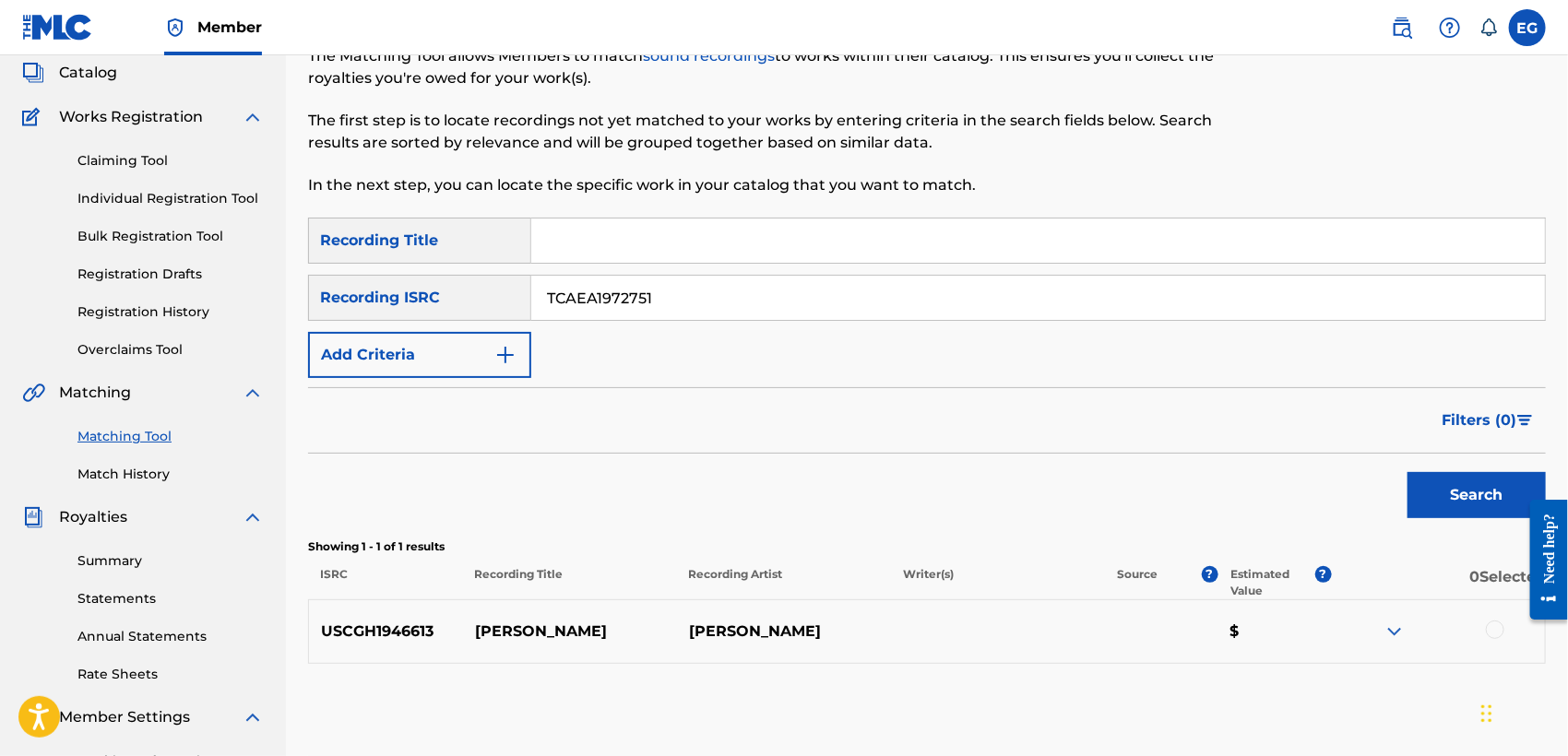
click at [1483, 480] on button "Search" at bounding box center [1477, 495] width 139 height 47
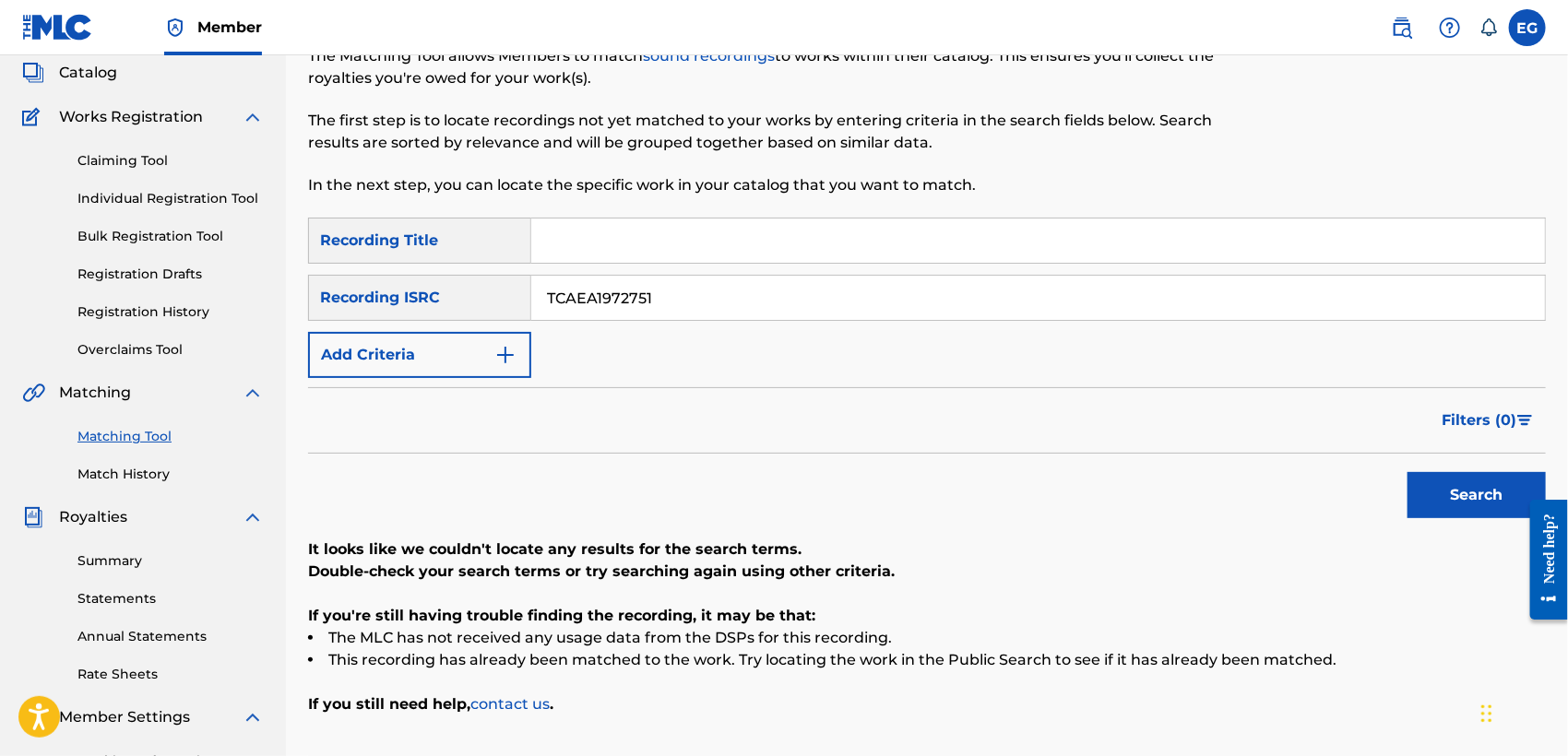
click at [679, 279] on input "TCAEA1972751" at bounding box center [1037, 297] width 1013 height 45
paste input "GBMA2196129"
click at [1441, 484] on button "Search" at bounding box center [1477, 495] width 139 height 47
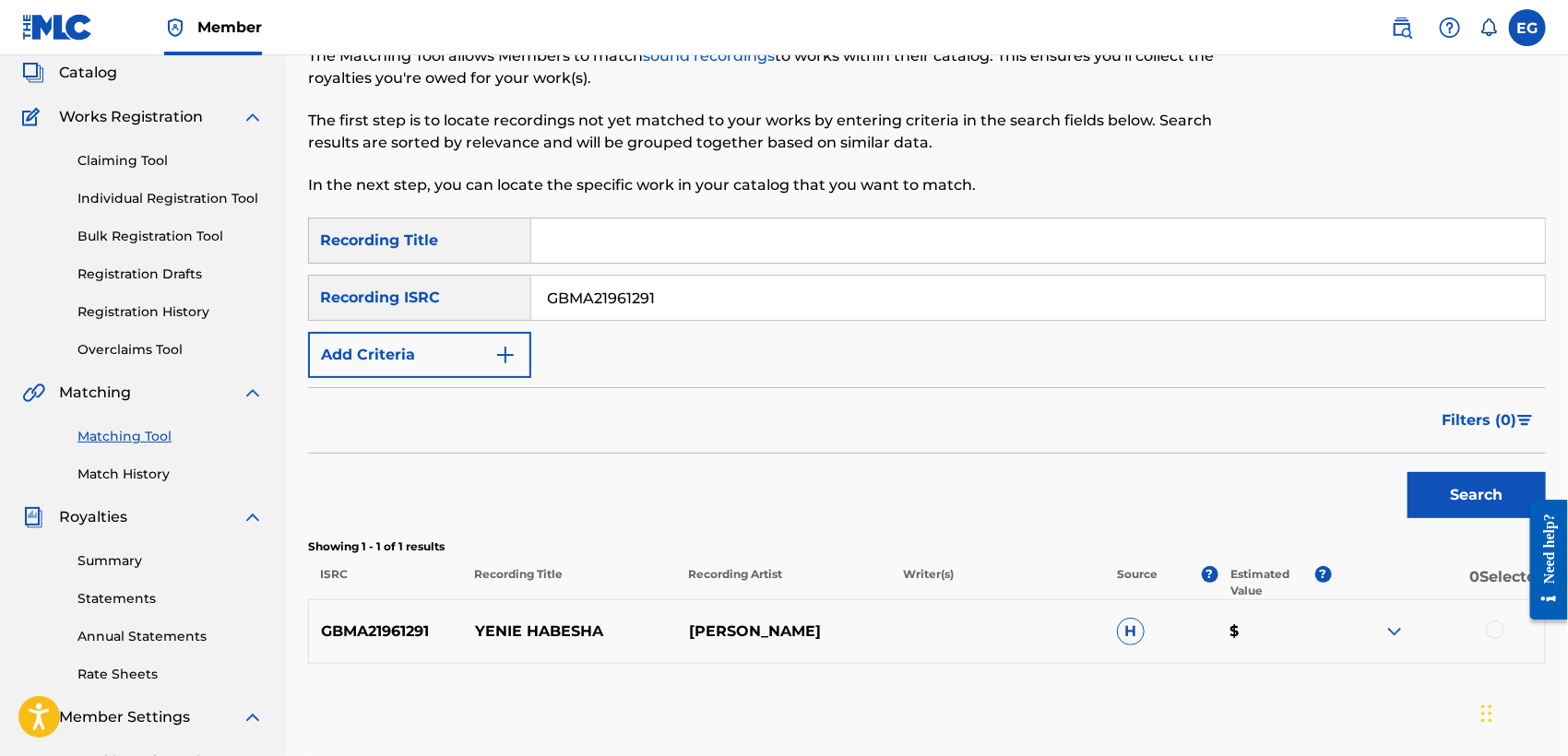
click at [687, 322] on div "SearchWithCriteria017ba7be-324b-4a19-b66c-86b2e9df4830 Recording Title SearchWi…" at bounding box center [926, 297] width 1237 height 161
click at [685, 286] on input "GBMA21961291" at bounding box center [1037, 297] width 1013 height 45
paste input "TCAEK1936660"
click at [1451, 474] on button "Search" at bounding box center [1477, 495] width 139 height 47
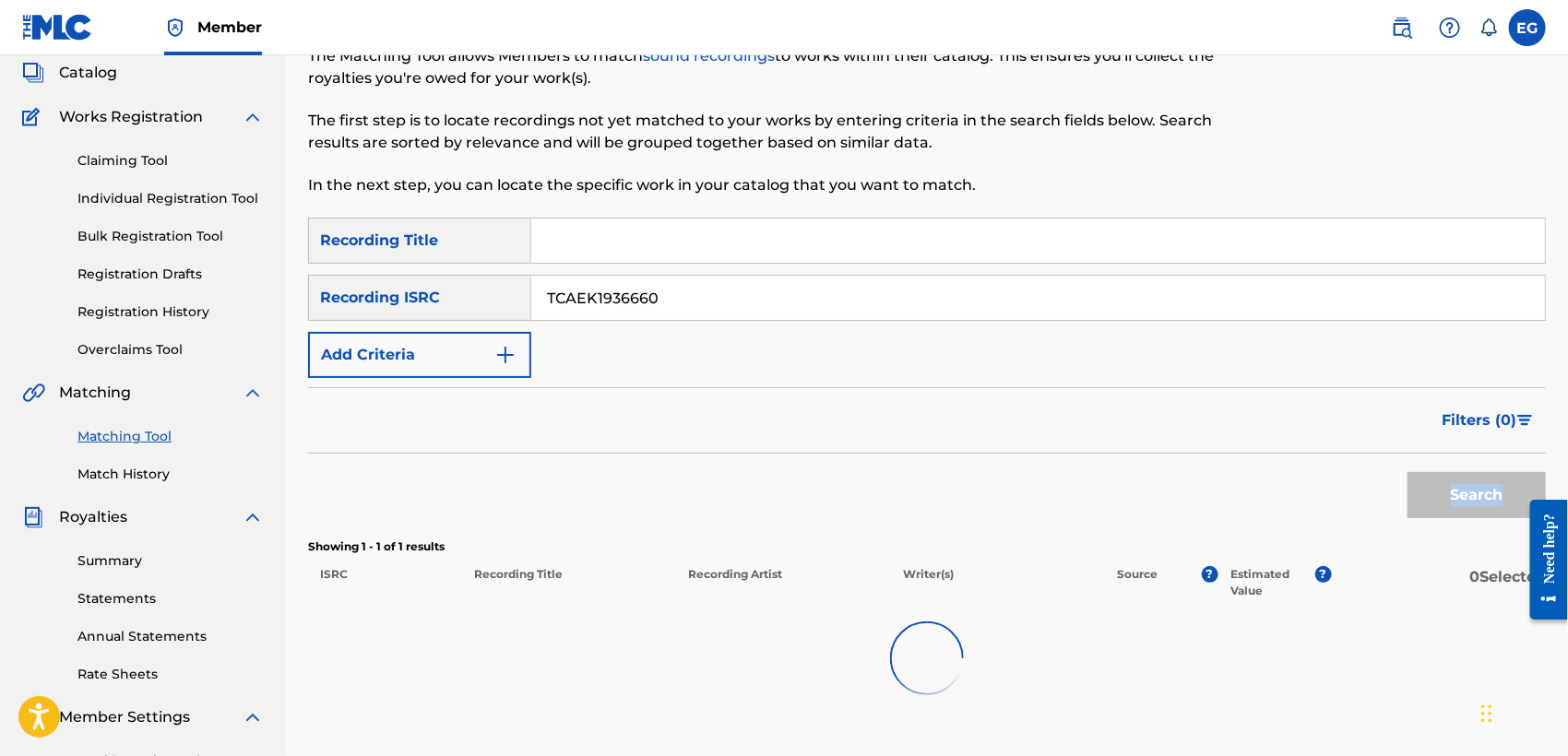
click at [1451, 474] on div "Search" at bounding box center [1471, 491] width 147 height 74
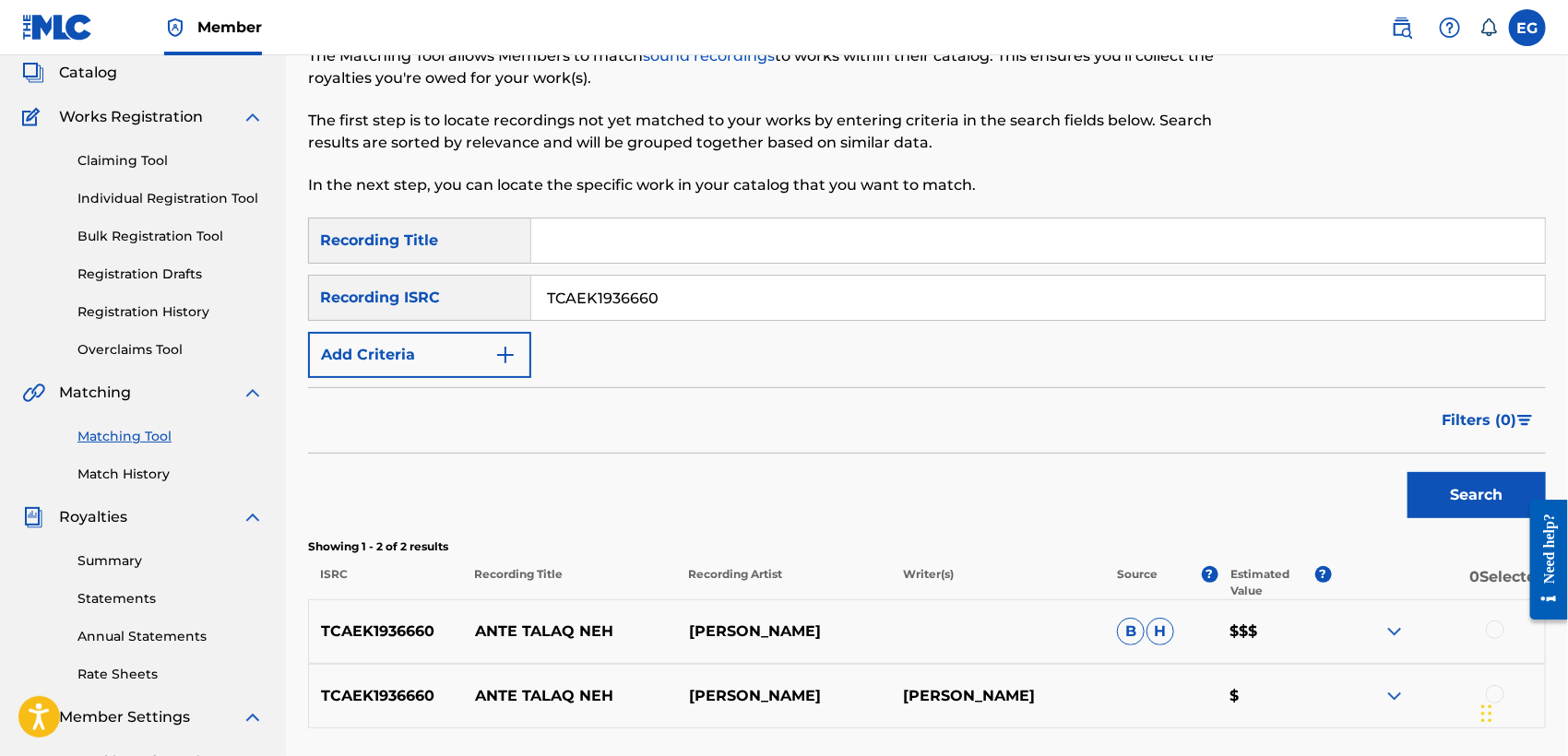
click at [1194, 393] on div "Filters ( 0 )" at bounding box center [926, 421] width 1237 height 66
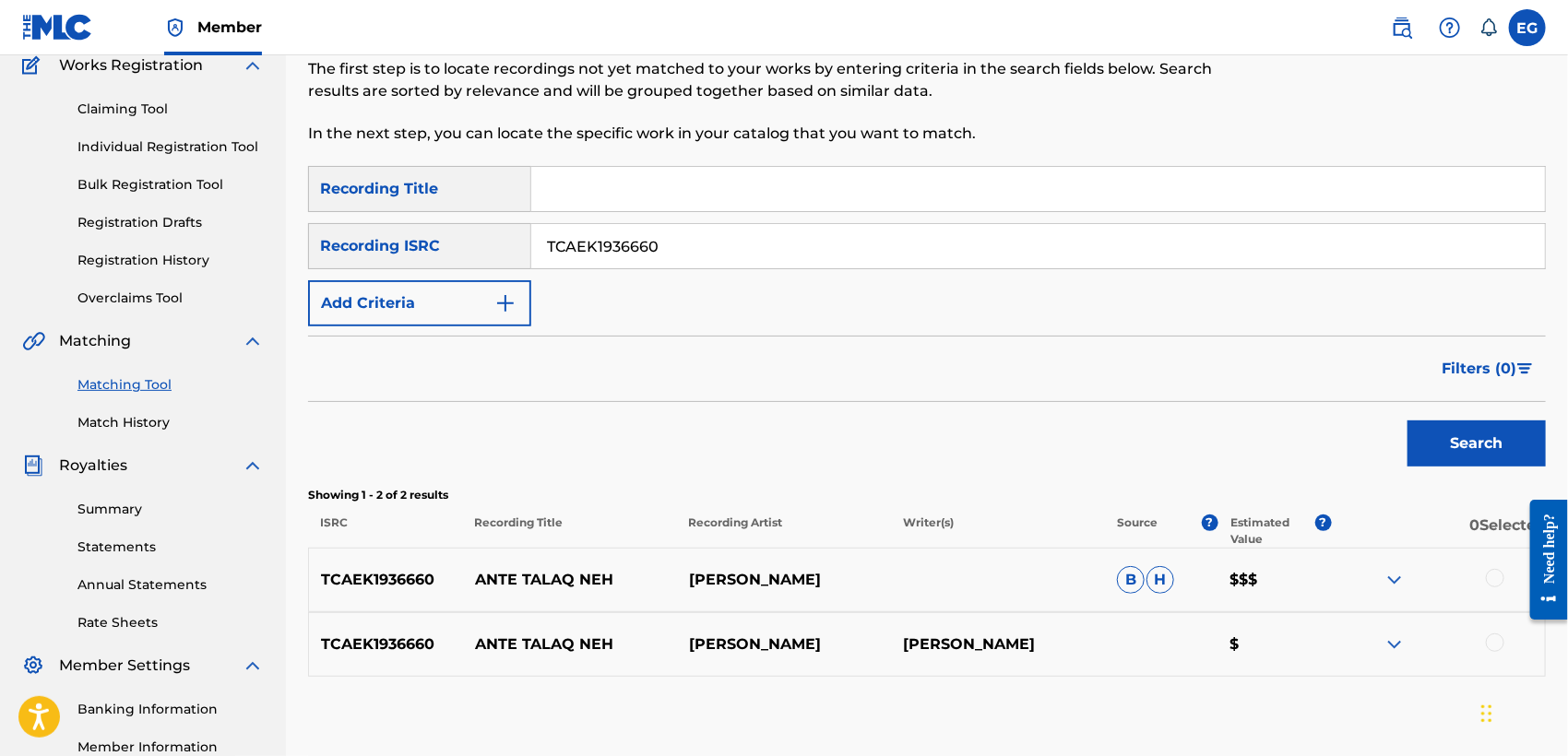
scroll to position [194, 0]
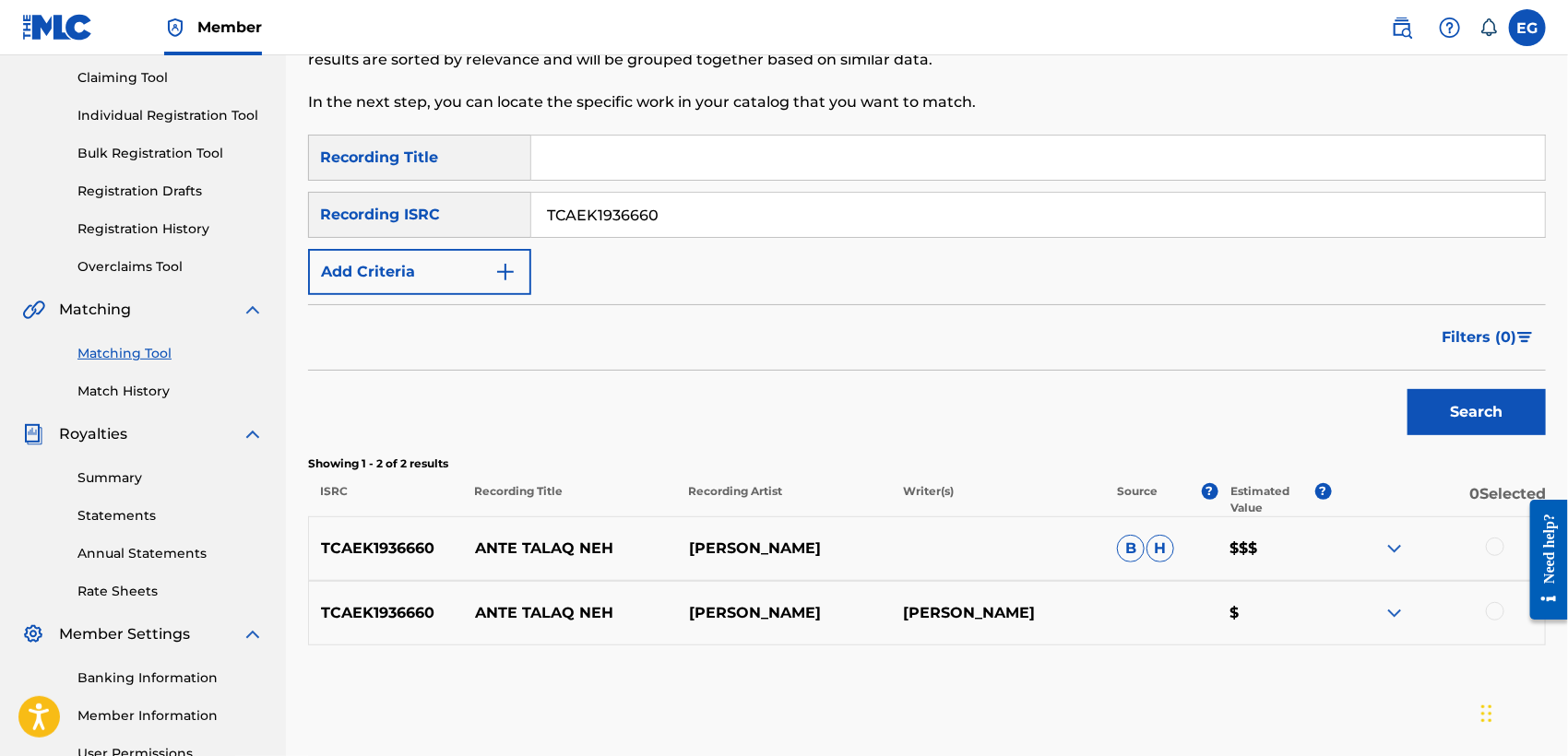
click at [753, 209] on input "TCAEK1936660" at bounding box center [1037, 215] width 1013 height 45
paste input "USCGH1946619"
click at [1446, 406] on button "Search" at bounding box center [1477, 412] width 139 height 47
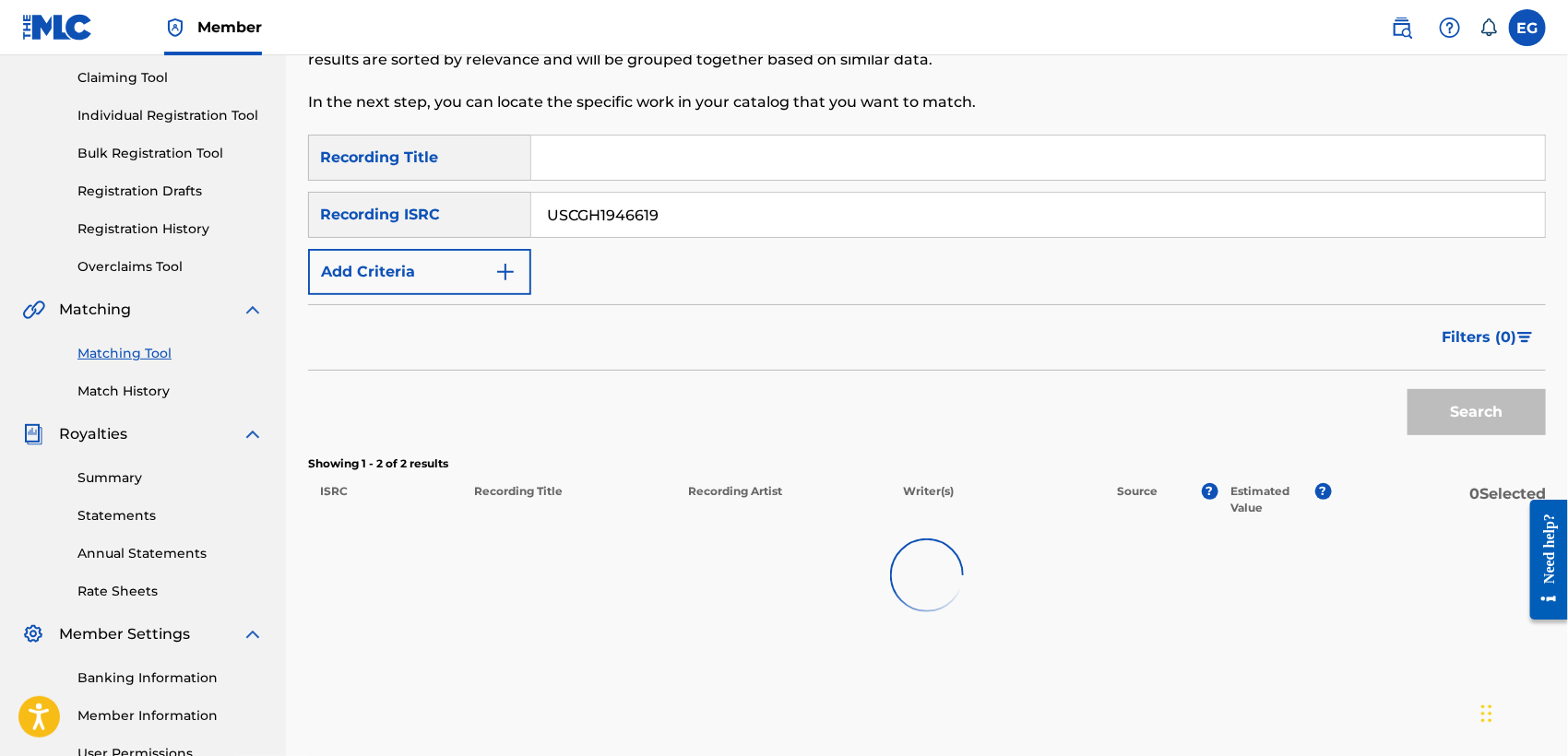
click at [687, 217] on input "USCGH1946619" at bounding box center [1037, 215] width 1013 height 45
click at [659, 216] on input "USCGH1946619" at bounding box center [1037, 215] width 1013 height 45
click at [682, 217] on input "USCGH1946619" at bounding box center [1037, 215] width 1013 height 45
click at [517, 102] on p "In the next step, you can locate the specific work in your catalog that you wan…" at bounding box center [784, 102] width 953 height 22
click at [771, 216] on input "USCGH1946619" at bounding box center [1037, 215] width 1013 height 45
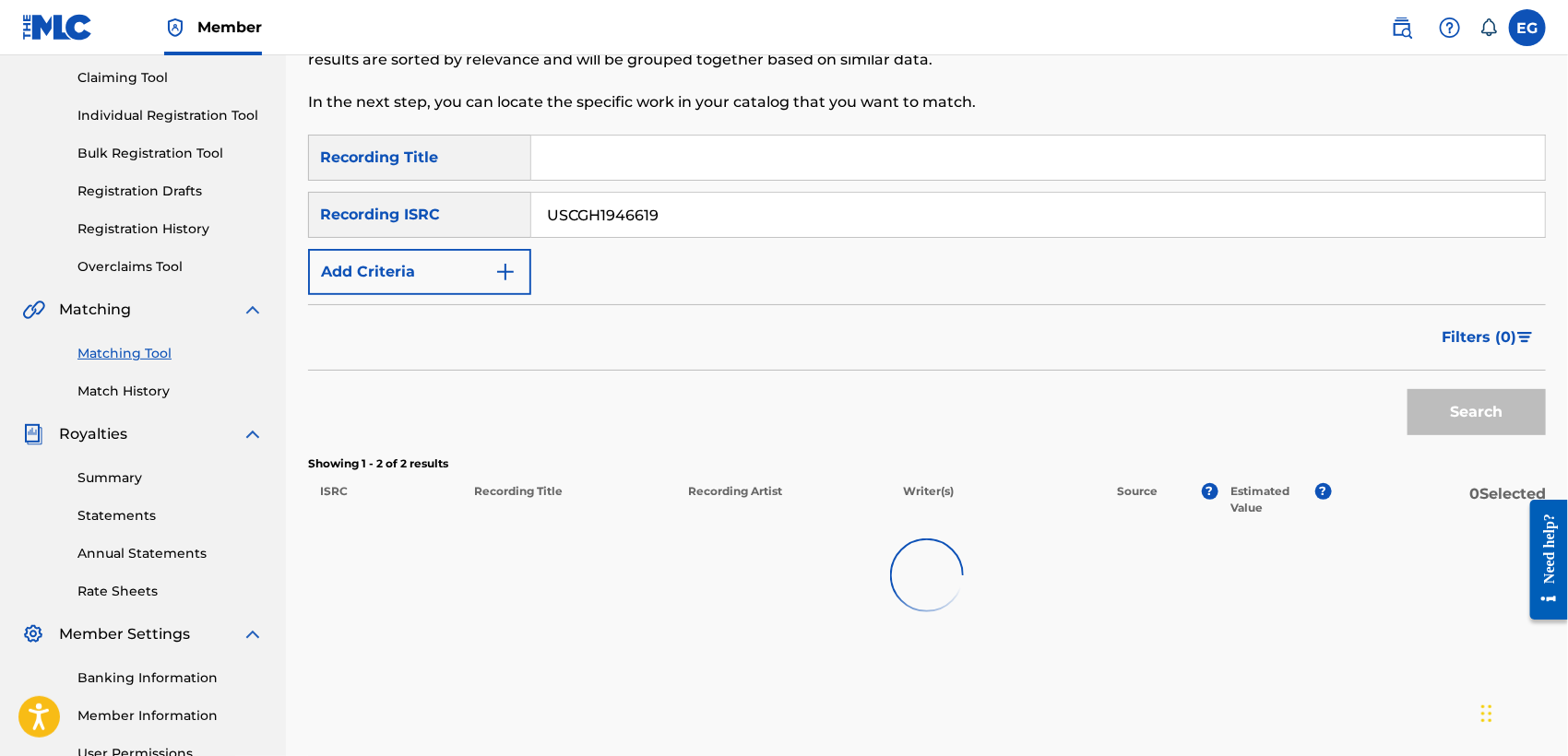
paste input "TCAHN2341258"
type input "TCAHN2341258"
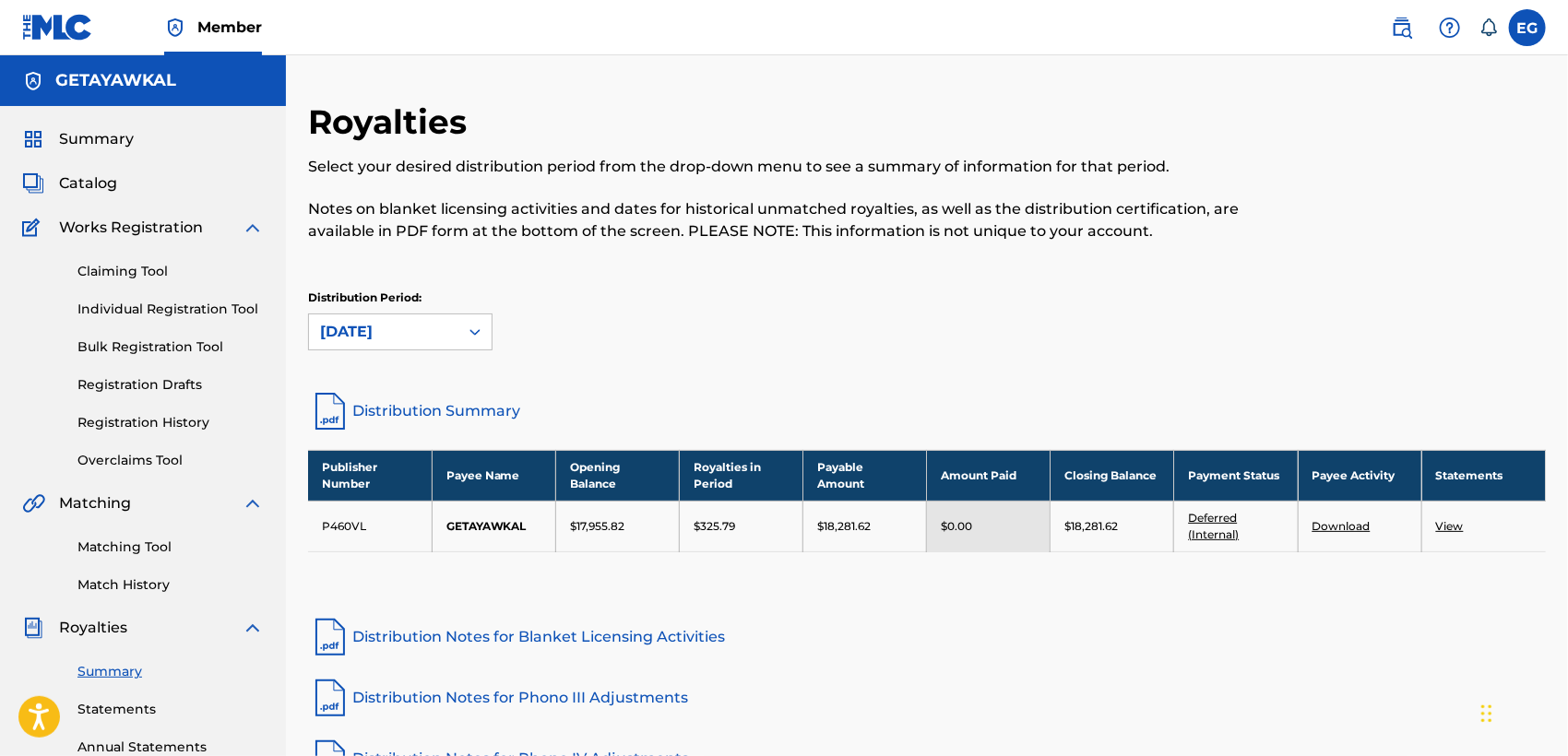
click at [139, 539] on link "Matching Tool" at bounding box center [171, 547] width 186 height 19
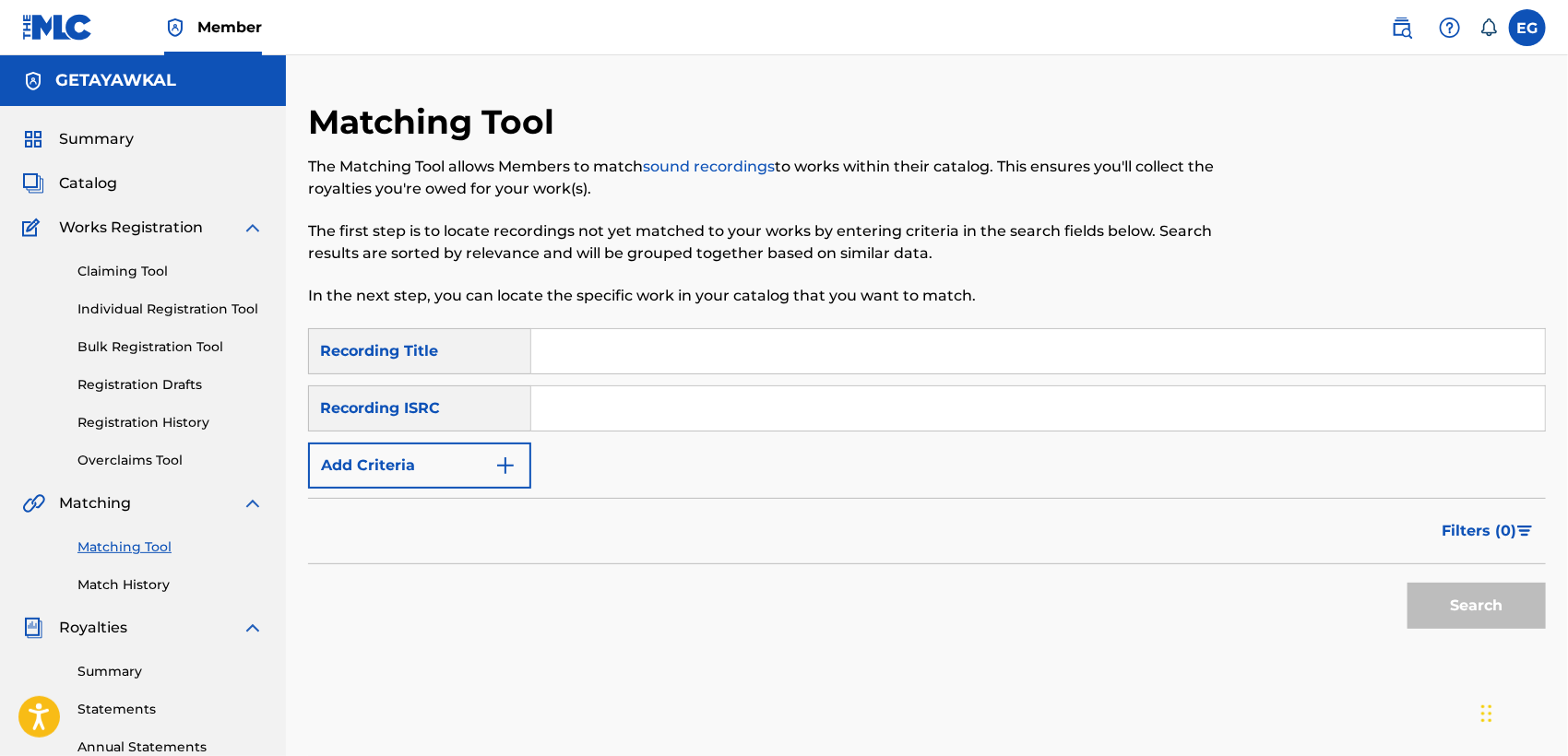
click at [600, 414] on input "Search Form" at bounding box center [1037, 408] width 1013 height 45
paste input "TCAHN2341258"
click at [1435, 591] on button "Search" at bounding box center [1477, 606] width 139 height 47
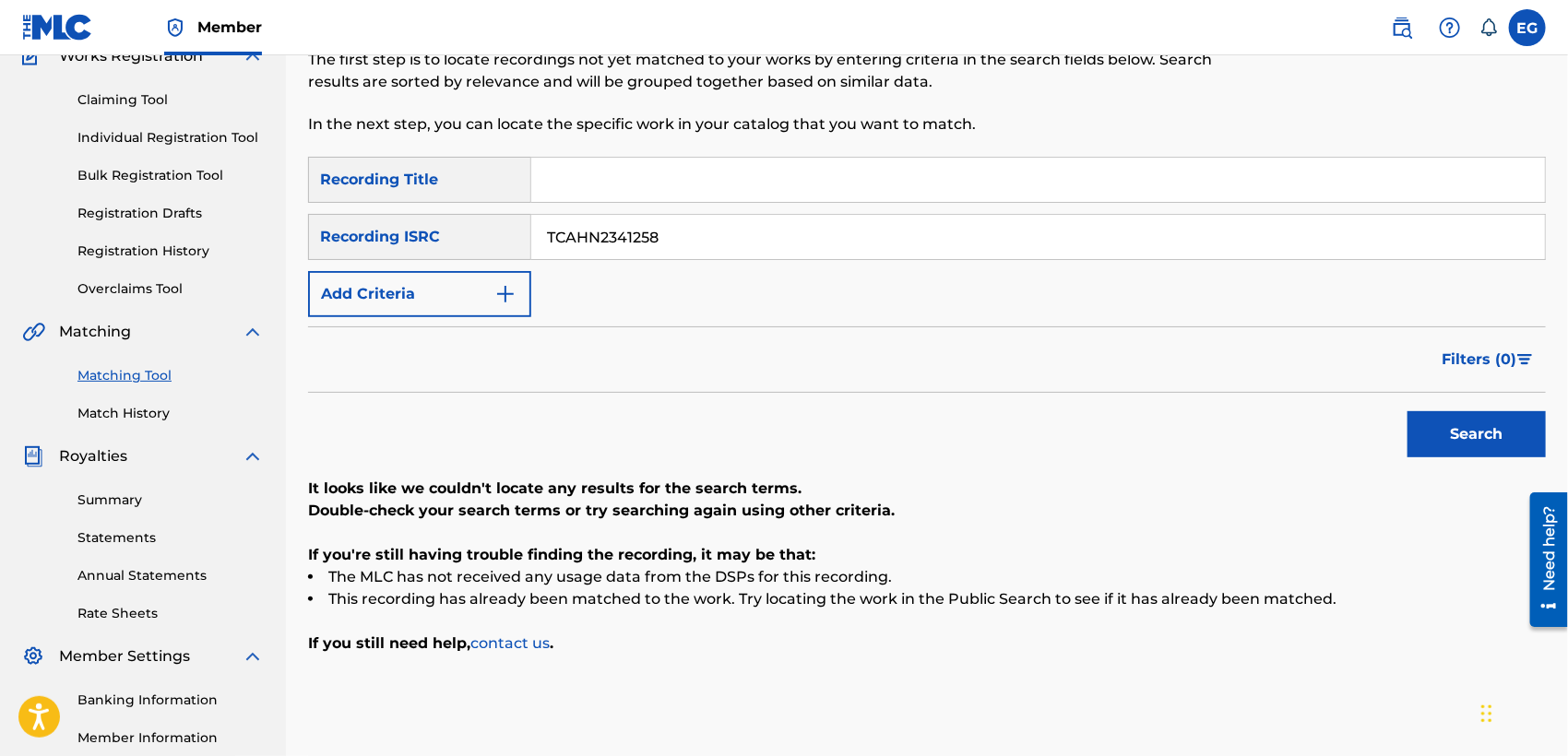
click at [769, 225] on input "TCAHN2341258" at bounding box center [1037, 236] width 1013 height 45
paste input "FB2005364"
click at [1443, 430] on button "Search" at bounding box center [1477, 434] width 139 height 47
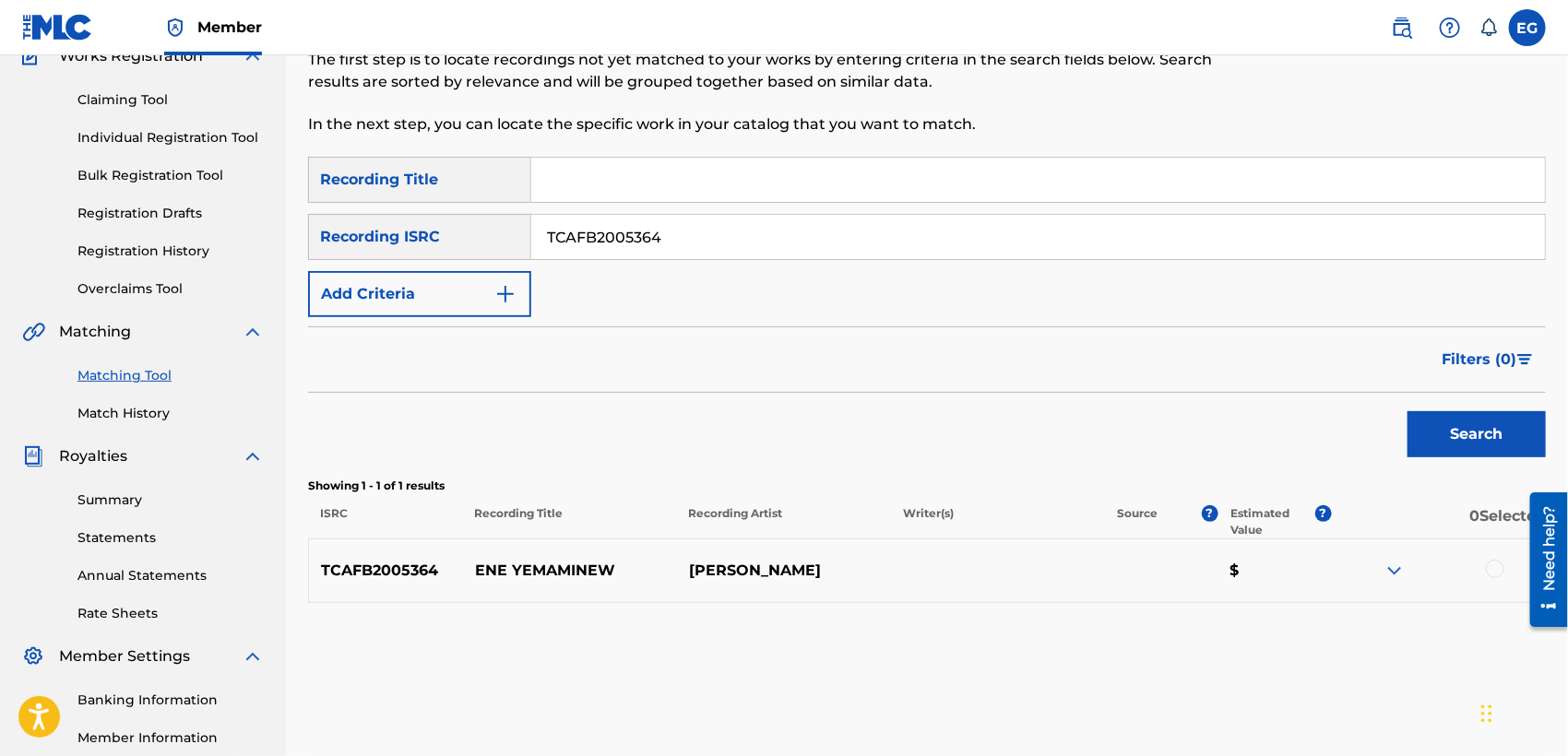
click at [692, 233] on input "TCAFB2005364" at bounding box center [1037, 236] width 1013 height 45
paste input "GBLFP1767871"
type input "GBLFP1767871"
click at [1430, 425] on button "Search" at bounding box center [1477, 434] width 139 height 47
